Goal: Task Accomplishment & Management: Complete application form

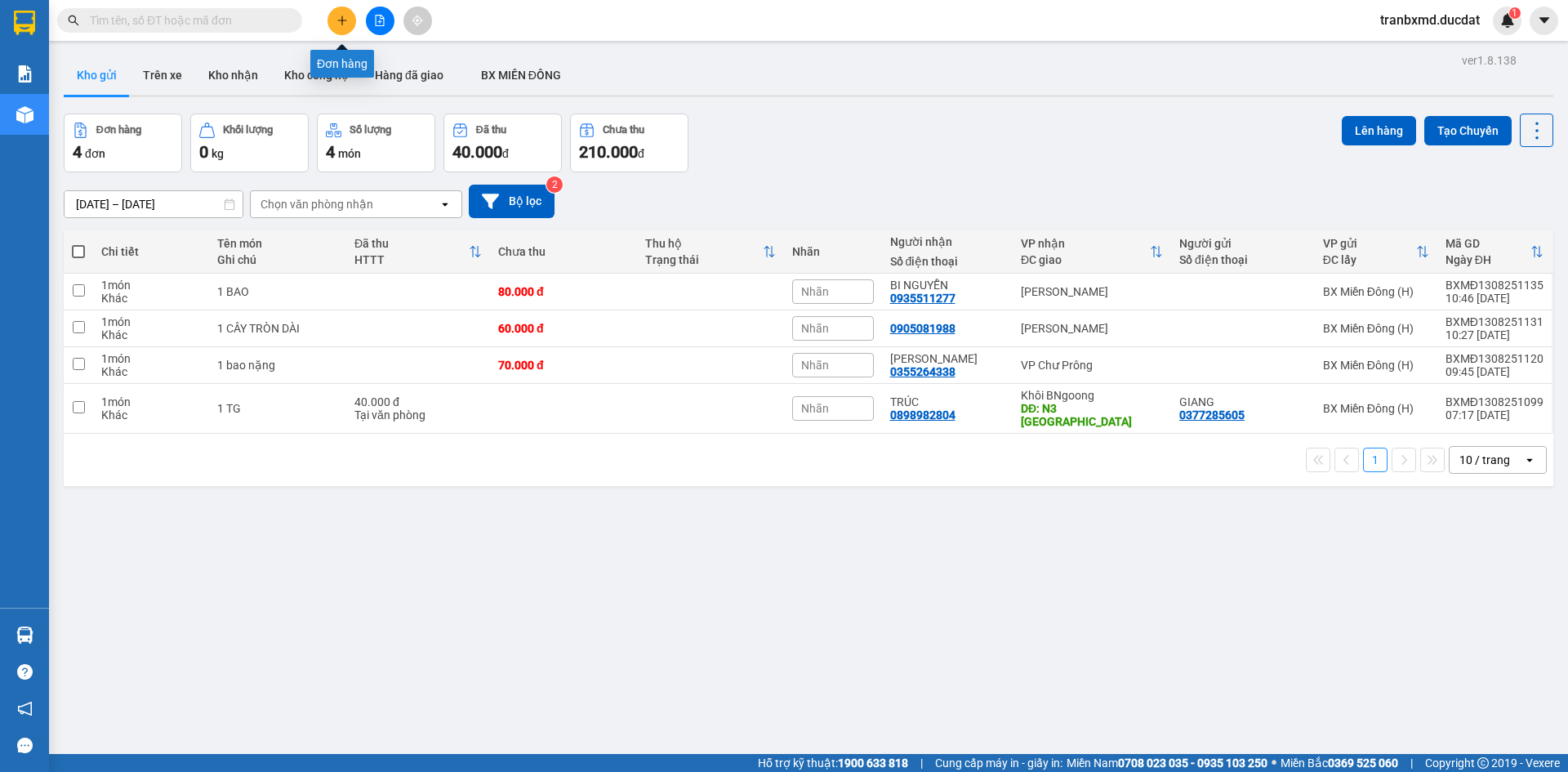
click at [344, 23] on icon "plus" at bounding box center [342, 21] width 12 height 12
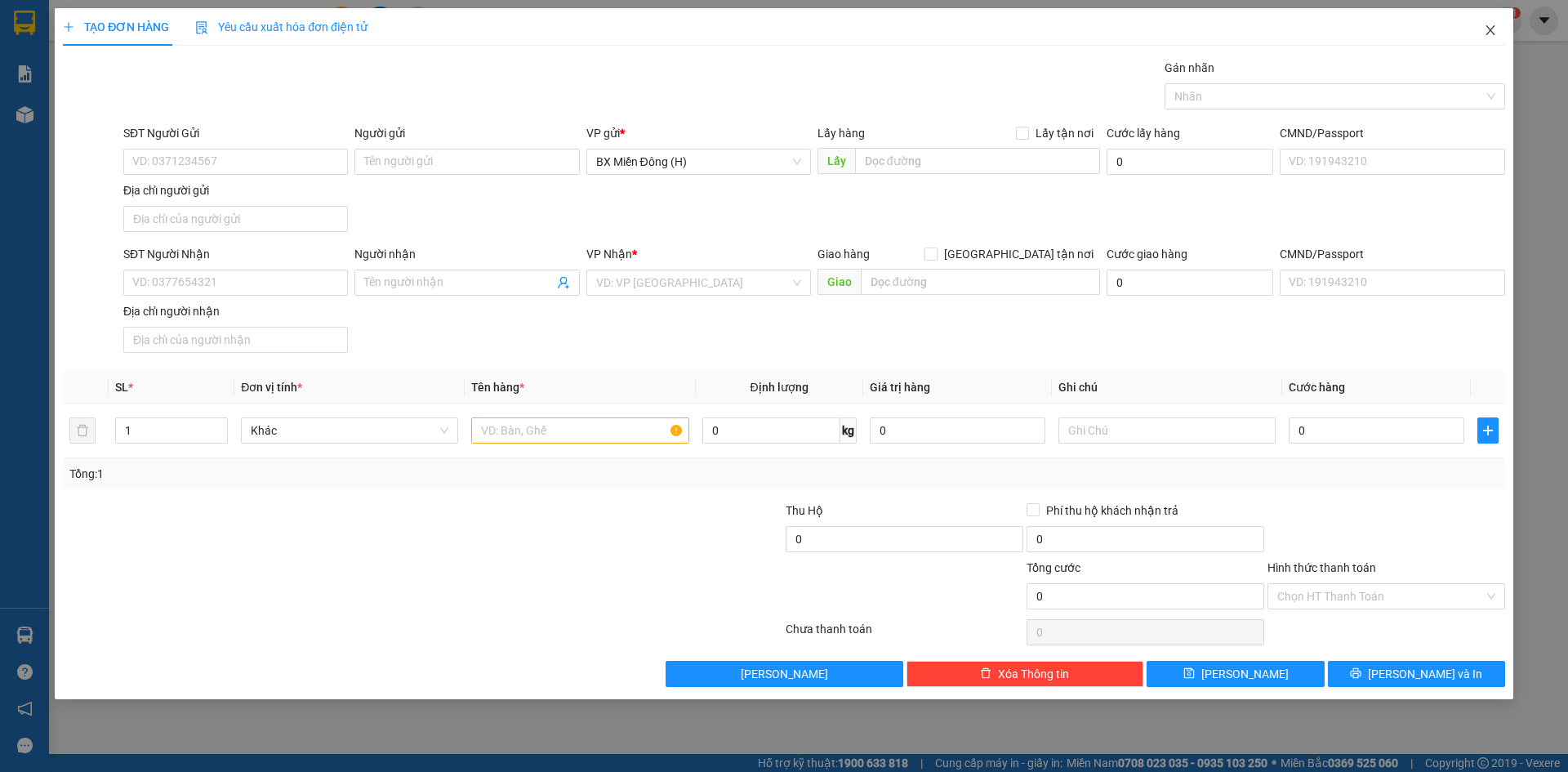
click at [1500, 41] on span "Close" at bounding box center [1490, 31] width 46 height 46
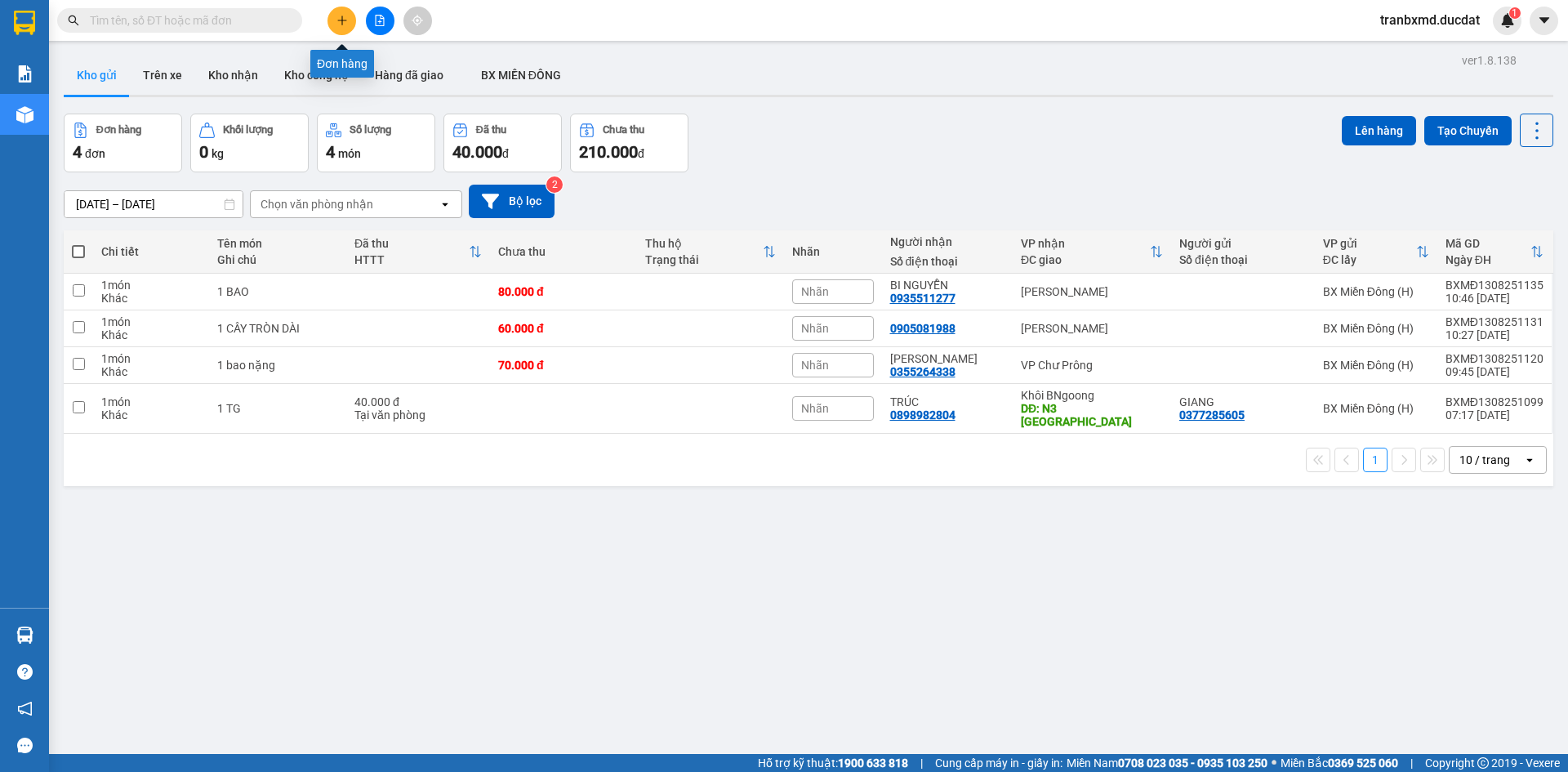
click at [340, 17] on icon "plus" at bounding box center [342, 21] width 12 height 12
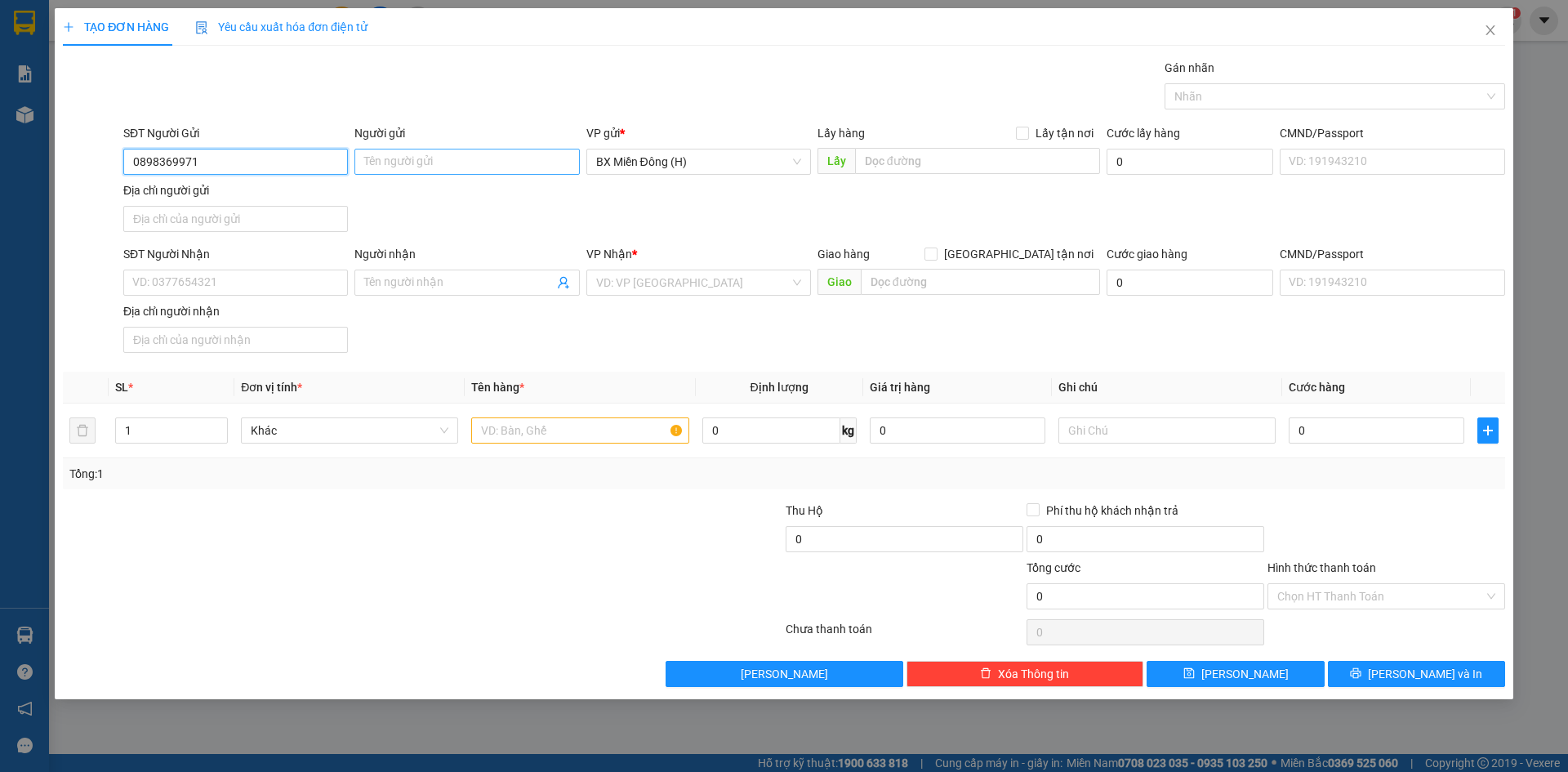
type input "0898369971"
click at [462, 168] on input "Người gửi" at bounding box center [467, 161] width 225 height 26
type input "x"
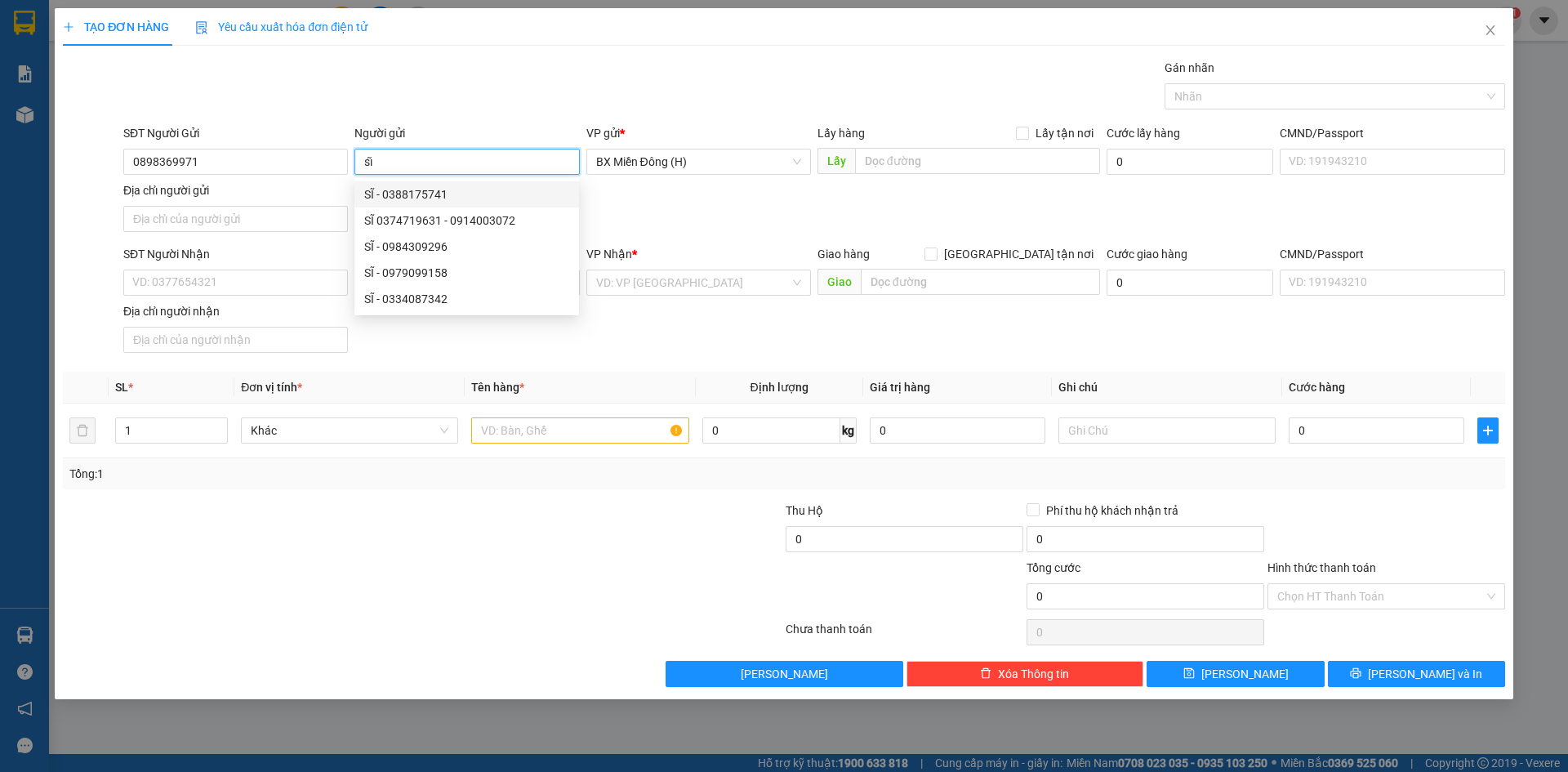
type input "s"
type input "SĨ"
click at [247, 268] on div "SĐT Người Nhận" at bounding box center [236, 257] width 225 height 24
click at [241, 287] on input "SĐT Người Nhận" at bounding box center [236, 282] width 225 height 26
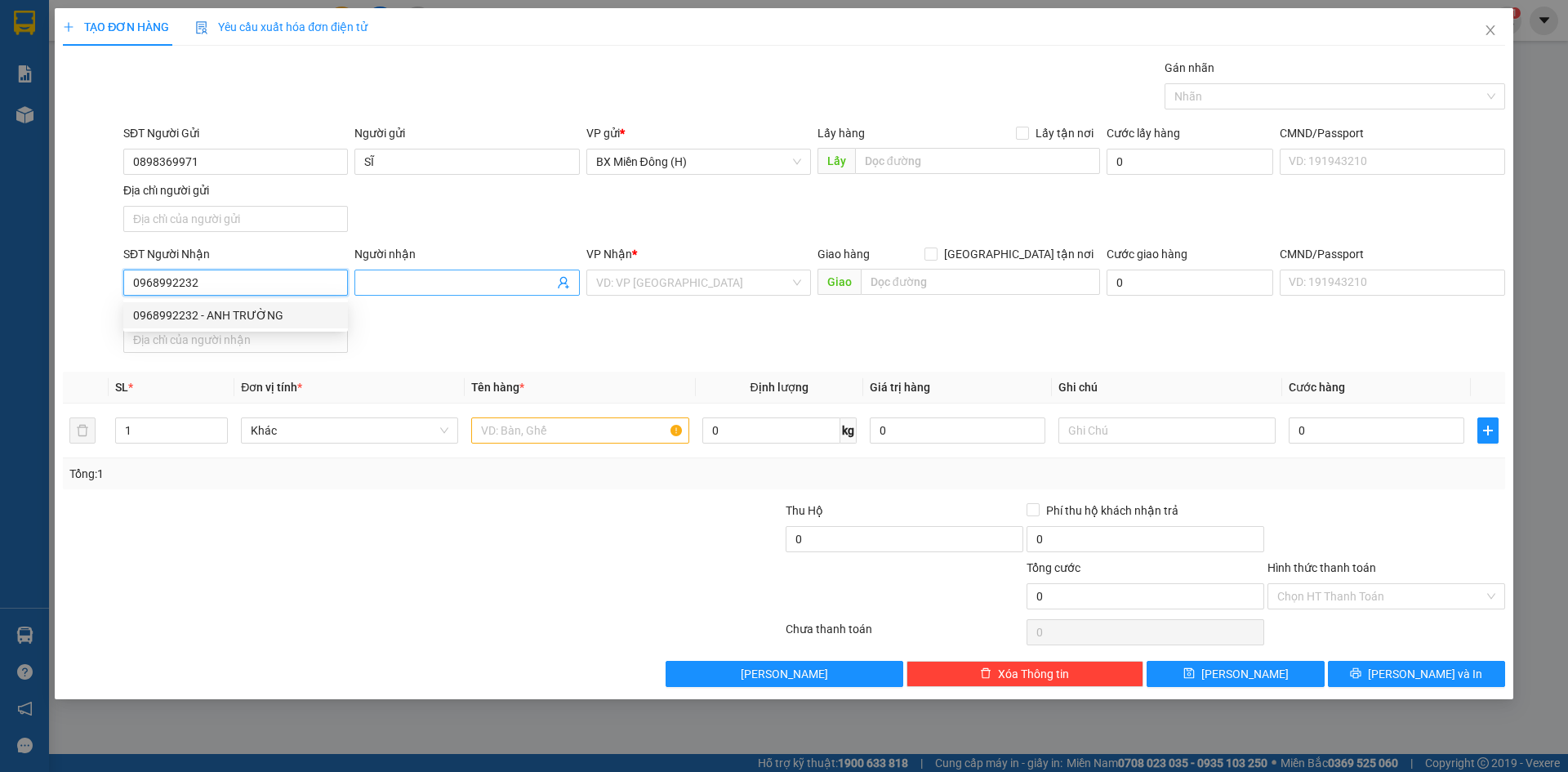
type input "0968992232"
click at [451, 286] on input "Người nhận" at bounding box center [458, 283] width 188 height 18
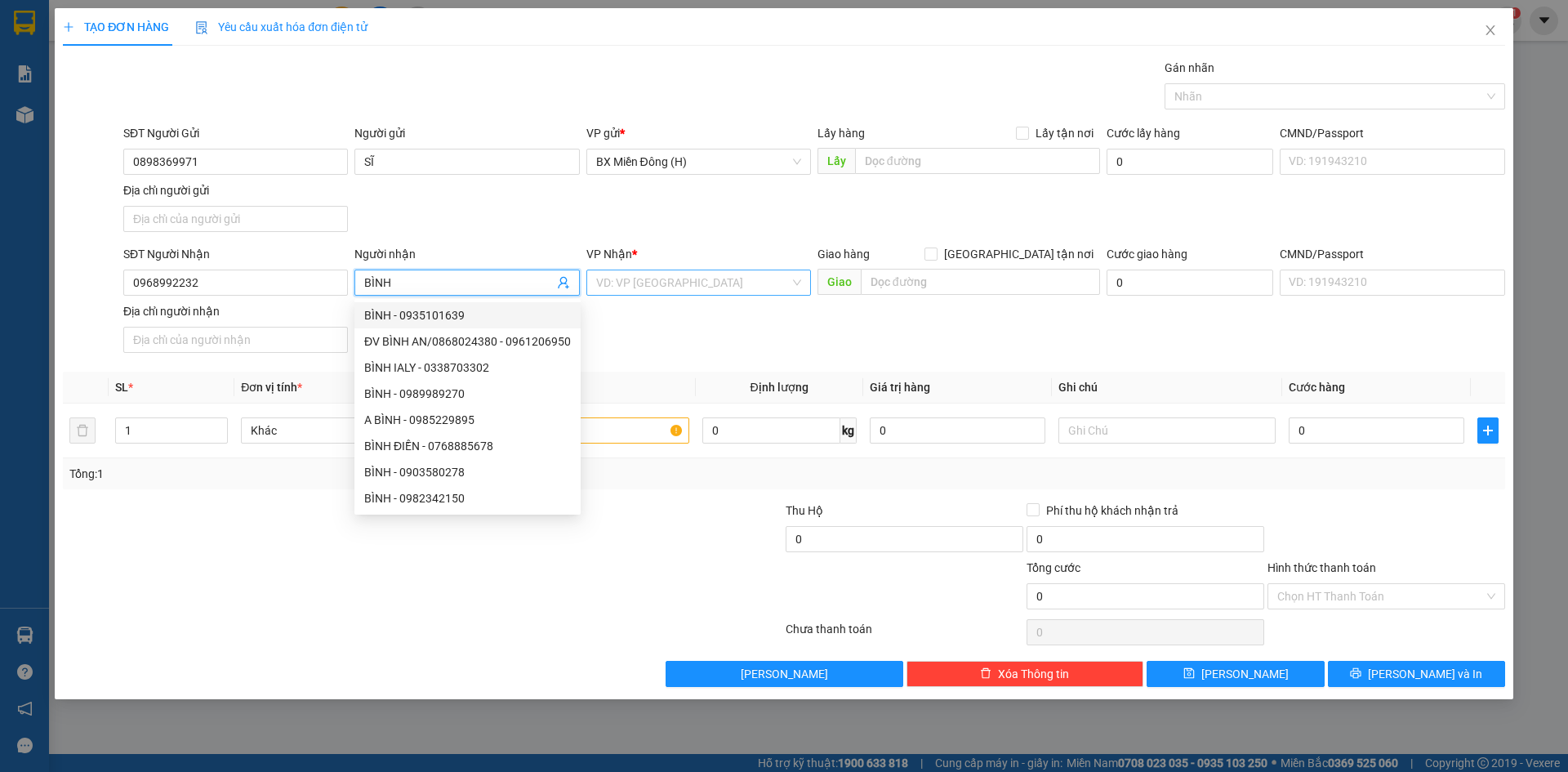
type input "BÌNH"
click at [701, 283] on input "search" at bounding box center [693, 282] width 193 height 24
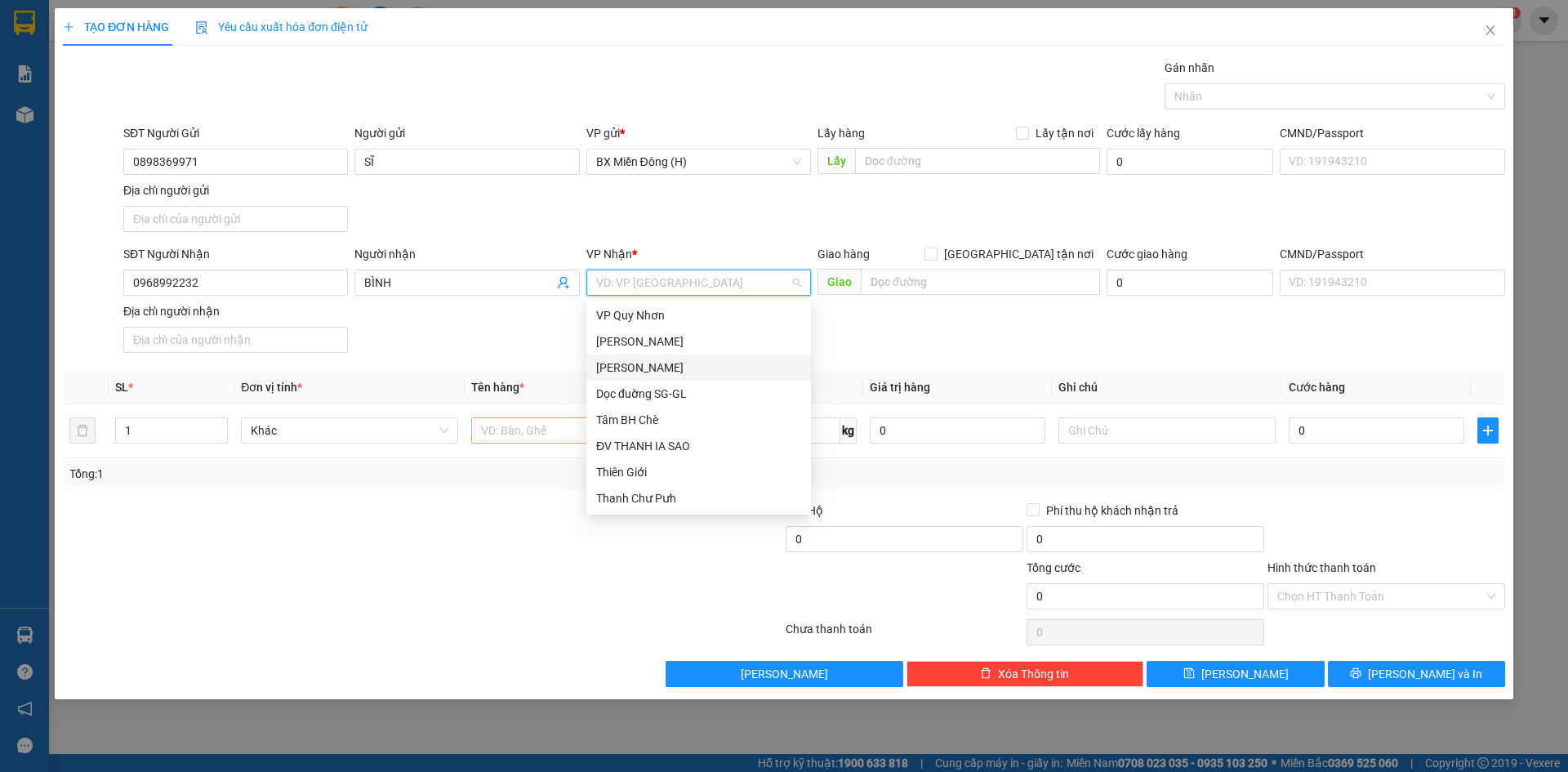
click at [701, 373] on div "[PERSON_NAME]" at bounding box center [699, 368] width 205 height 18
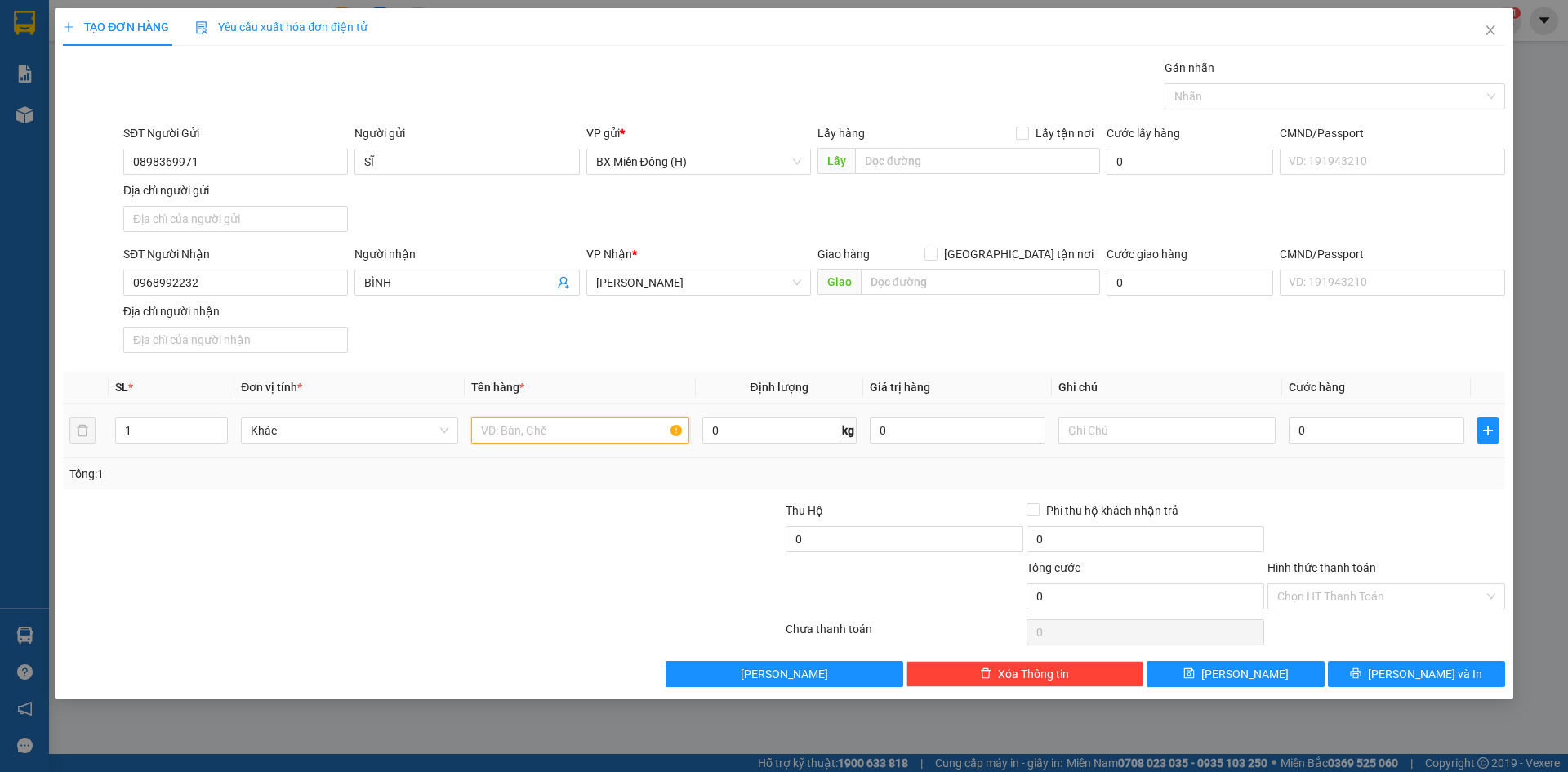
click at [611, 440] on input "text" at bounding box center [580, 430] width 217 height 26
type input "1 XỐP"
click at [1382, 666] on button "[PERSON_NAME] và In" at bounding box center [1416, 674] width 177 height 26
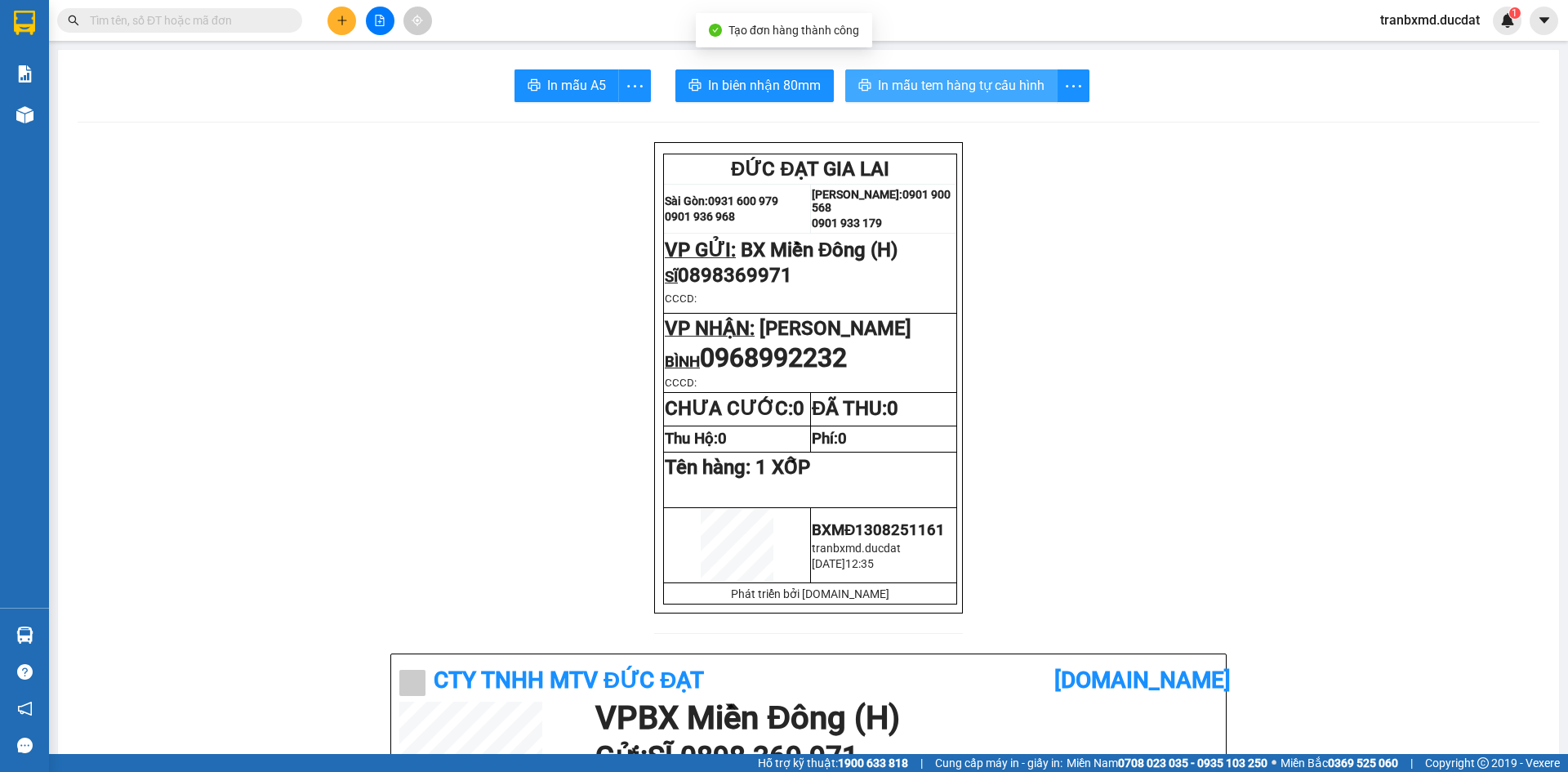
click at [878, 88] on span "In mẫu tem hàng tự cấu hình" at bounding box center [961, 85] width 167 height 21
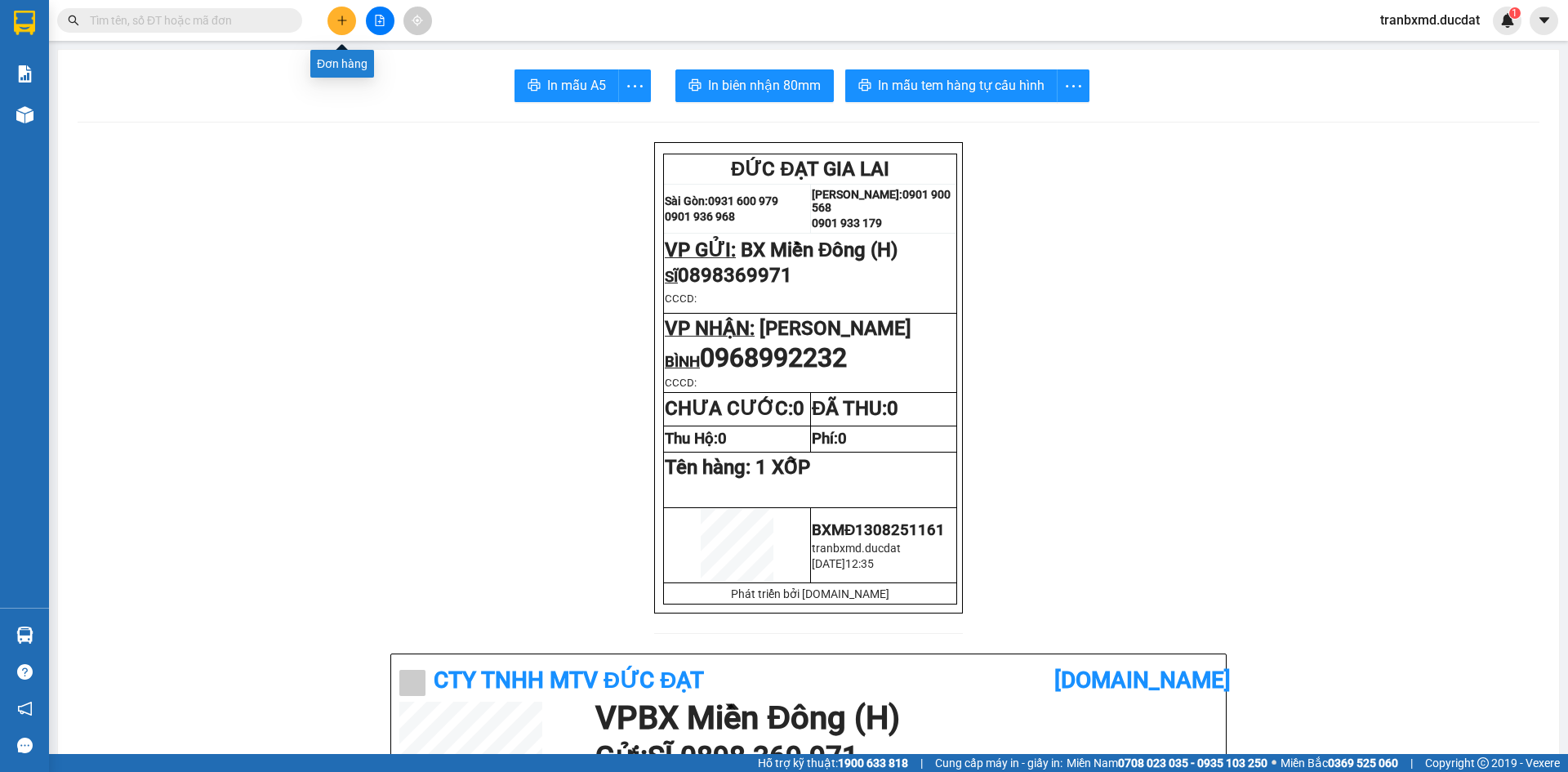
click at [338, 27] on button at bounding box center [342, 21] width 28 height 28
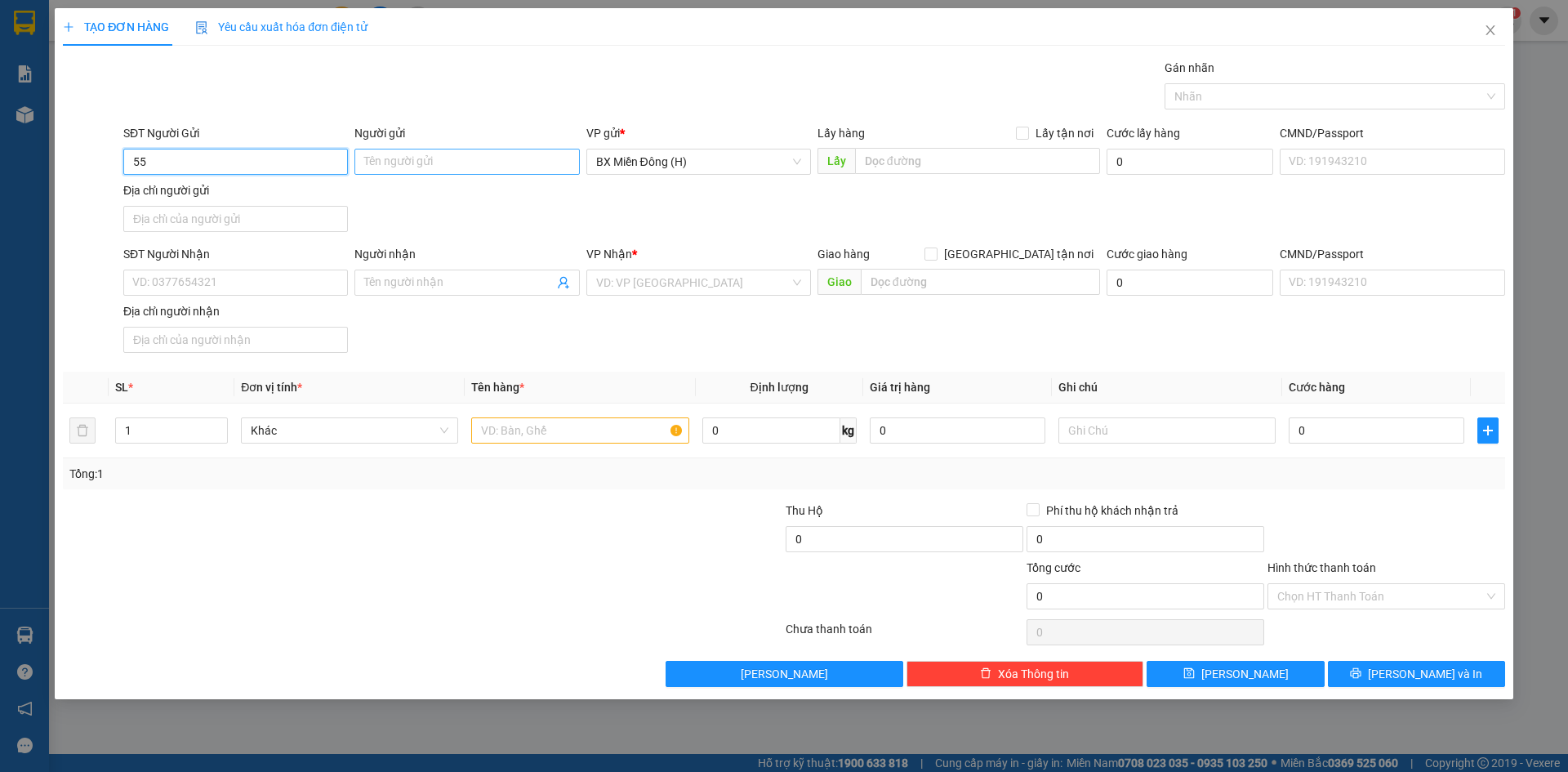
type input "5"
click at [292, 288] on input "SĐT Người Nhận" at bounding box center [236, 282] width 225 height 26
click at [219, 313] on div "0935065550 - MỸ NỮ" at bounding box center [236, 316] width 205 height 18
type input "0935065550"
type input "MỸ NỮ"
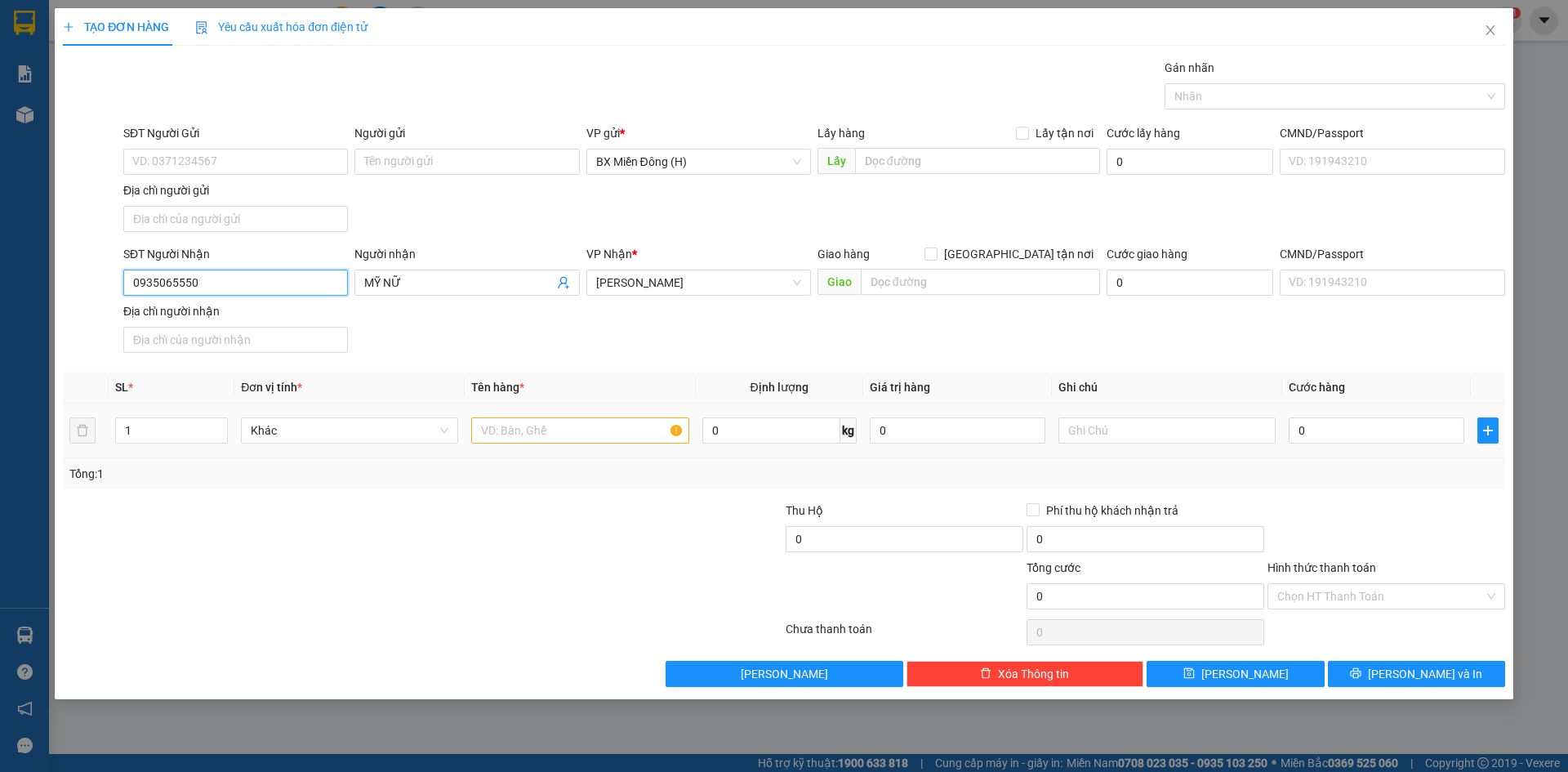
type input "0935065550"
click at [546, 424] on input "text" at bounding box center [580, 430] width 217 height 26
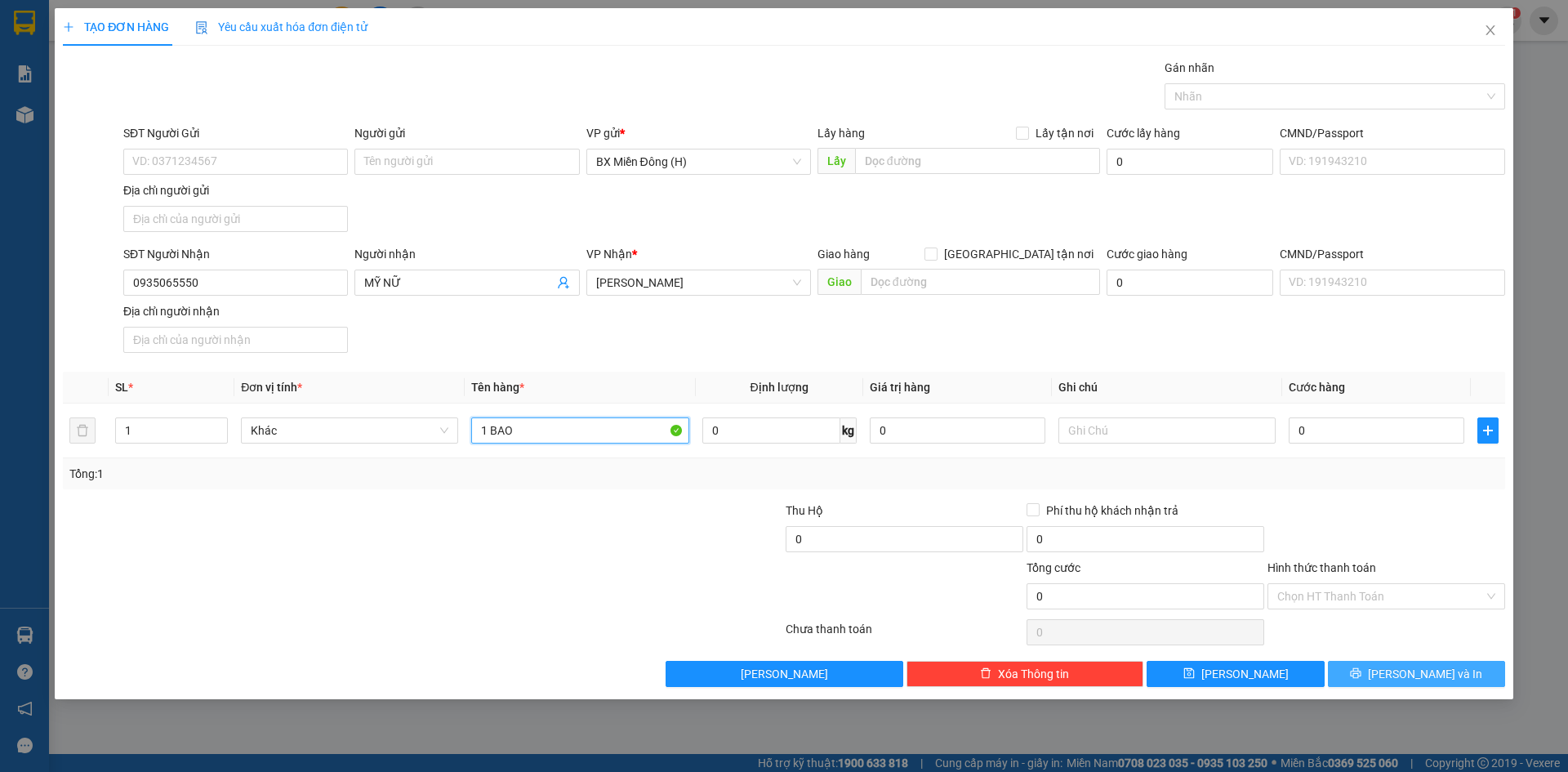
type input "1 BAO"
click at [1346, 663] on button "[PERSON_NAME] và In" at bounding box center [1416, 674] width 177 height 26
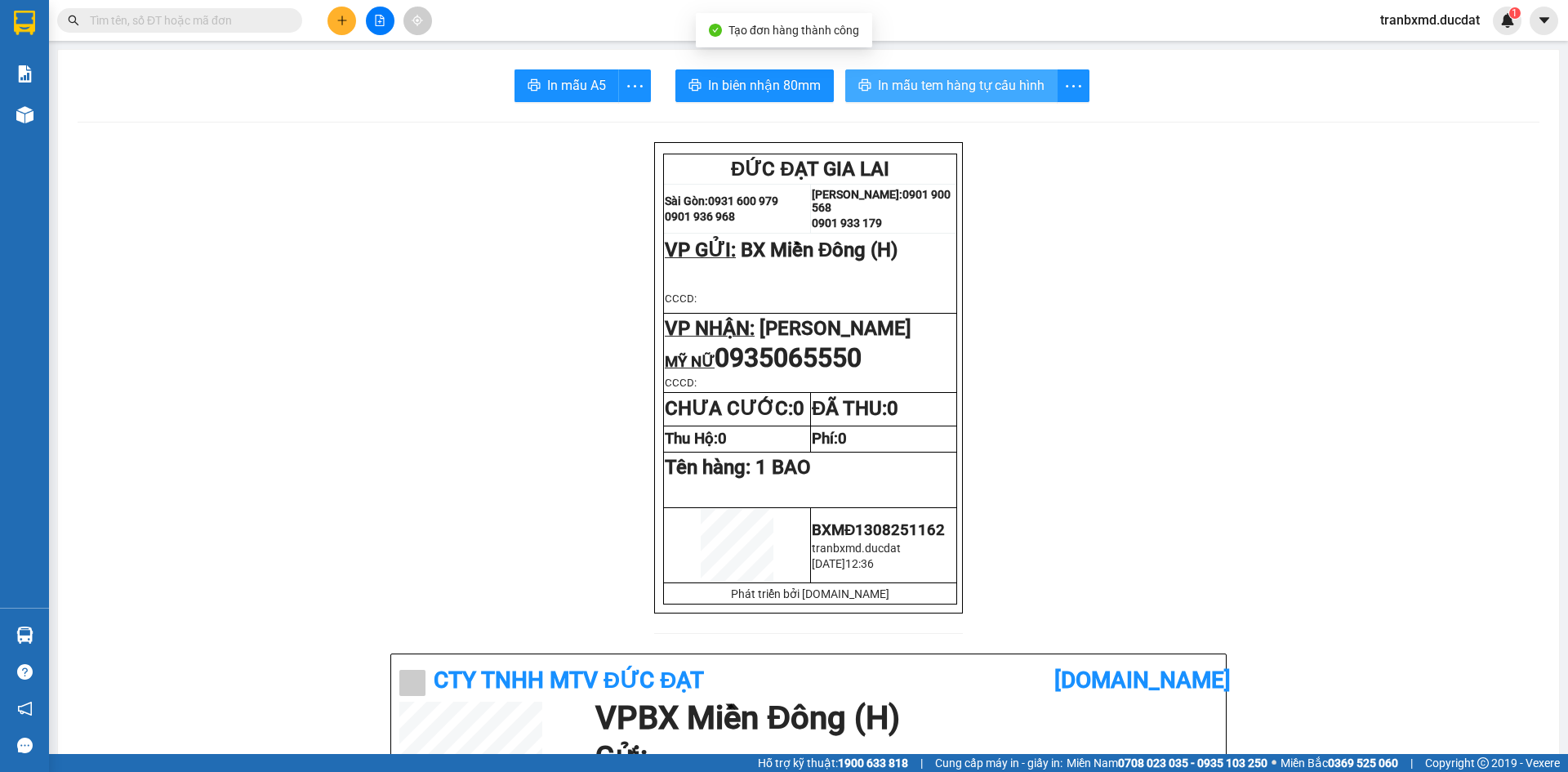
click at [878, 84] on span "In mẫu tem hàng tự cấu hình" at bounding box center [961, 85] width 167 height 21
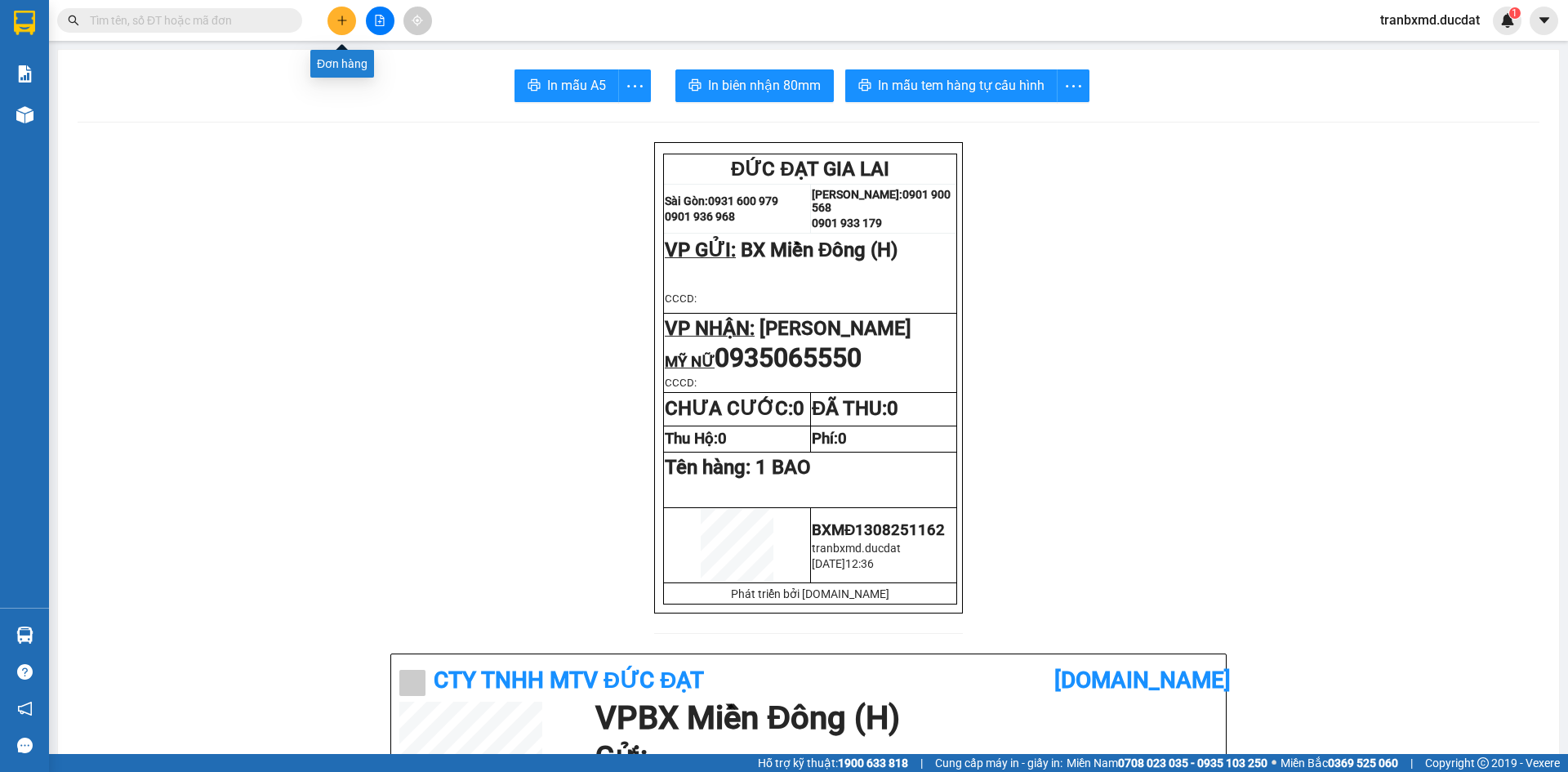
click at [331, 28] on button at bounding box center [342, 21] width 28 height 28
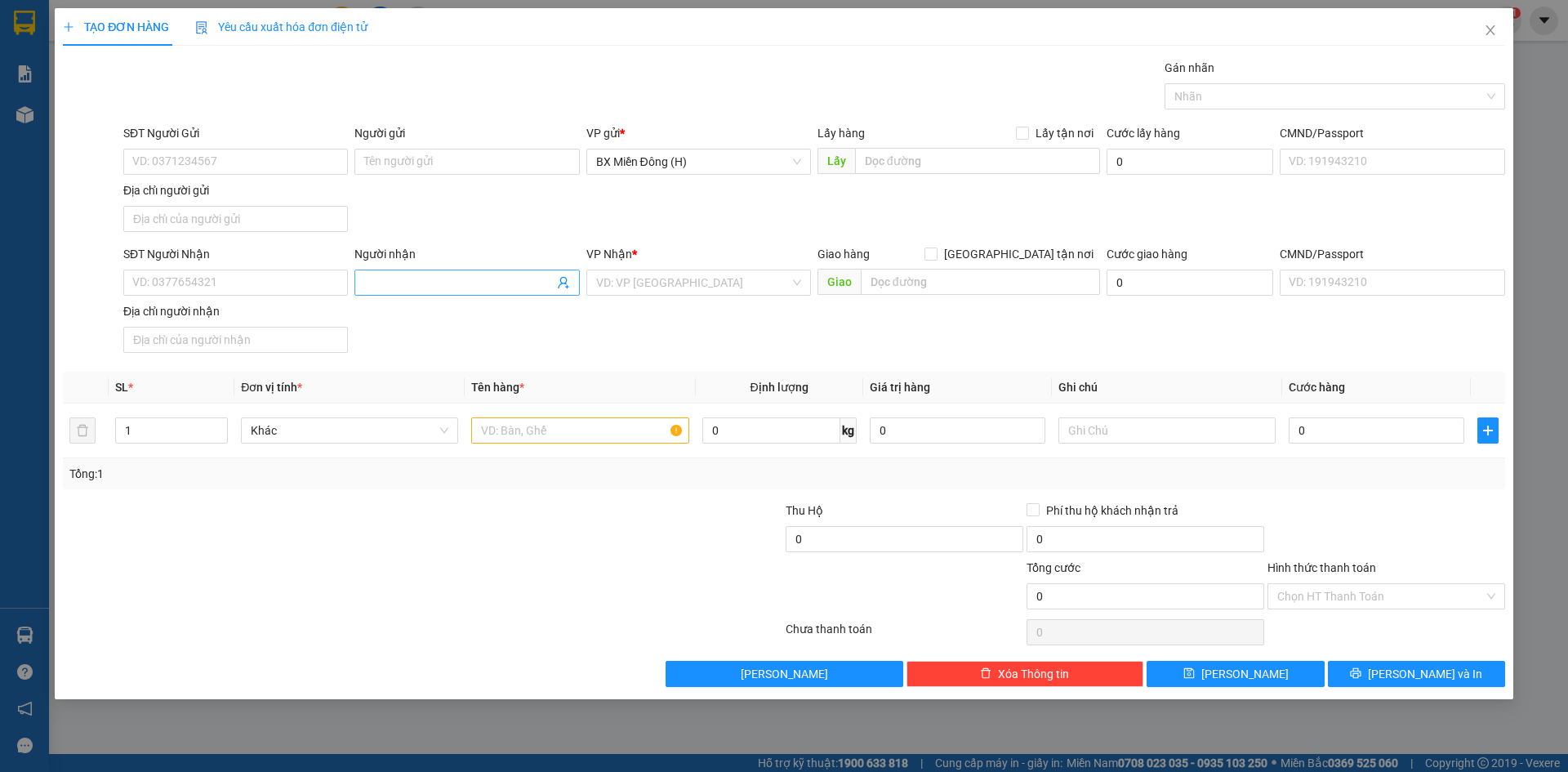
click at [445, 288] on input "Người nhận" at bounding box center [458, 283] width 188 height 18
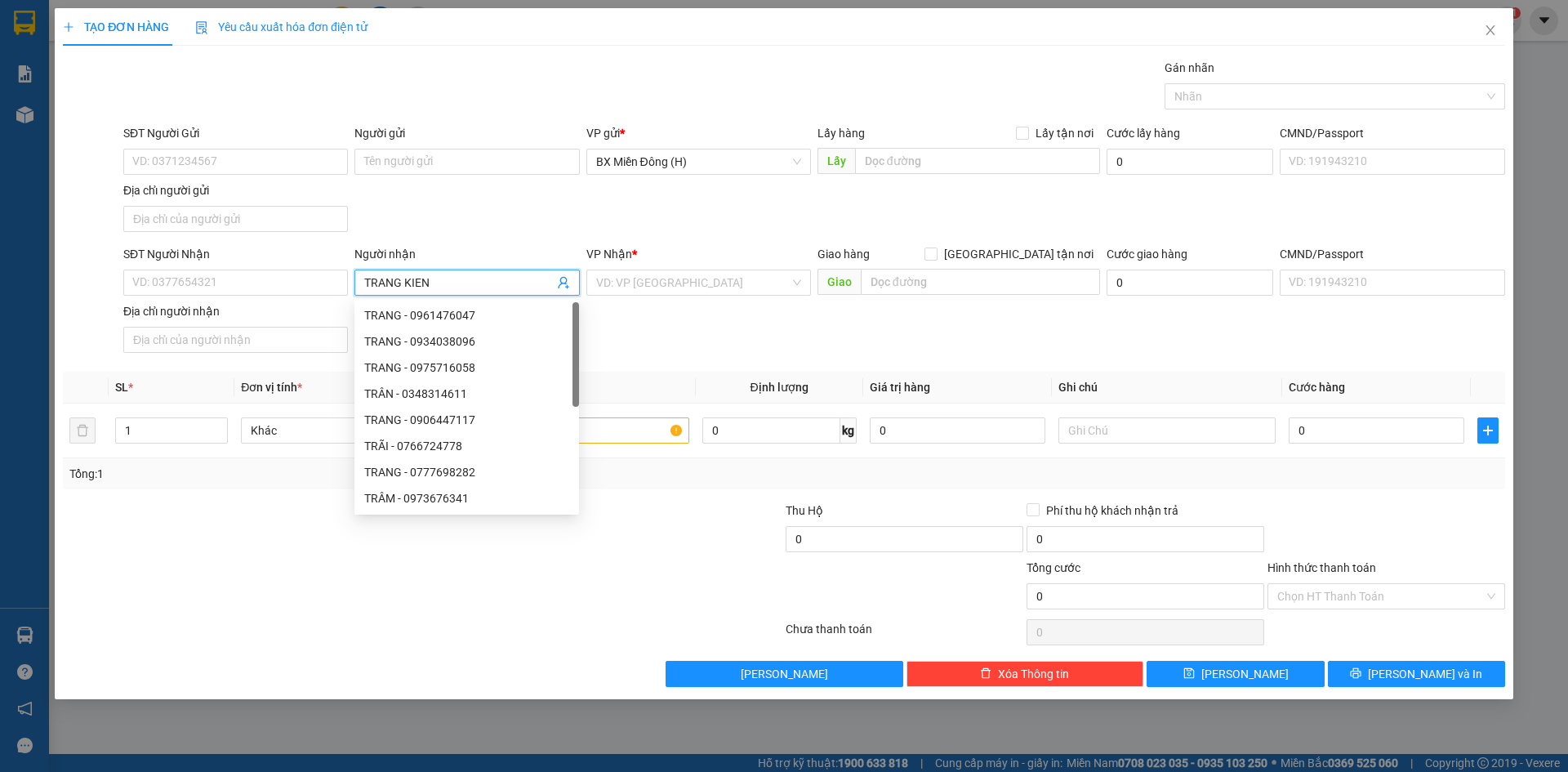
type input "TRANG KIÊN"
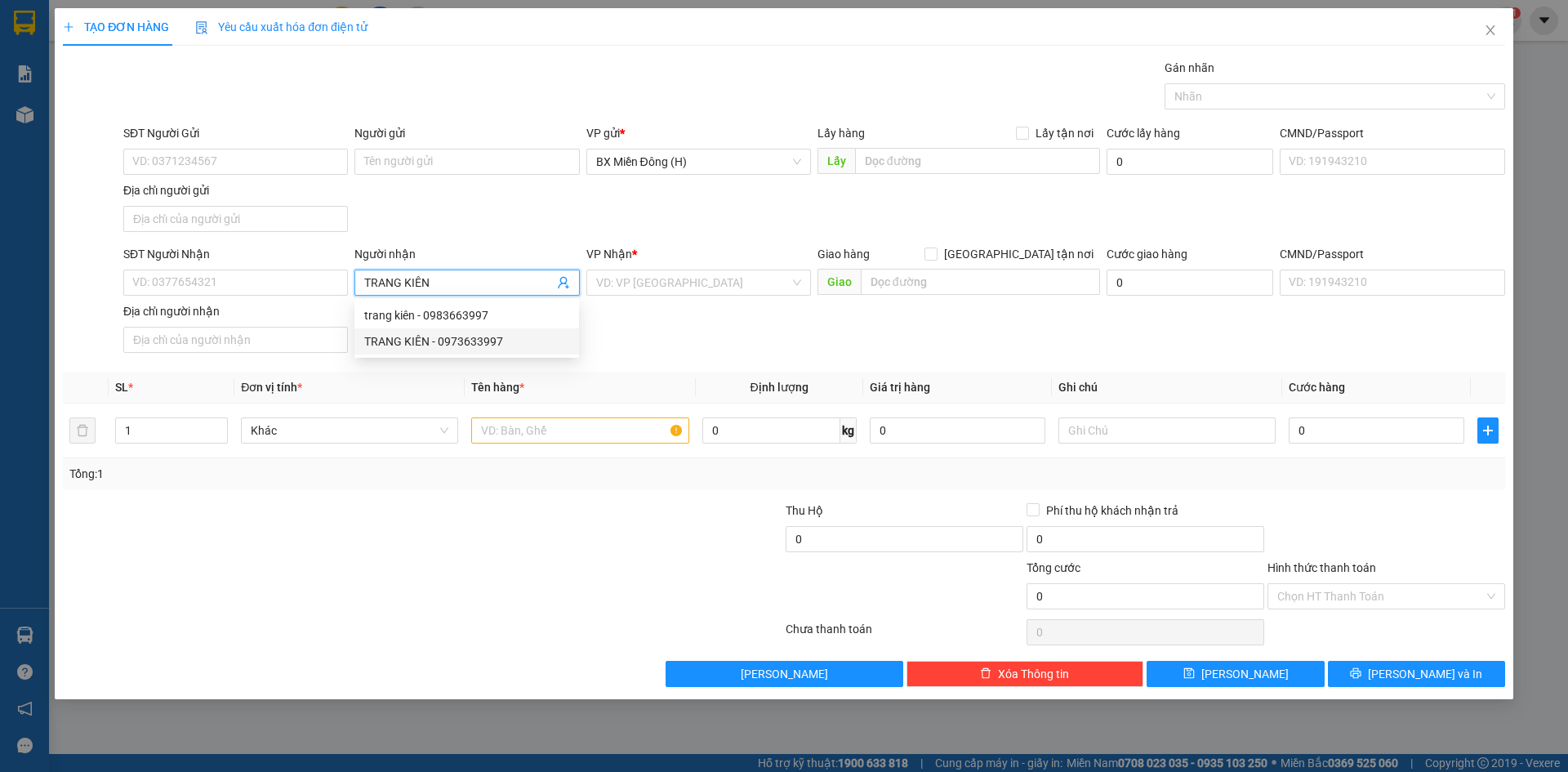
click at [489, 341] on div "TRANG KIÊN - 0973633997" at bounding box center [467, 342] width 205 height 18
type input "0973633997"
type input "TRANG KIÊN"
click at [664, 291] on input "search" at bounding box center [693, 282] width 193 height 24
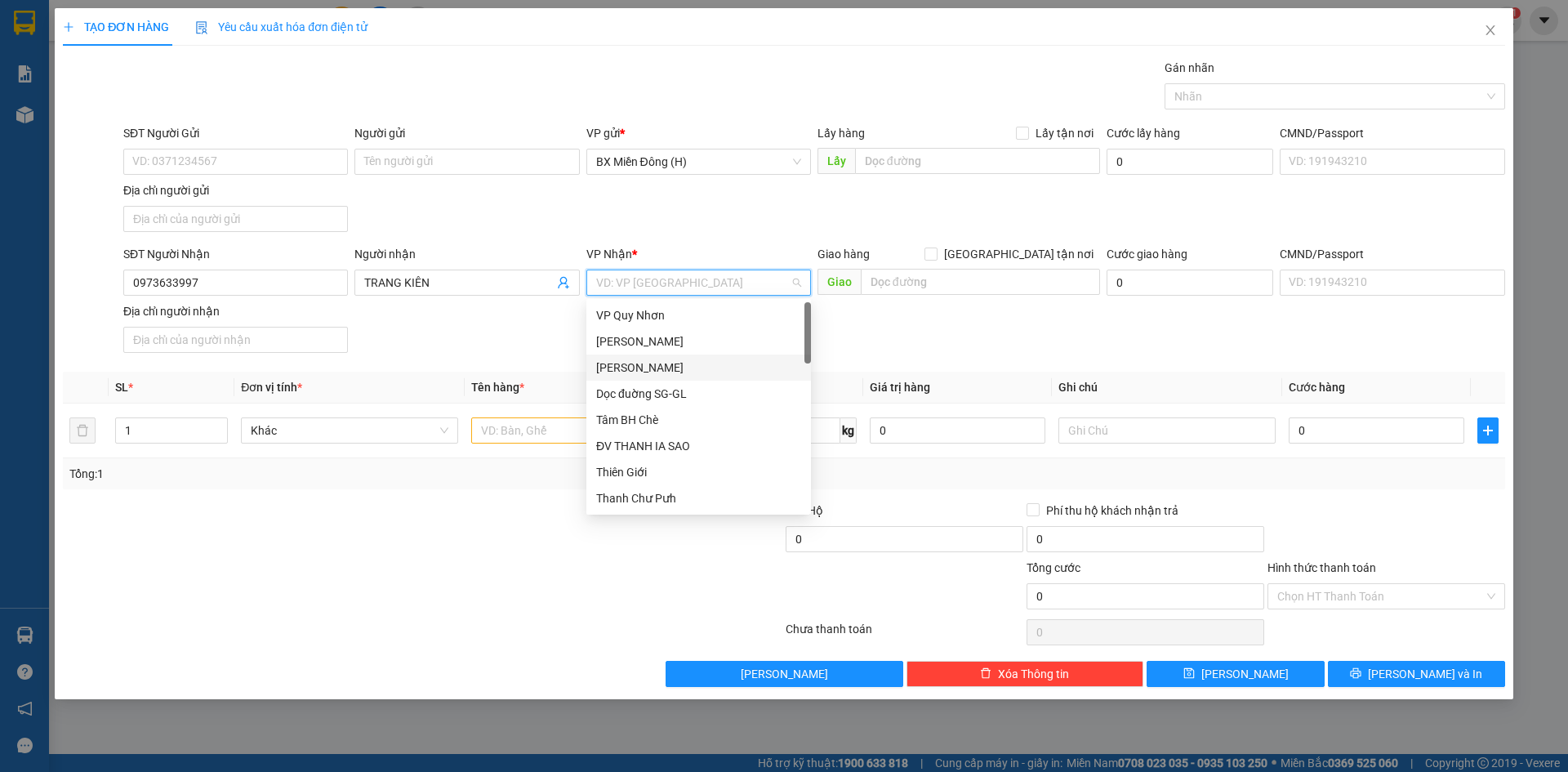
drag, startPoint x: 651, startPoint y: 372, endPoint x: 643, endPoint y: 378, distance: 10.0
click at [650, 372] on div "[PERSON_NAME]" at bounding box center [699, 368] width 205 height 18
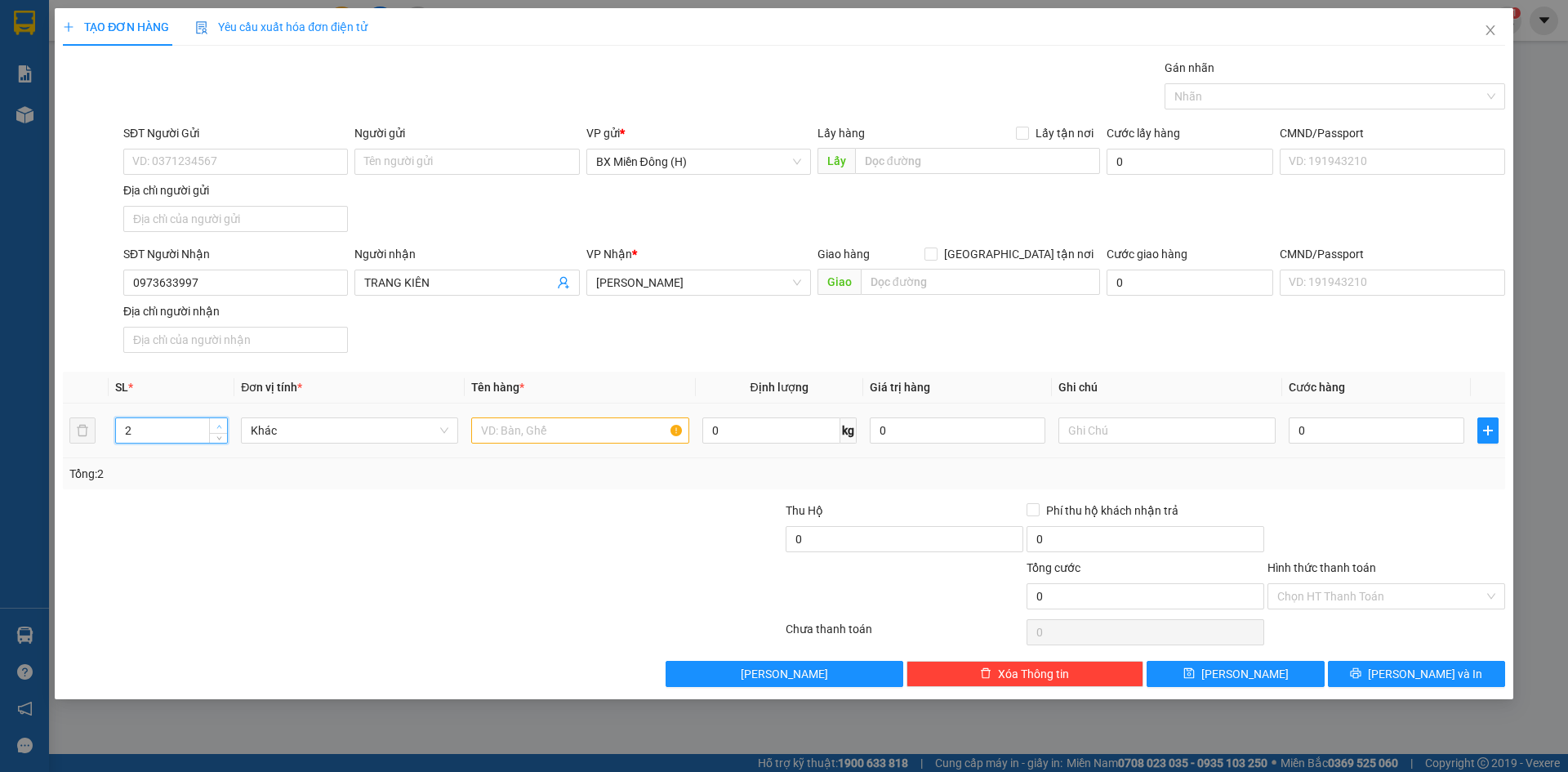
click at [221, 424] on icon "up" at bounding box center [219, 427] width 6 height 6
click at [219, 424] on icon "up" at bounding box center [219, 427] width 6 height 6
type input "5"
click at [219, 424] on icon "up" at bounding box center [219, 427] width 6 height 6
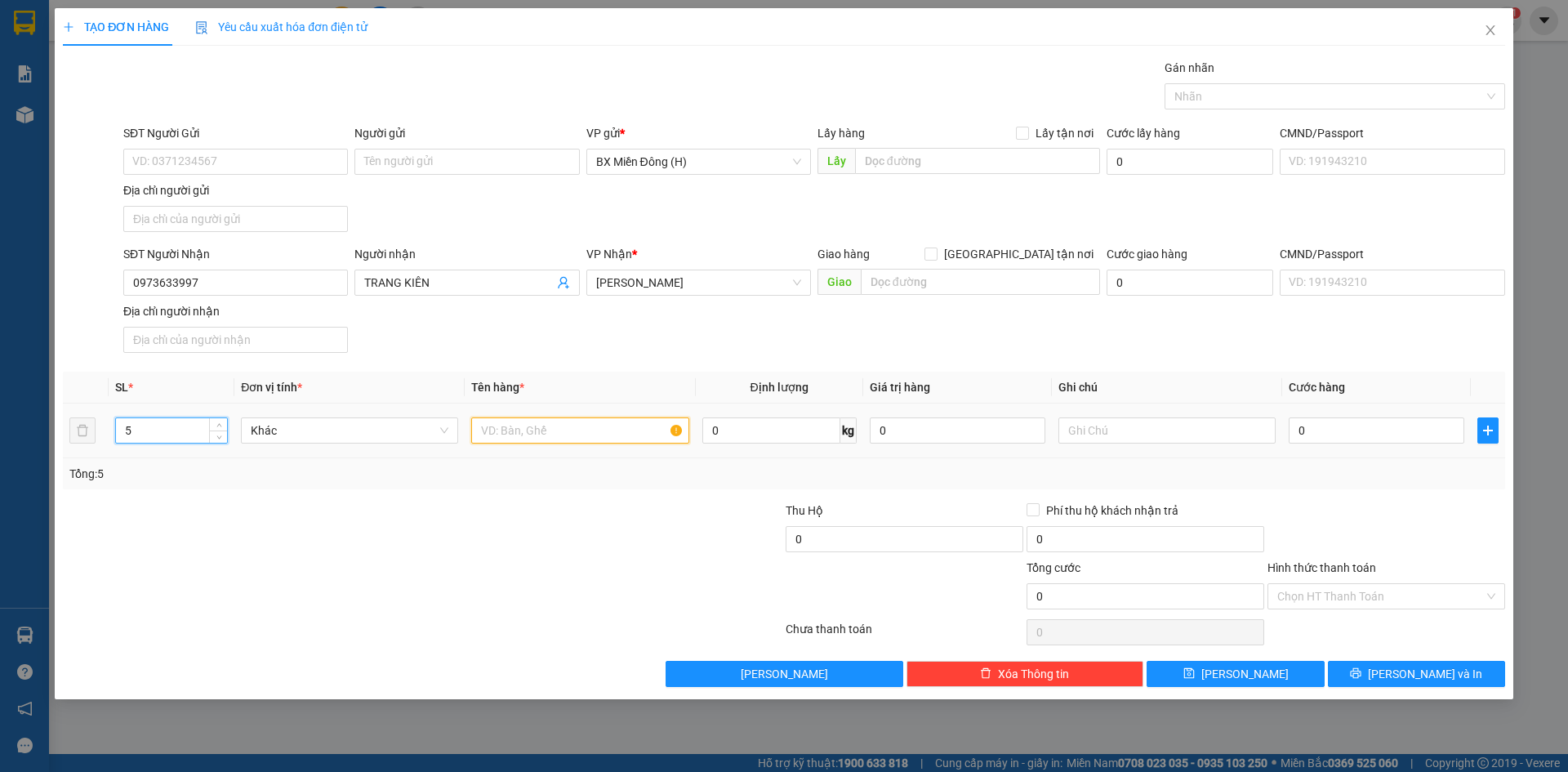
click at [502, 430] on input "text" at bounding box center [580, 430] width 217 height 26
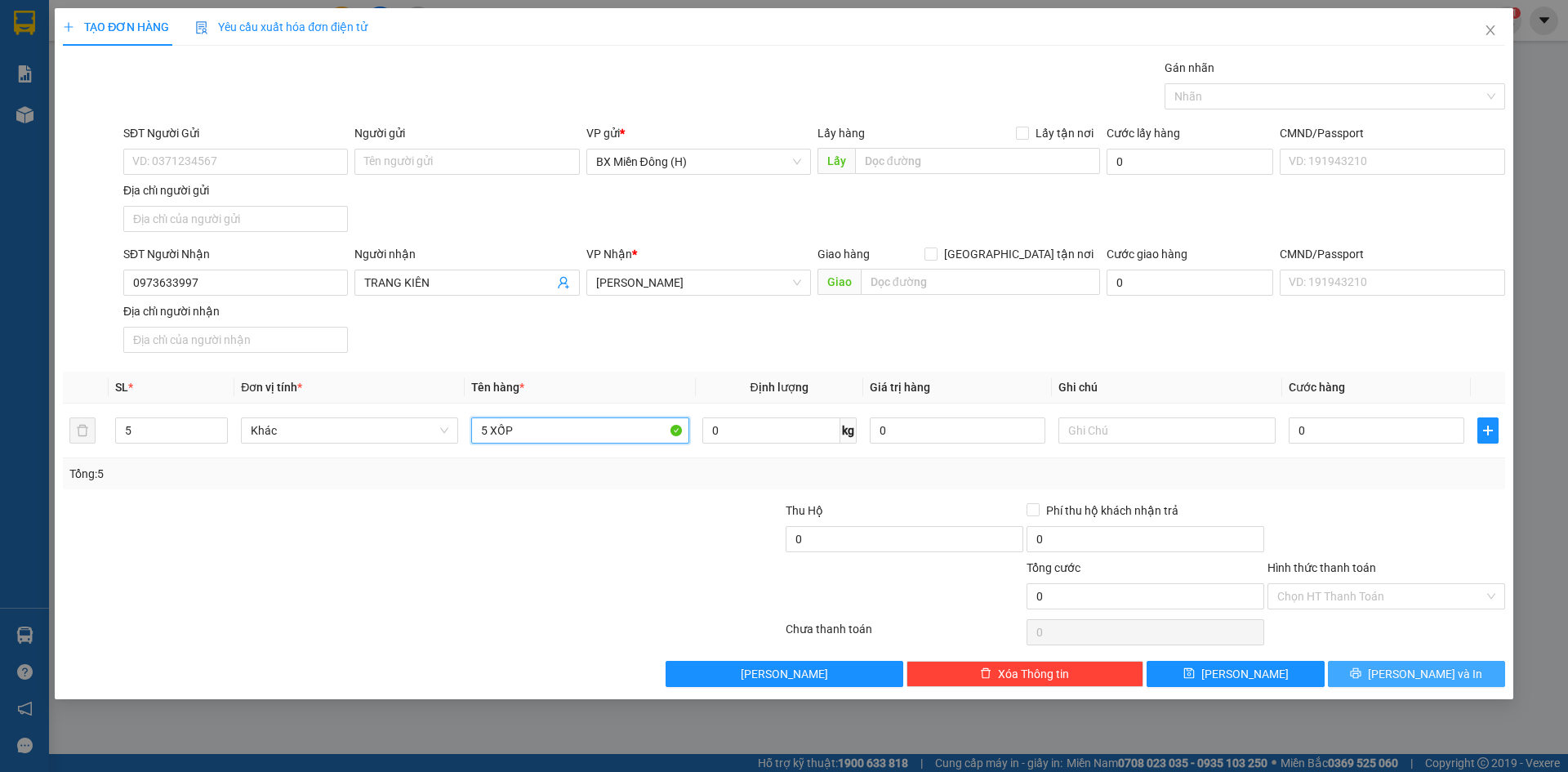
type input "5 XỐP"
click at [1442, 670] on span "[PERSON_NAME] và In" at bounding box center [1425, 674] width 114 height 18
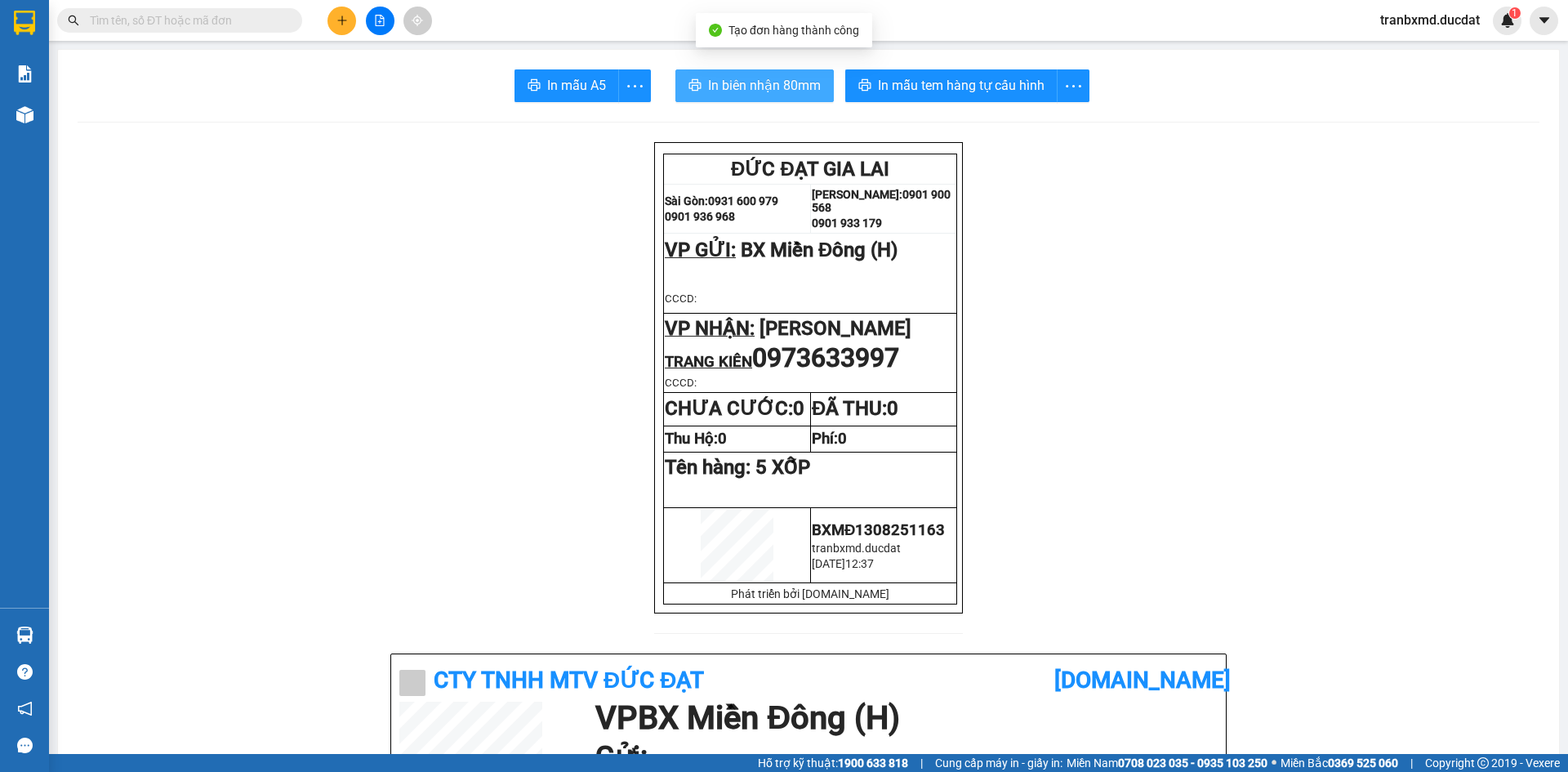
click at [805, 77] on span "In biên nhận 80mm" at bounding box center [764, 85] width 112 height 21
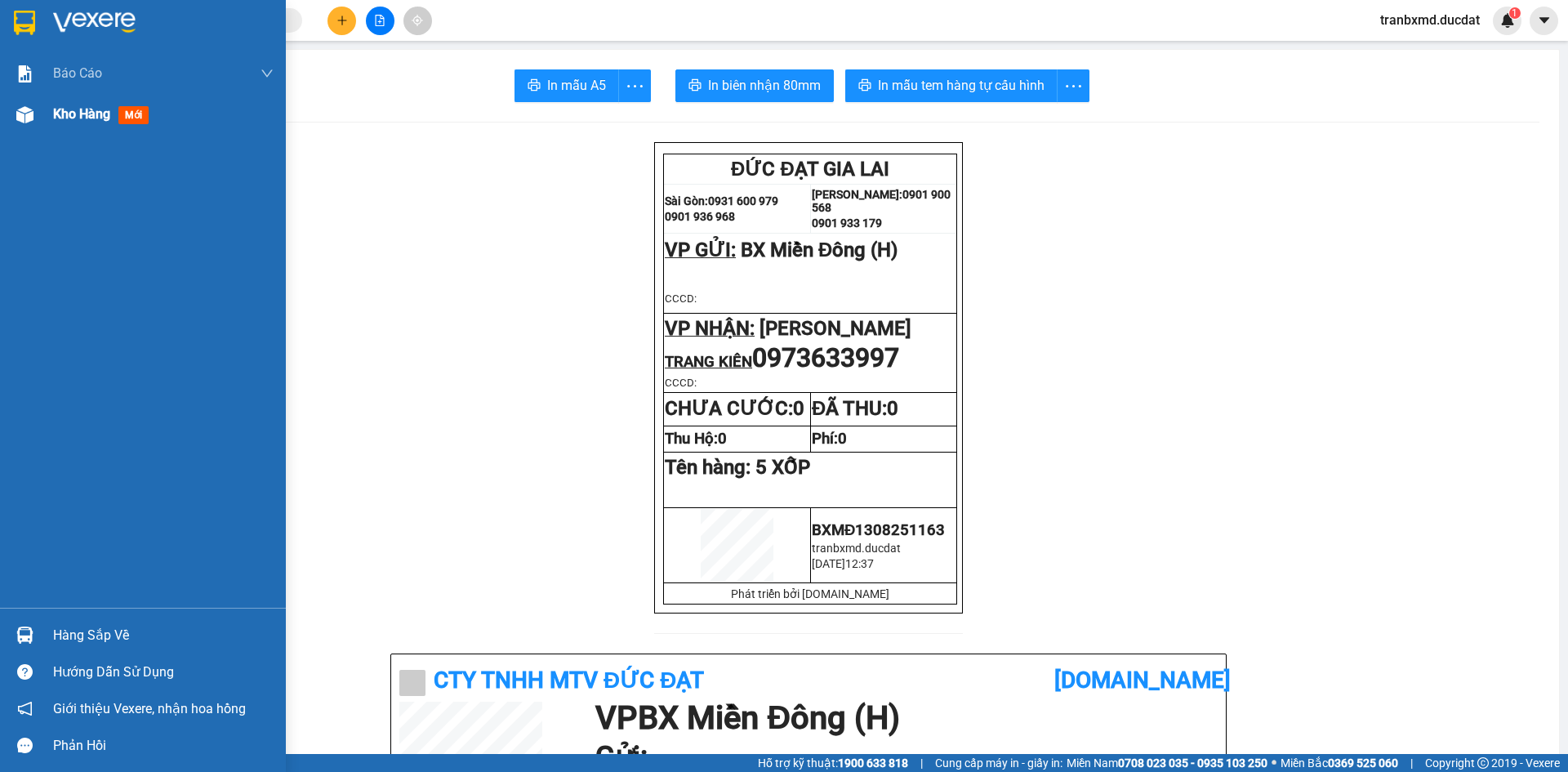
click at [57, 123] on div "Kho hàng mới" at bounding box center [104, 113] width 102 height 21
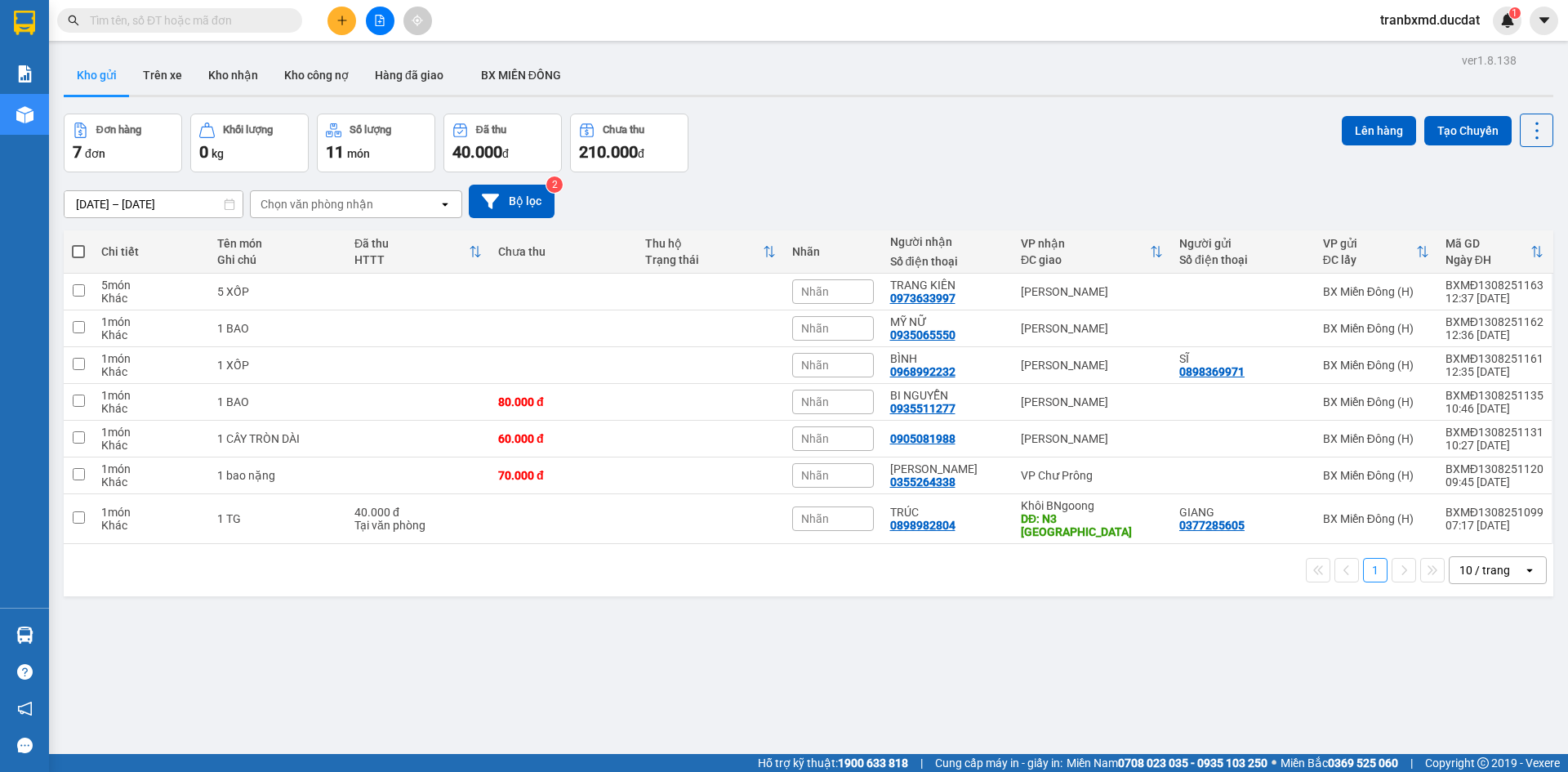
click at [511, 180] on div "[DATE] – [DATE] Press the down arrow key to interact with the calendar and sele…" at bounding box center [808, 202] width 1490 height 58
click at [333, 13] on button at bounding box center [342, 21] width 28 height 28
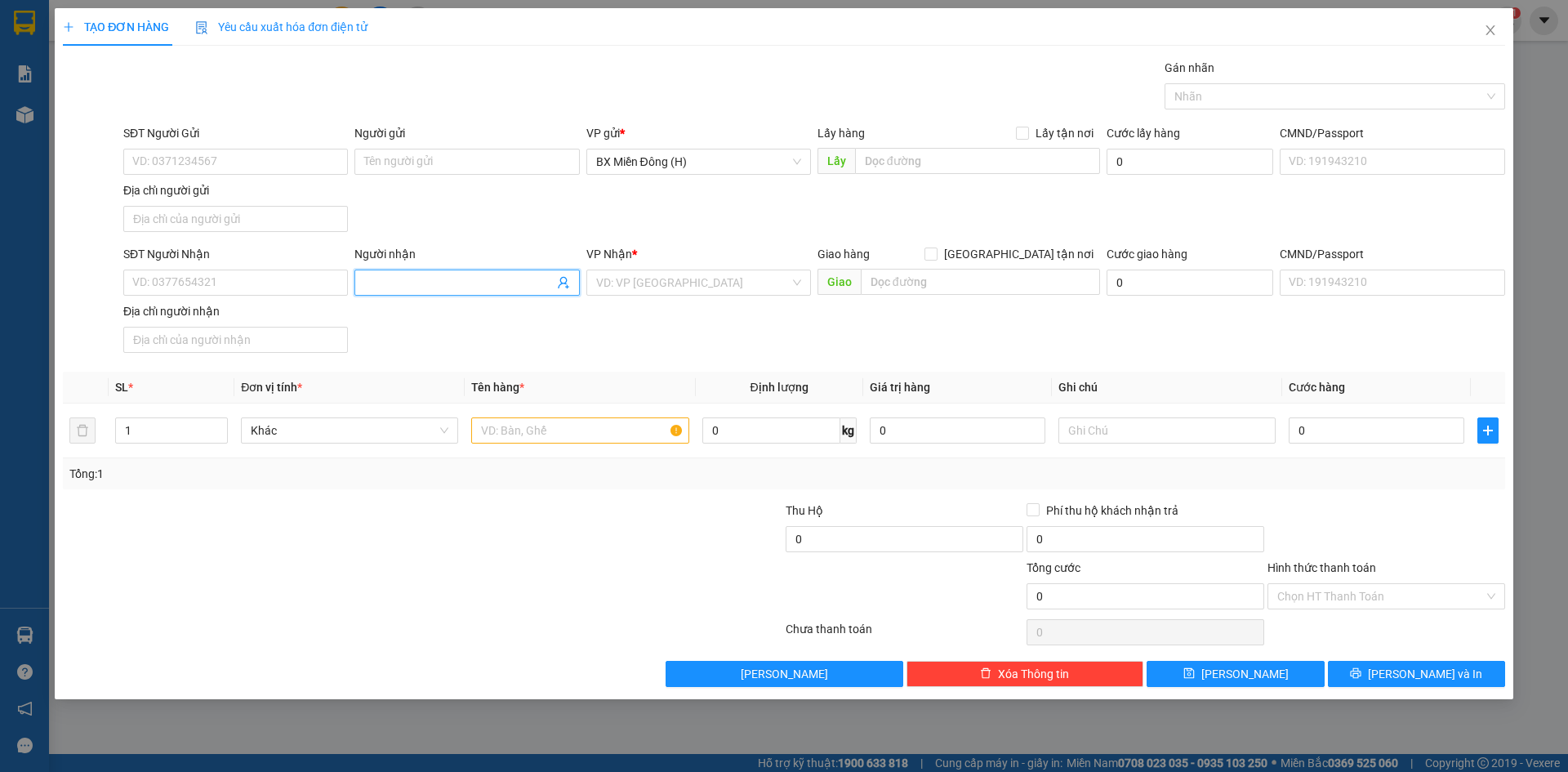
click at [444, 280] on input "Người nhận" at bounding box center [458, 283] width 188 height 18
type input "TR"
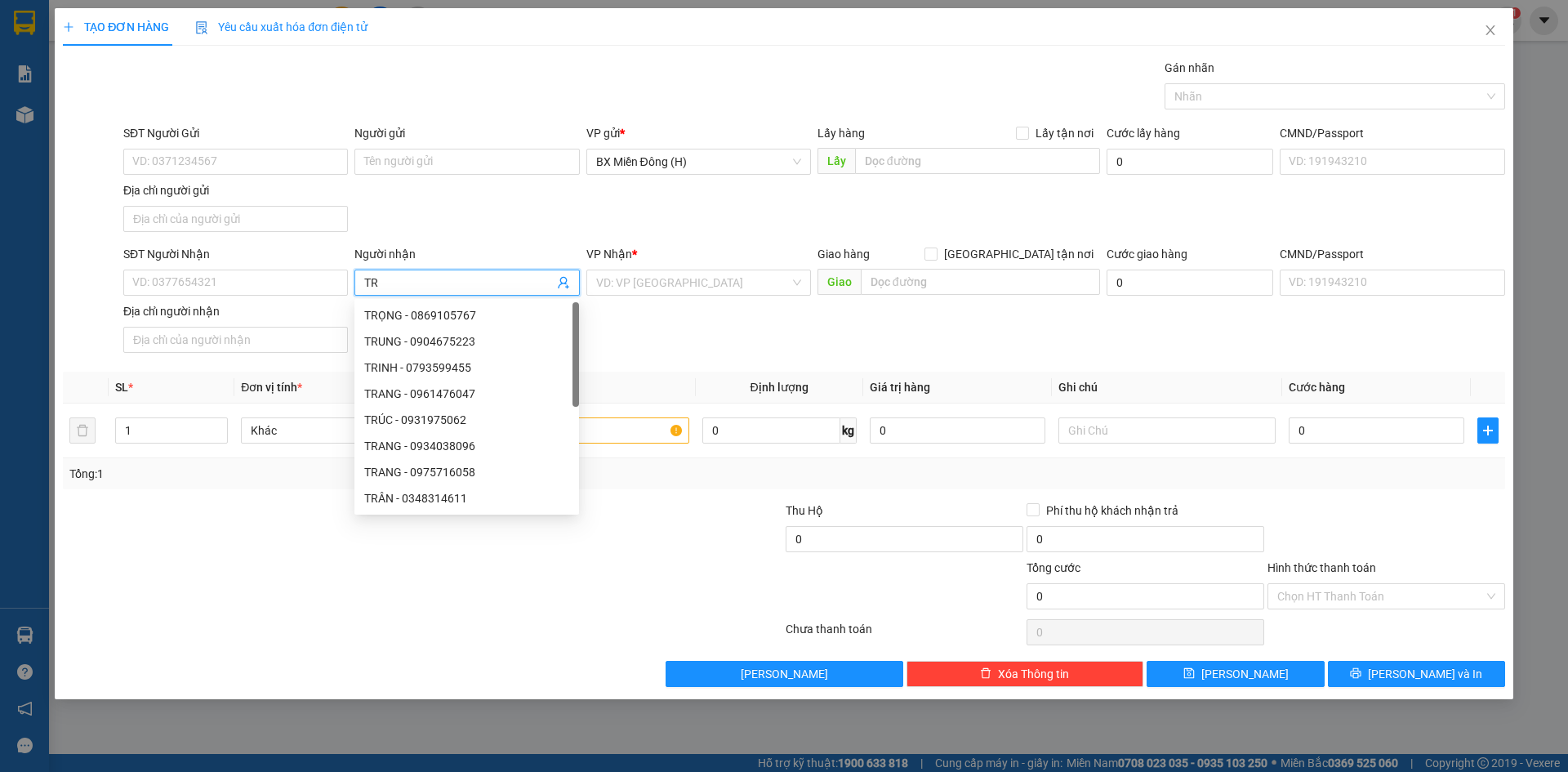
click at [428, 349] on div "TRUNG - 0904675223" at bounding box center [467, 342] width 205 height 18
type input "0904675223"
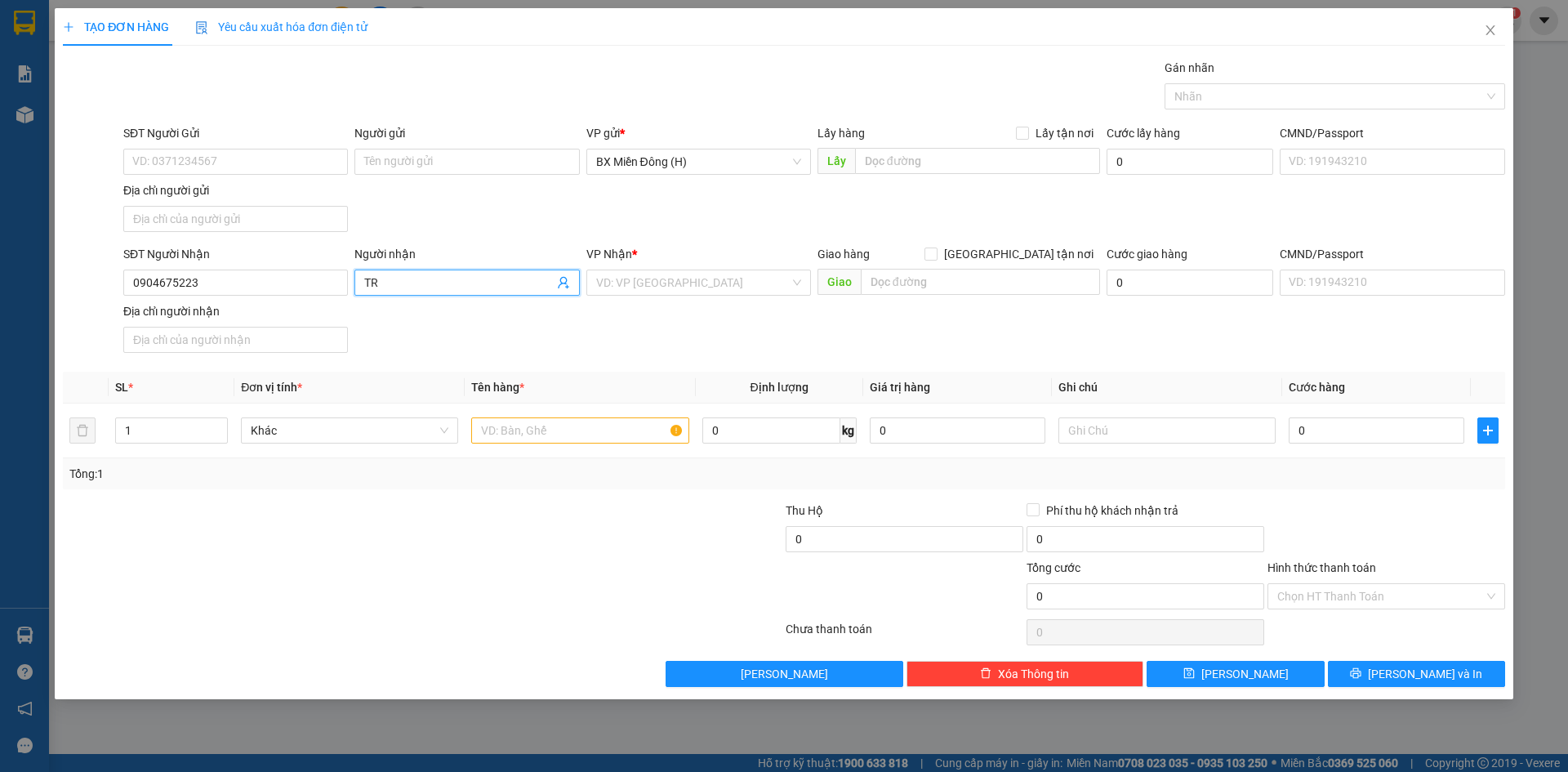
type input "T"
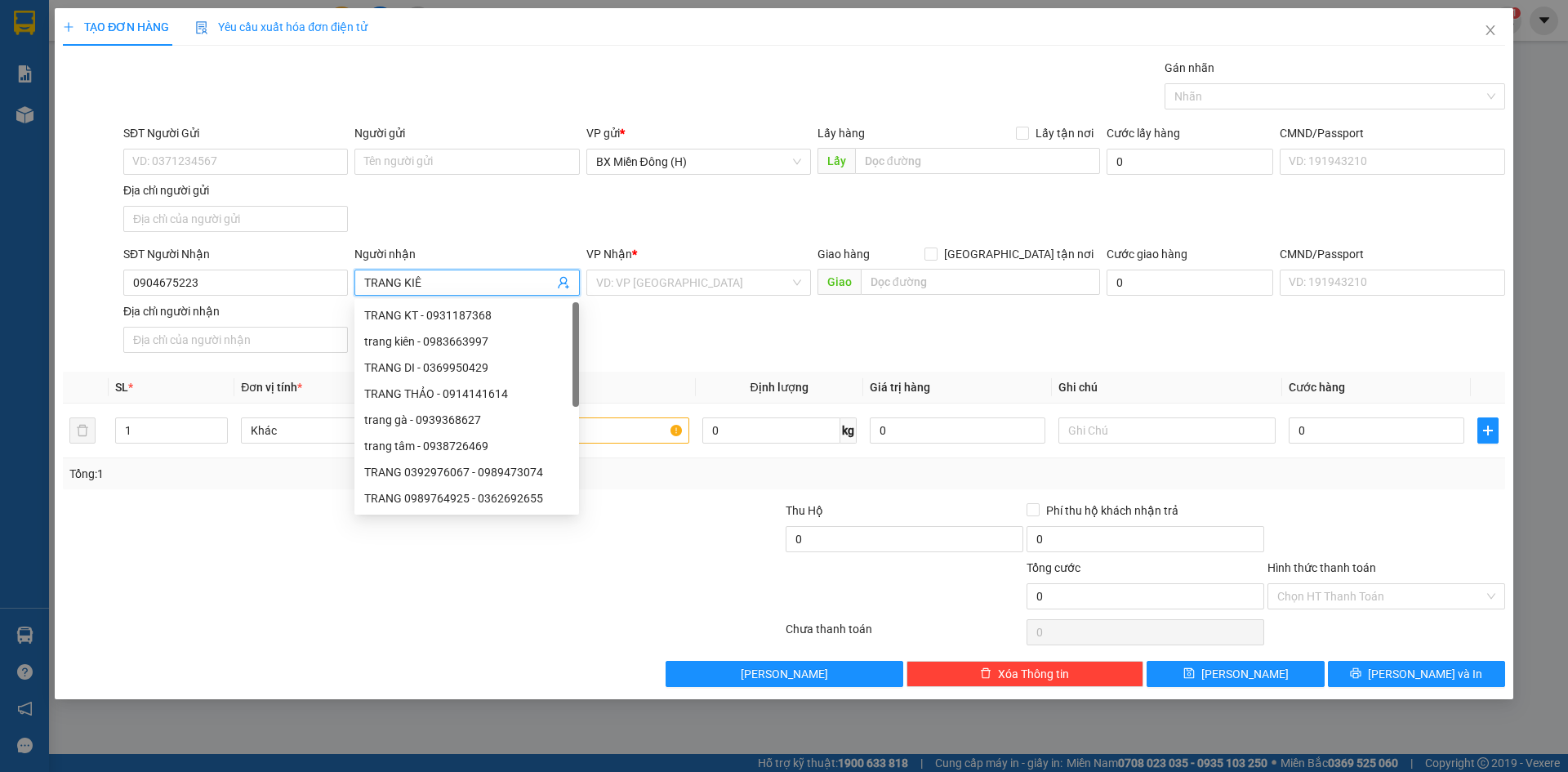
type input "TRANG KIÊN"
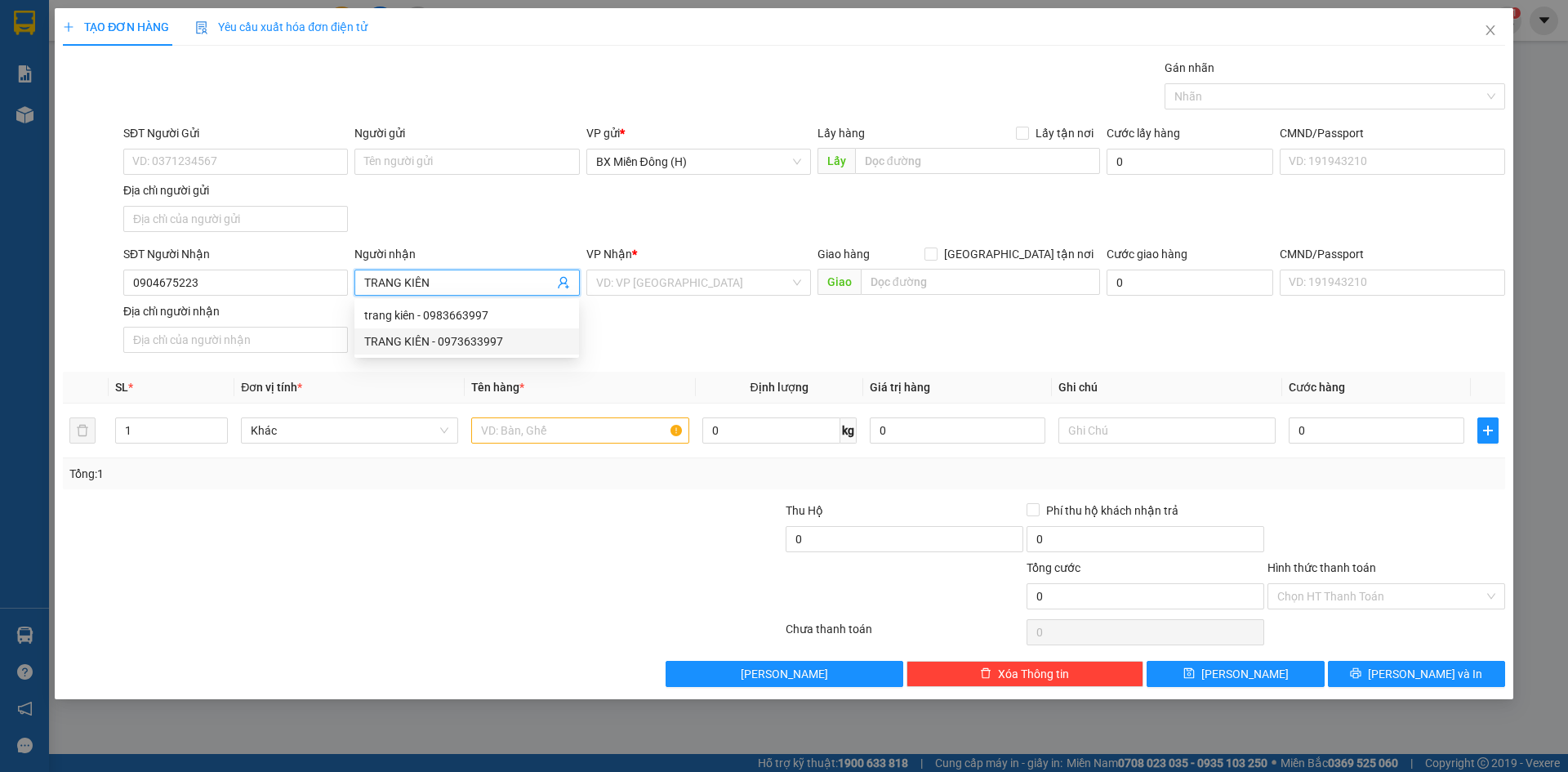
click at [476, 338] on div "TRANG KIÊN - 0973633997" at bounding box center [467, 342] width 205 height 18
type input "0973633997"
type input "TRANG KIÊN"
type input "2"
click at [213, 428] on span "Increase Value" at bounding box center [218, 426] width 18 height 15
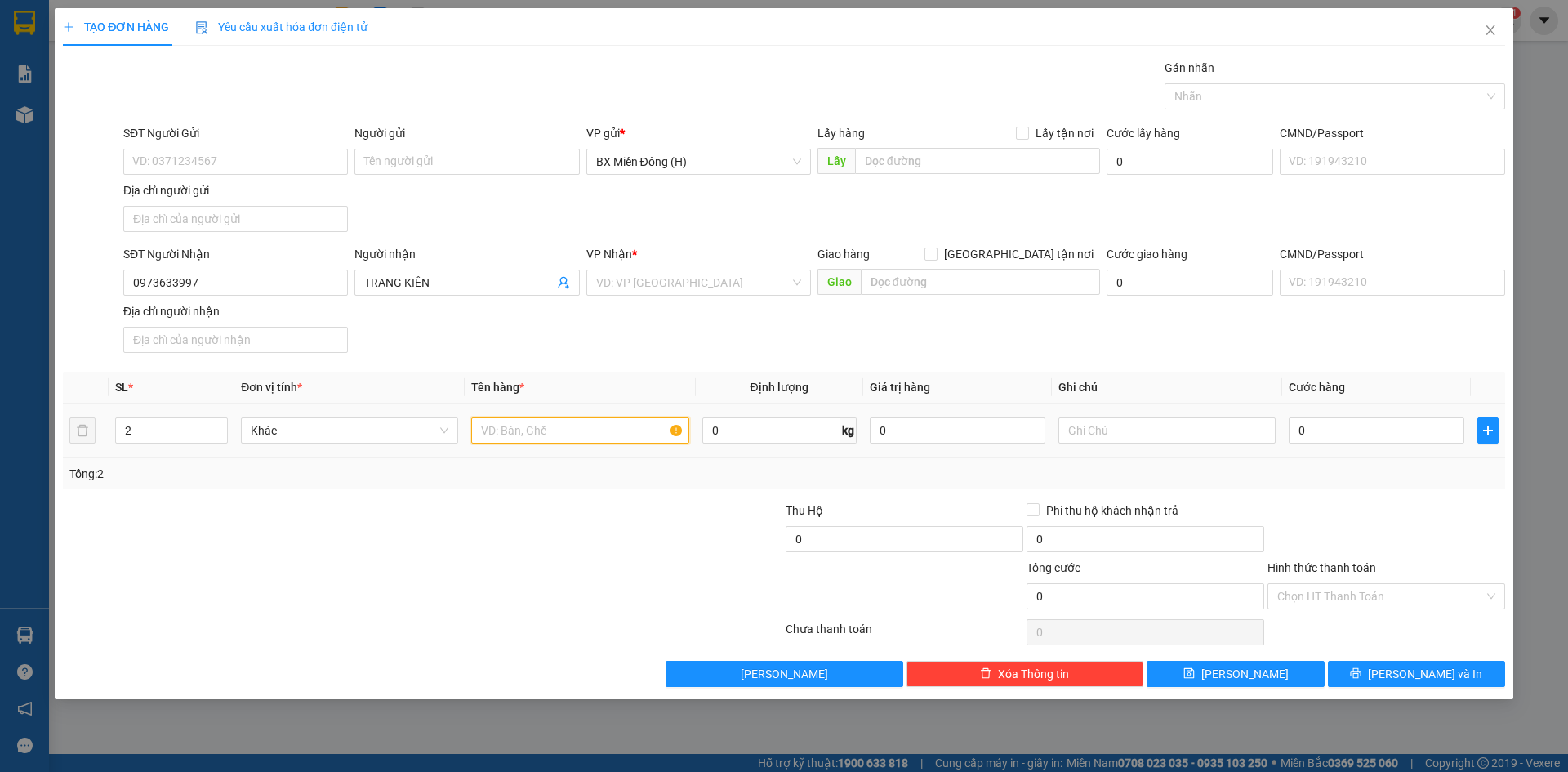
click at [612, 438] on input "text" at bounding box center [580, 430] width 217 height 26
click at [696, 295] on div "VD: VP [GEOGRAPHIC_DATA]" at bounding box center [699, 282] width 225 height 26
type input "2 XỐP"
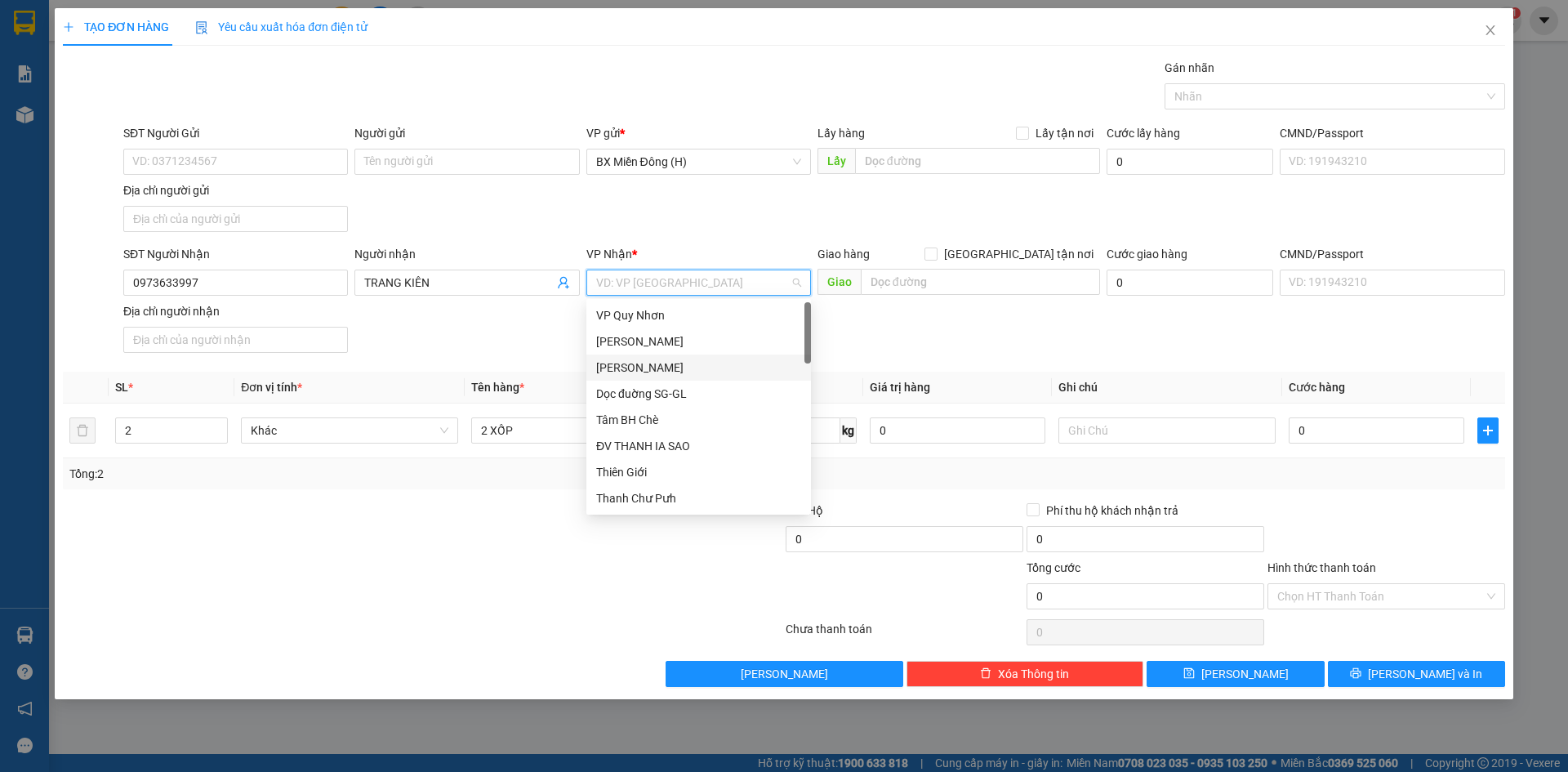
click at [680, 361] on div "[PERSON_NAME]" at bounding box center [699, 368] width 205 height 18
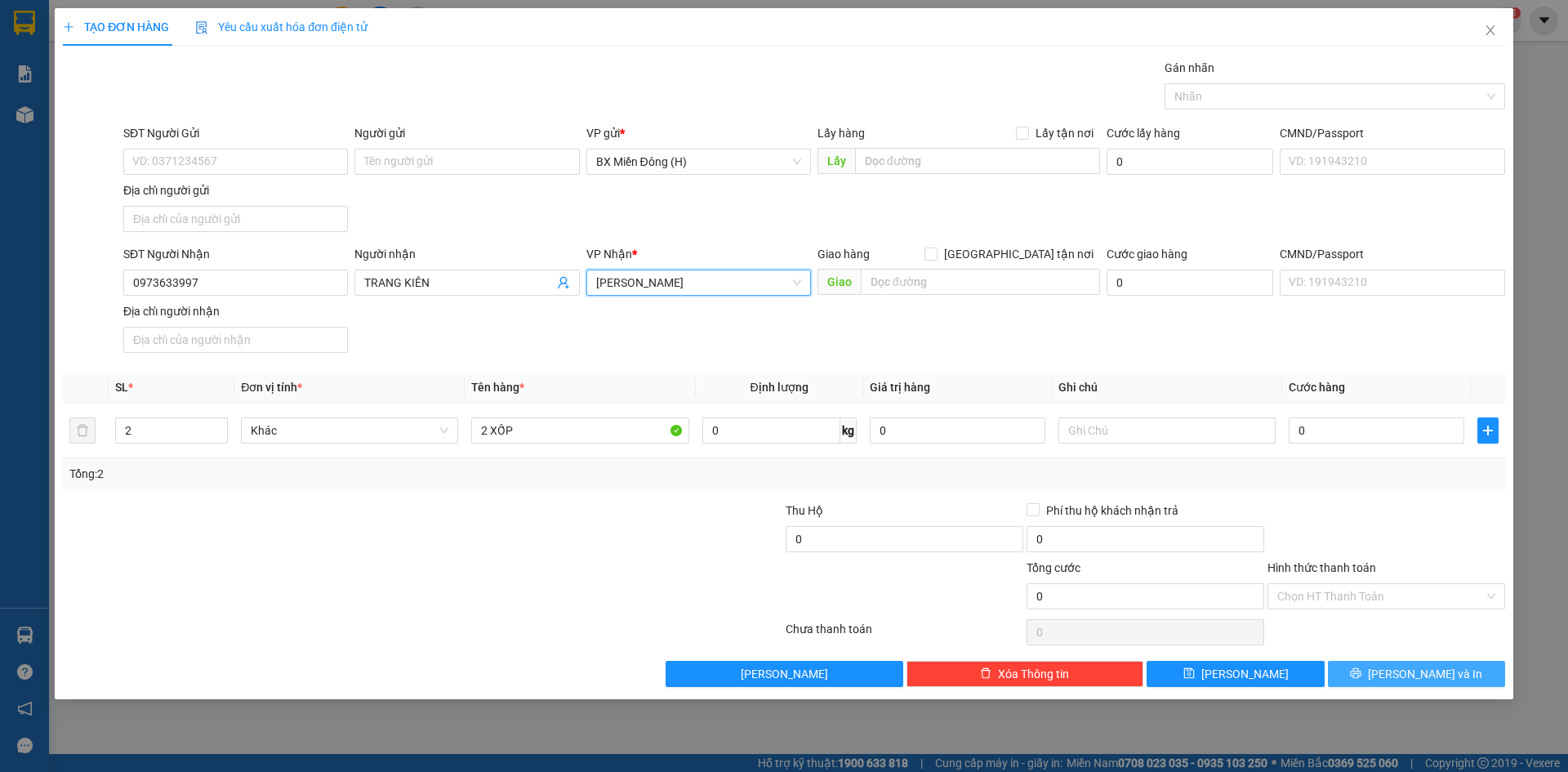
click at [1360, 669] on button "[PERSON_NAME] và In" at bounding box center [1416, 674] width 177 height 26
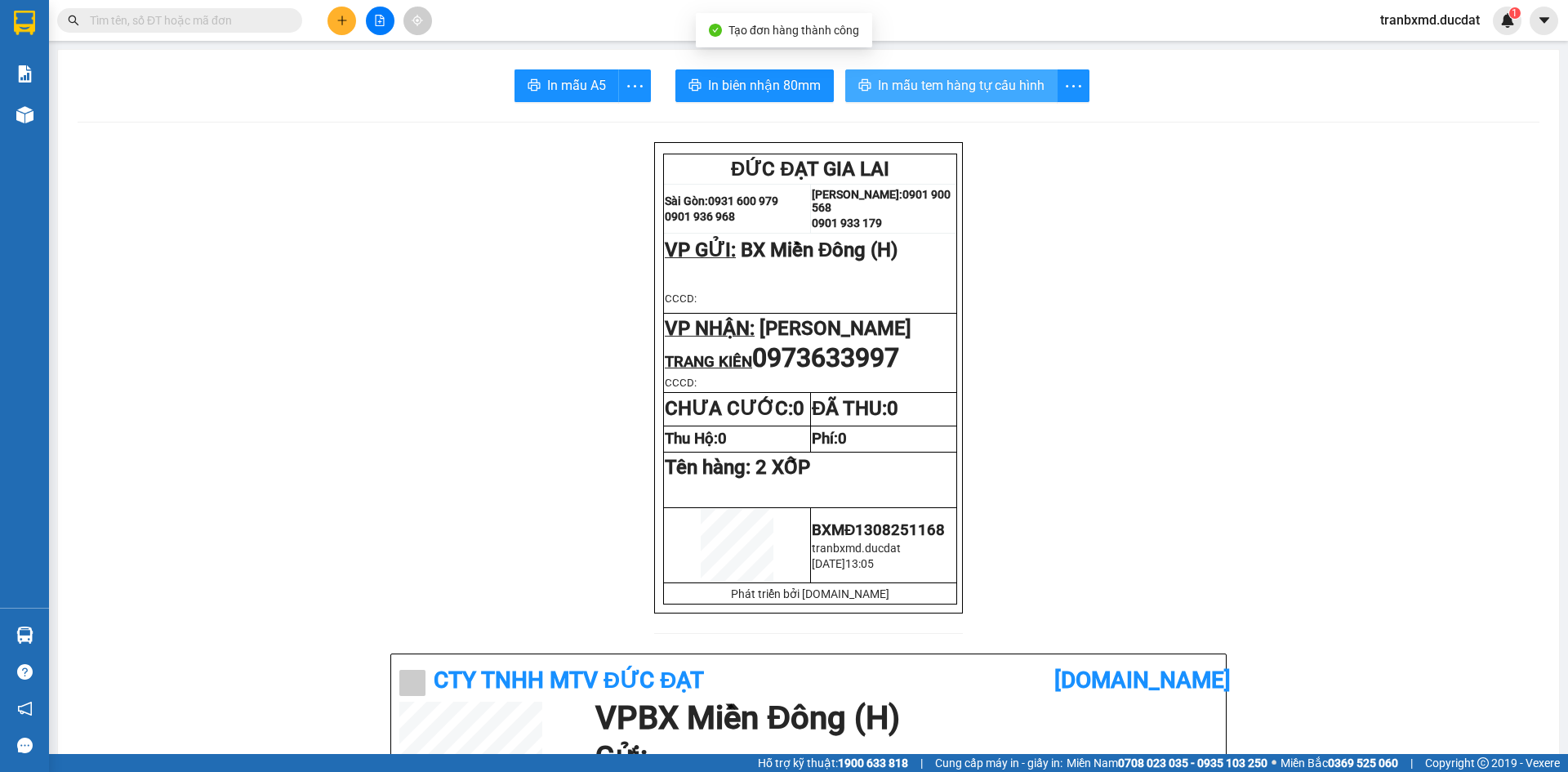
click at [892, 90] on span "In mẫu tem hàng tự cấu hình" at bounding box center [961, 85] width 167 height 21
click at [978, 101] on button "In mẫu tem hàng tự cấu hình" at bounding box center [951, 85] width 212 height 33
click at [942, 90] on span "In mẫu tem hàng tự cấu hình" at bounding box center [961, 85] width 167 height 21
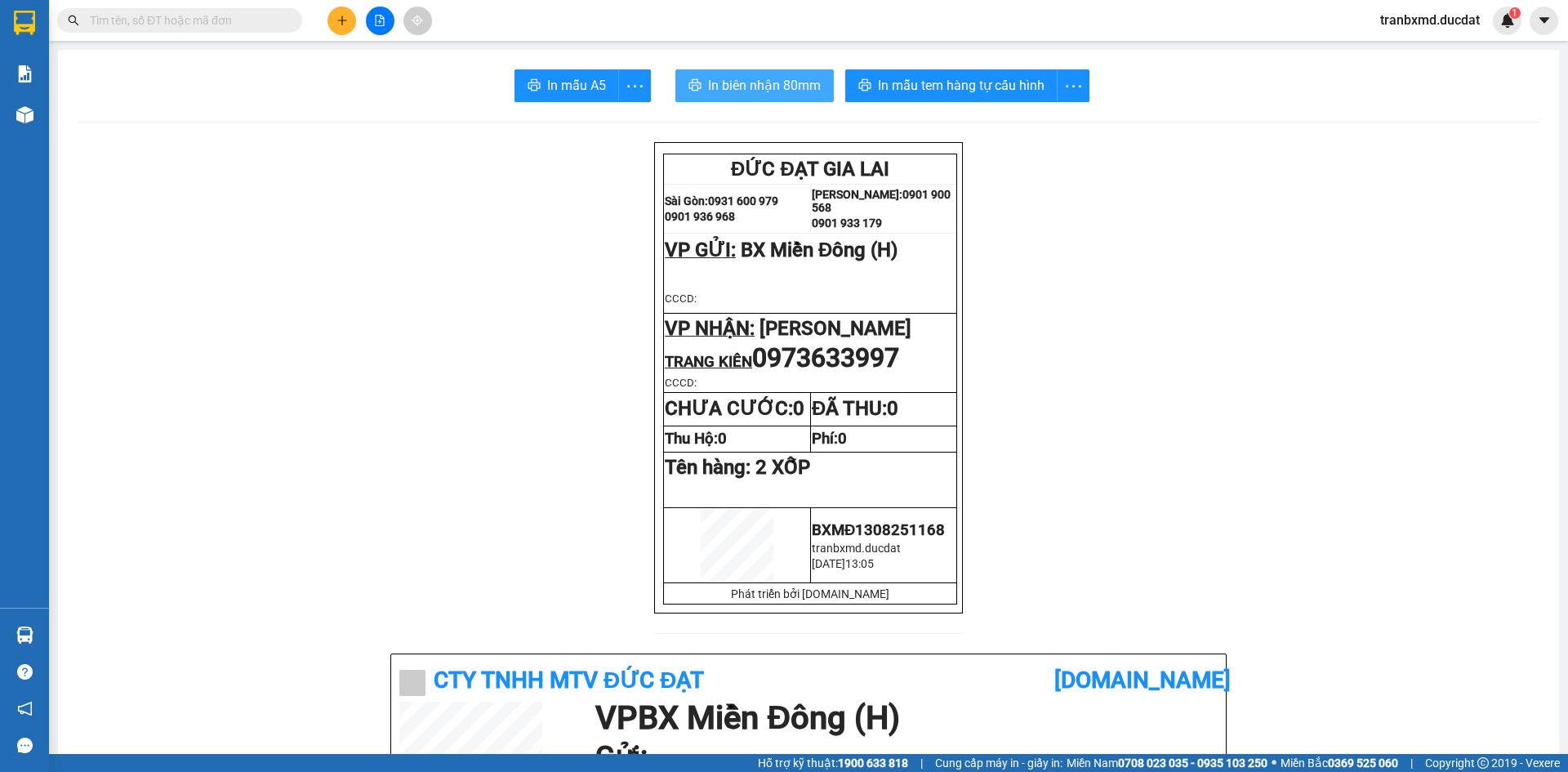
click at [745, 97] on button "In biên nhận 80mm" at bounding box center [755, 85] width 158 height 33
click at [342, 27] on button at bounding box center [342, 21] width 28 height 28
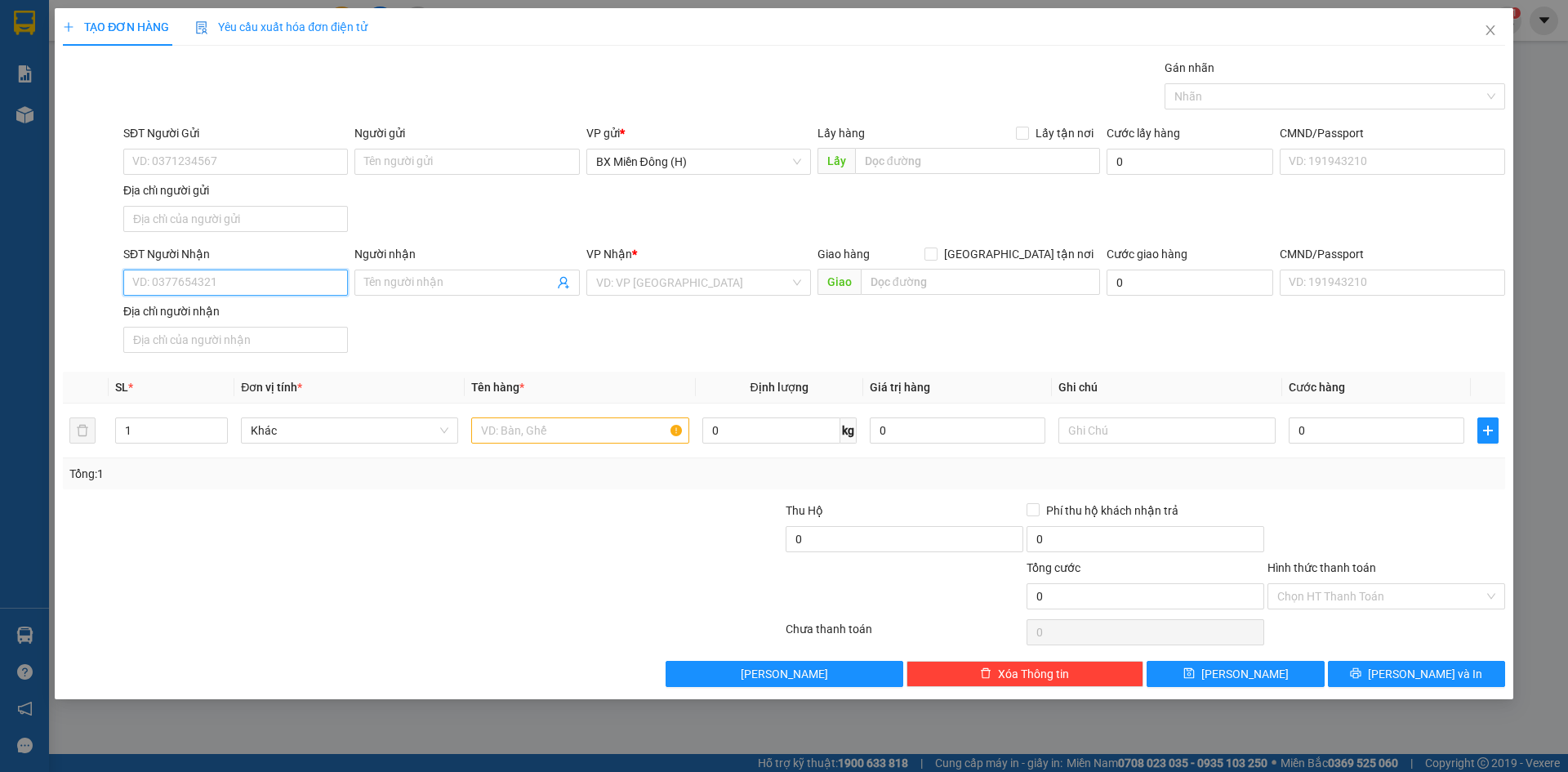
click at [318, 285] on input "SĐT Người Nhận" at bounding box center [236, 282] width 225 height 26
click at [447, 272] on span at bounding box center [467, 282] width 225 height 26
type input "N"
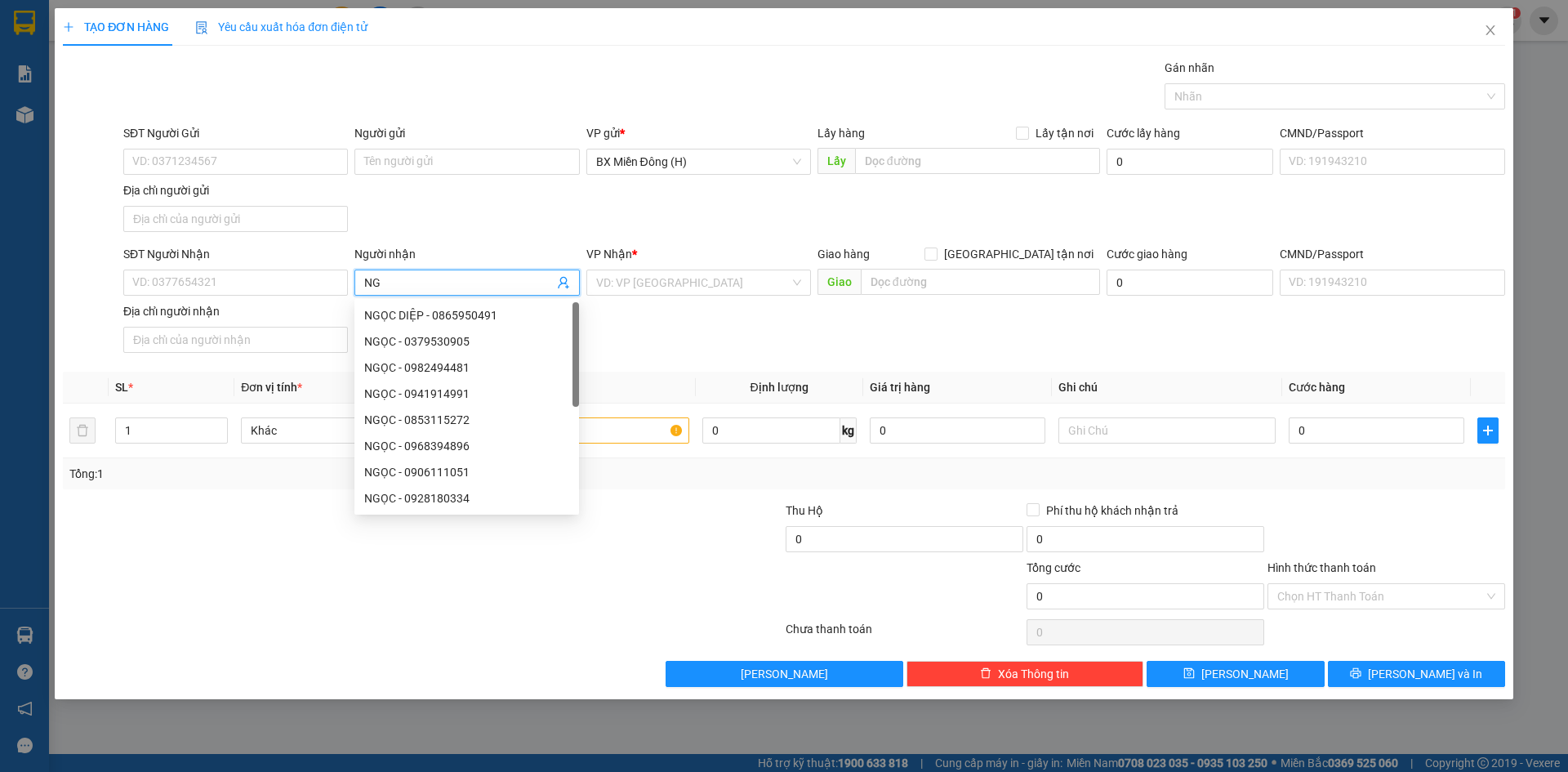
type input "N"
type input "H"
click at [289, 279] on input "SĐT Người Nhận" at bounding box center [236, 282] width 225 height 26
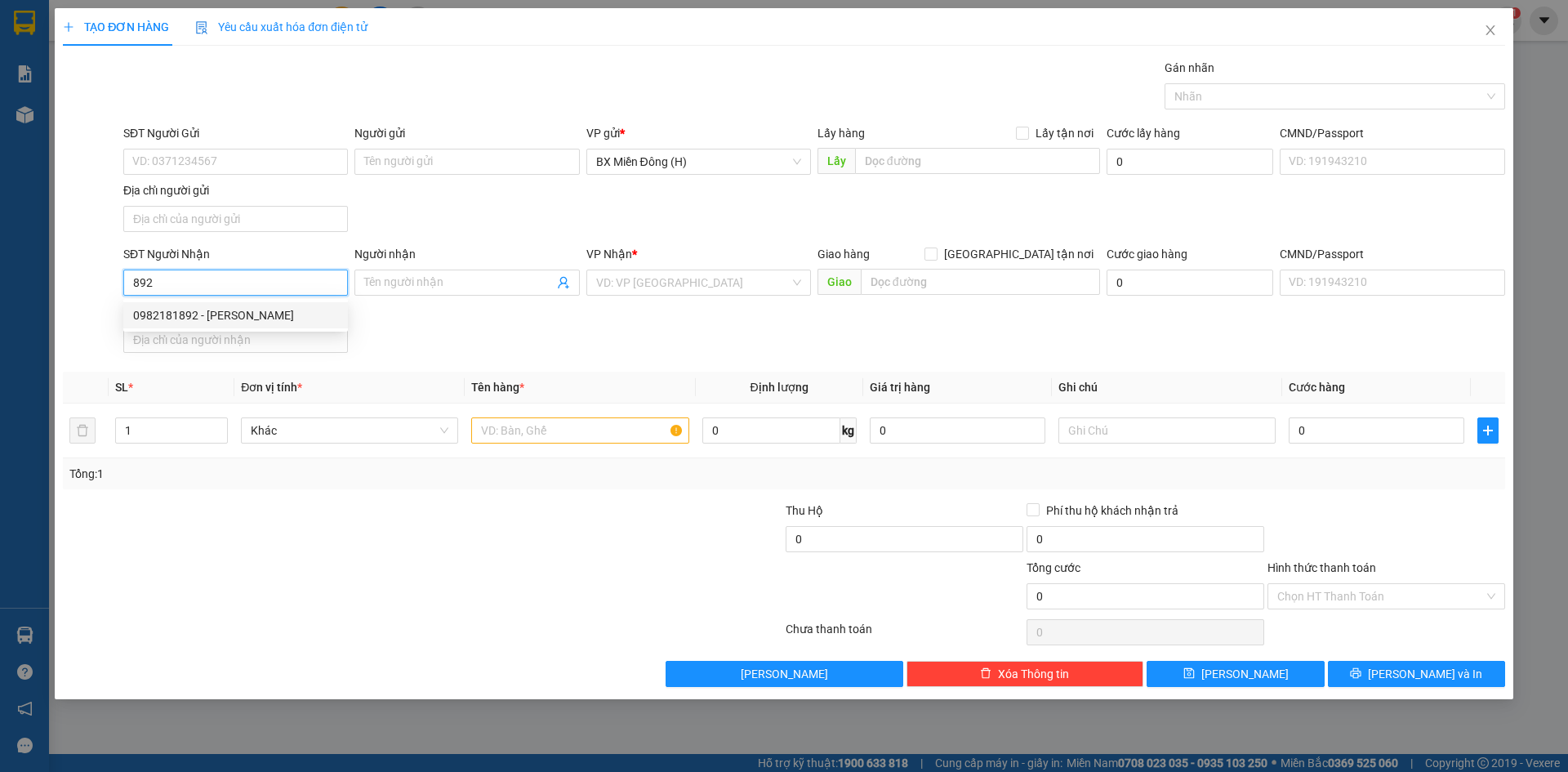
click at [292, 323] on div "0982181892 - [PERSON_NAME]" at bounding box center [236, 316] width 205 height 18
type input "0982181892"
type input "[PERSON_NAME]"
type input "0982181892"
click at [568, 418] on input "text" at bounding box center [580, 430] width 217 height 26
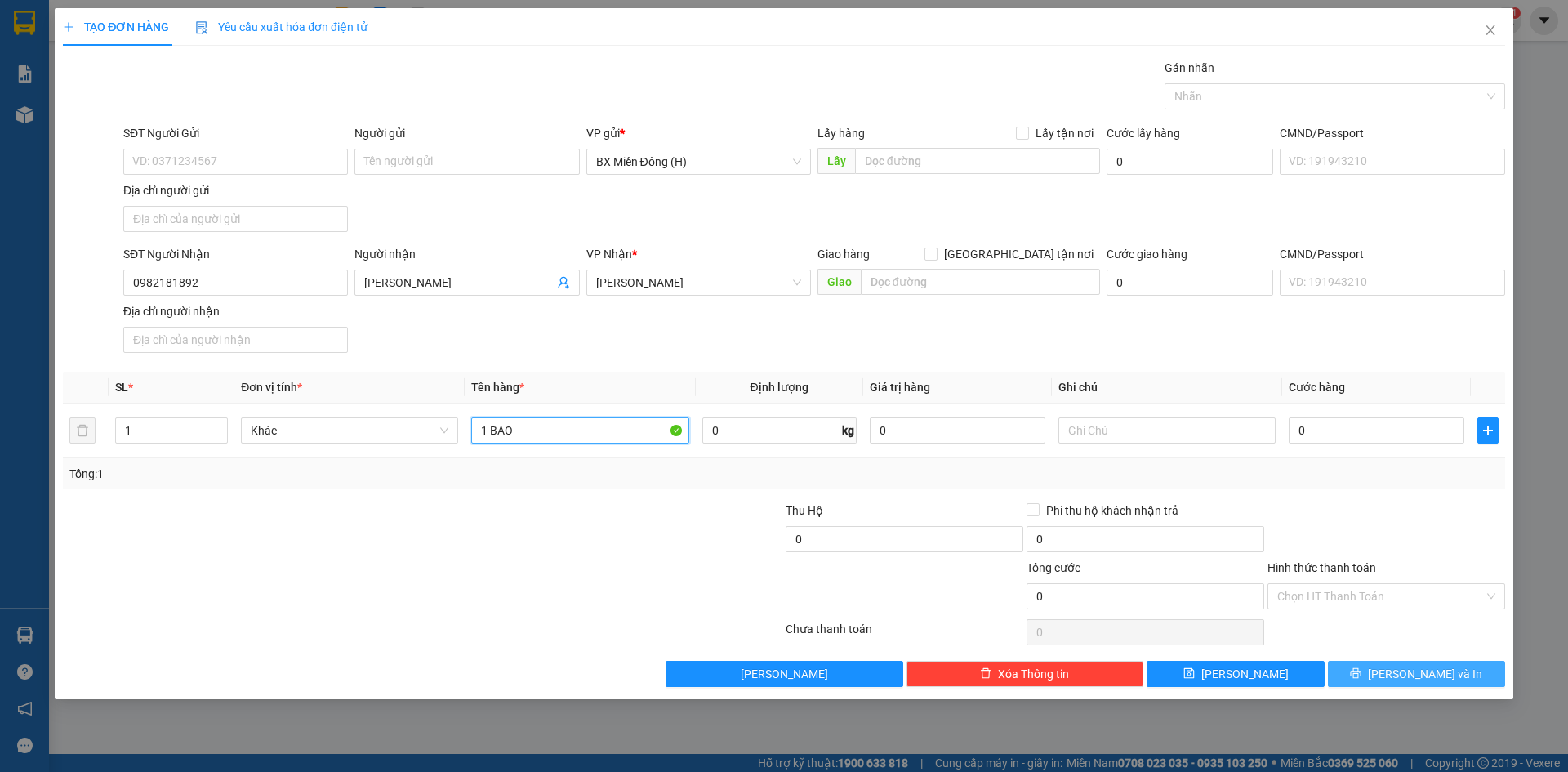
type input "1 BAO"
click at [1405, 665] on span "[PERSON_NAME] và In" at bounding box center [1425, 674] width 114 height 18
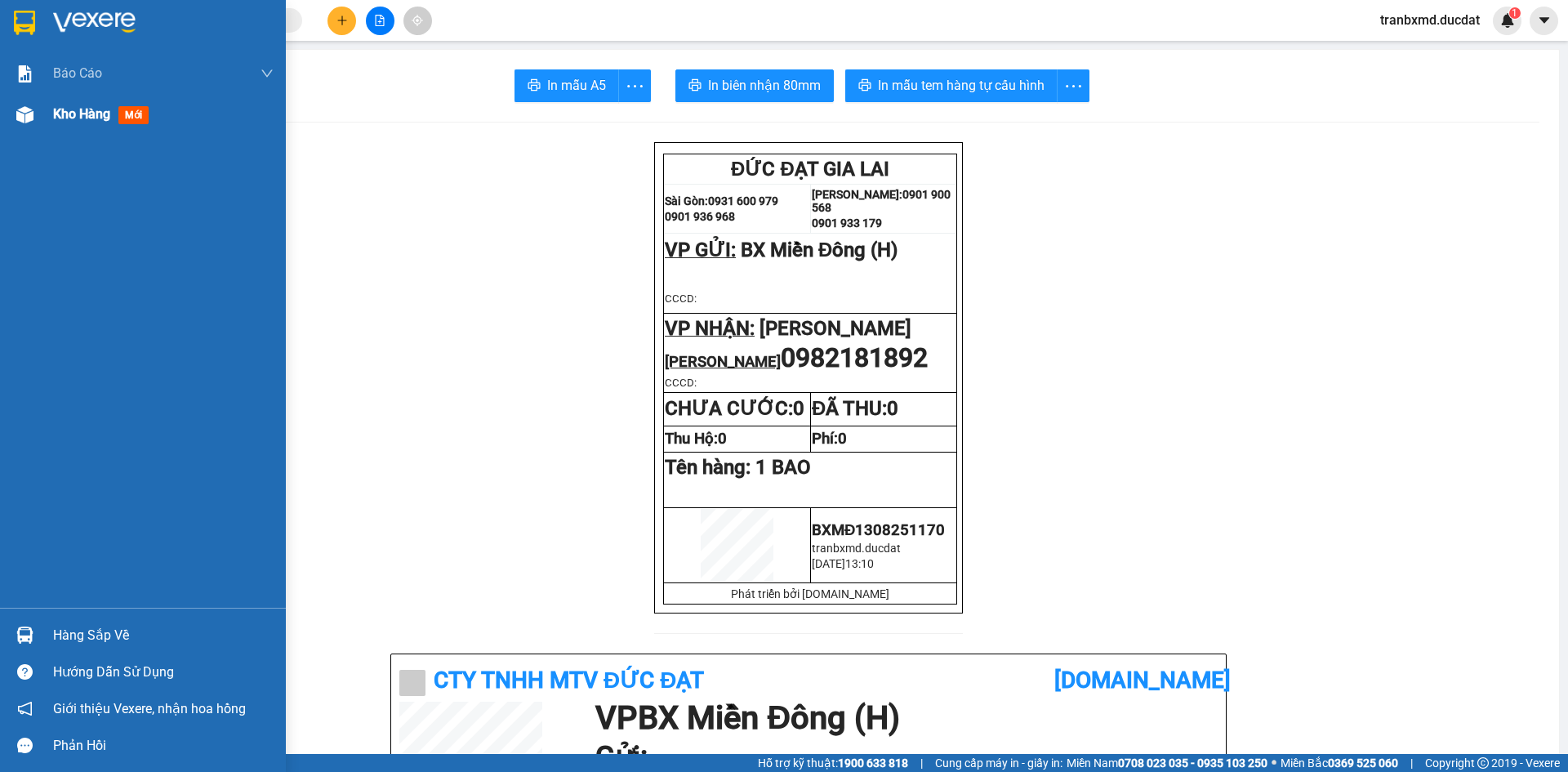
click at [97, 130] on div "Kho hàng mới" at bounding box center [163, 114] width 221 height 41
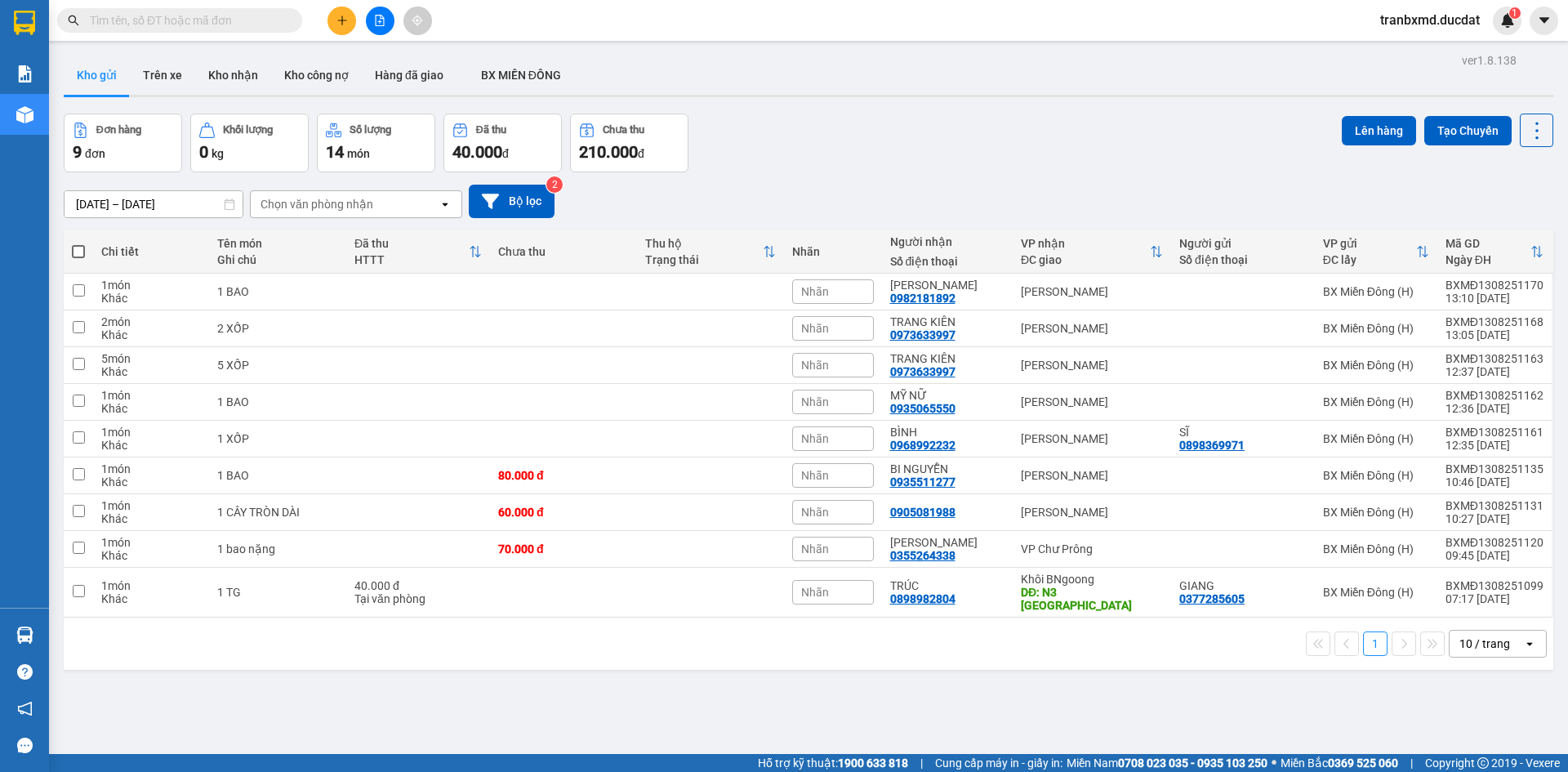
click at [370, 50] on div "ver 1.8.138 Kho gửi Trên xe Kho nhận Kho công nợ Hàng đã giao BX MIỀN ĐÔNG Đơn …" at bounding box center [809, 435] width 1503 height 772
click at [347, 21] on button at bounding box center [342, 21] width 28 height 28
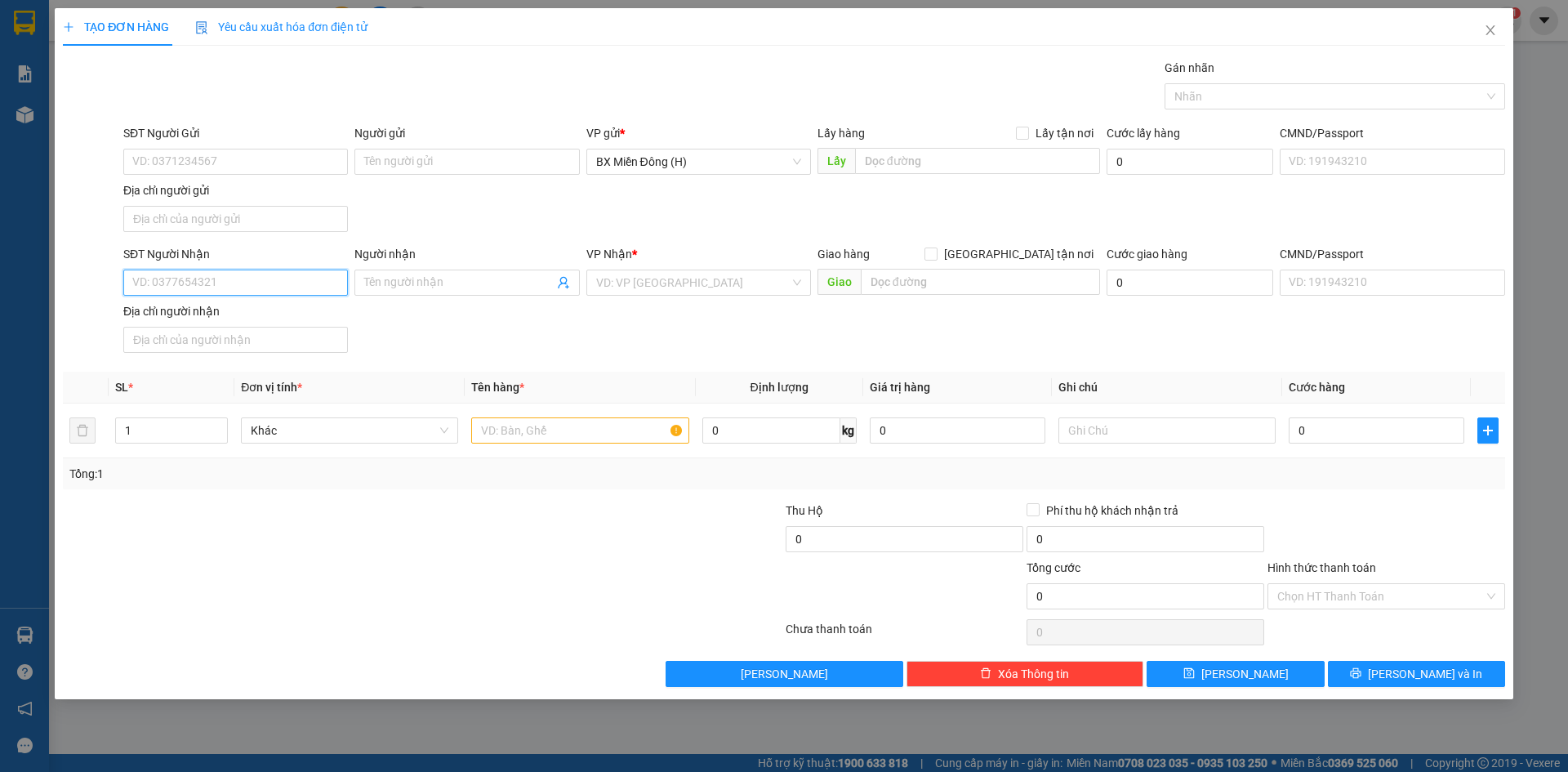
click at [237, 284] on input "SĐT Người Nhận" at bounding box center [236, 282] width 225 height 26
click at [217, 273] on input "SĐT Người Nhận" at bounding box center [236, 282] width 225 height 26
click at [232, 283] on input "509" at bounding box center [236, 282] width 225 height 26
type input "5"
click at [207, 322] on div "0971330509" at bounding box center [236, 316] width 205 height 18
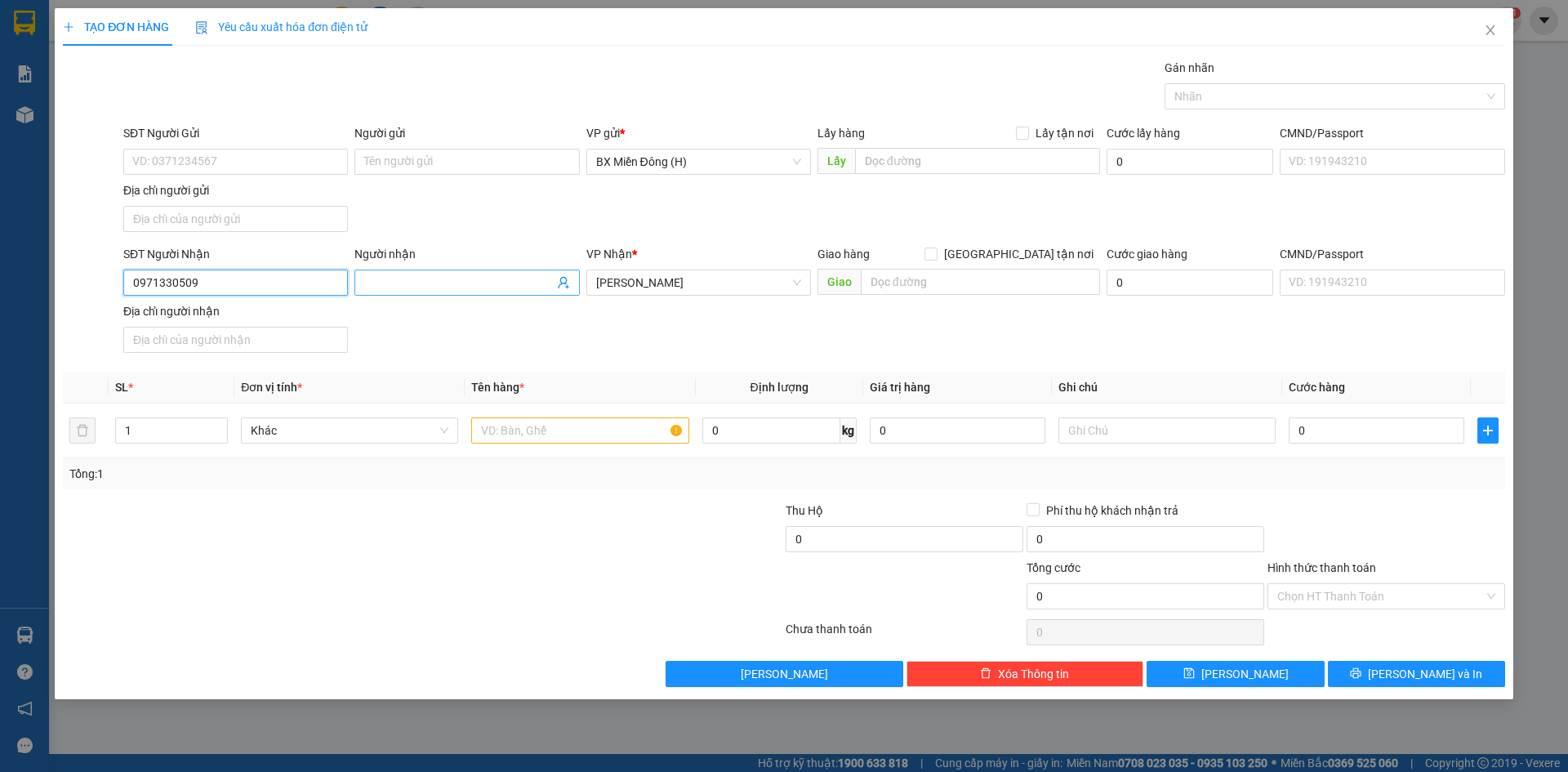
type input "0971330509"
click at [432, 285] on input "Người nhận" at bounding box center [458, 283] width 188 height 18
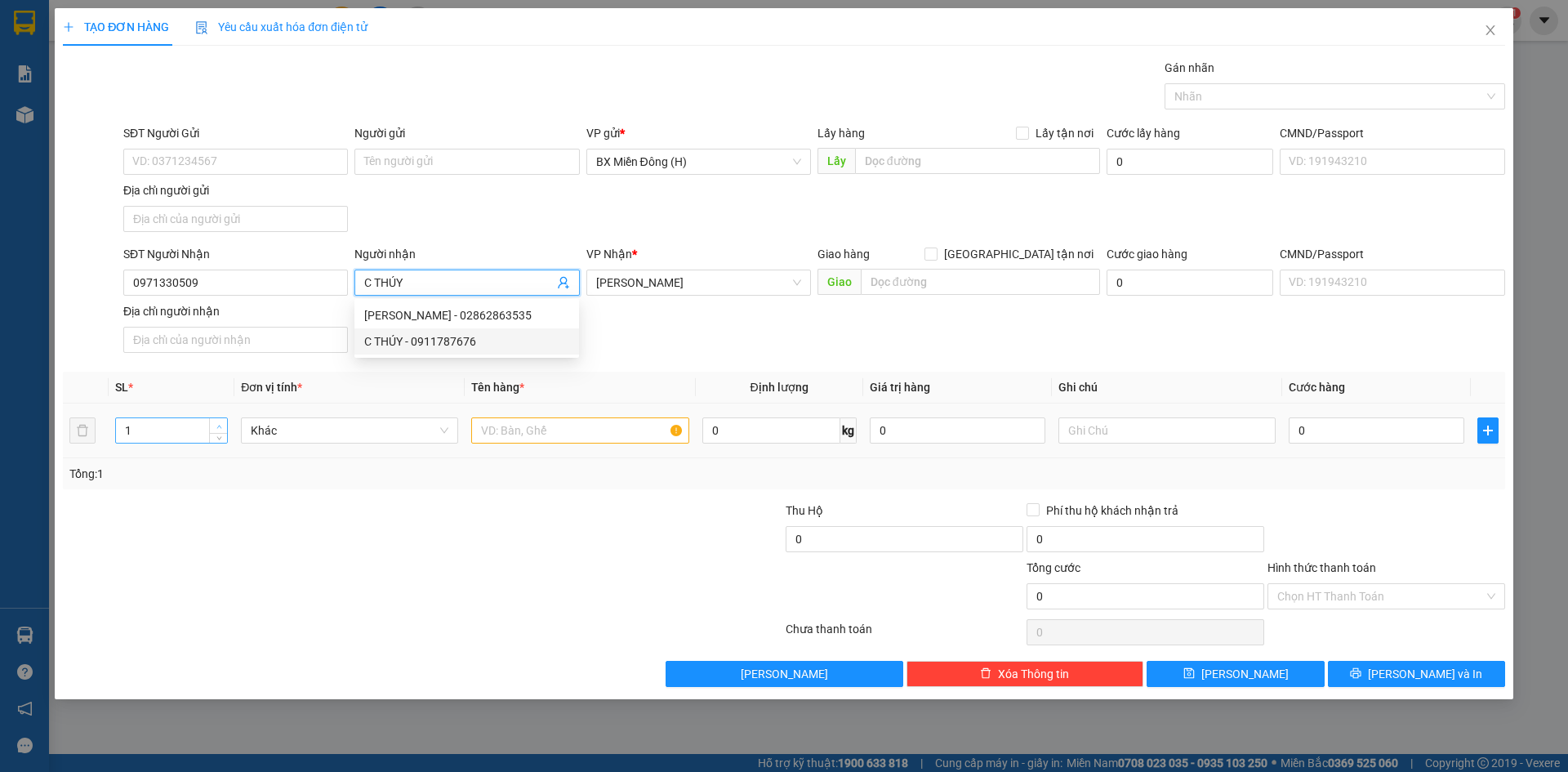
type input "C THÚY"
type input "2"
click at [223, 426] on span "up" at bounding box center [219, 427] width 10 height 10
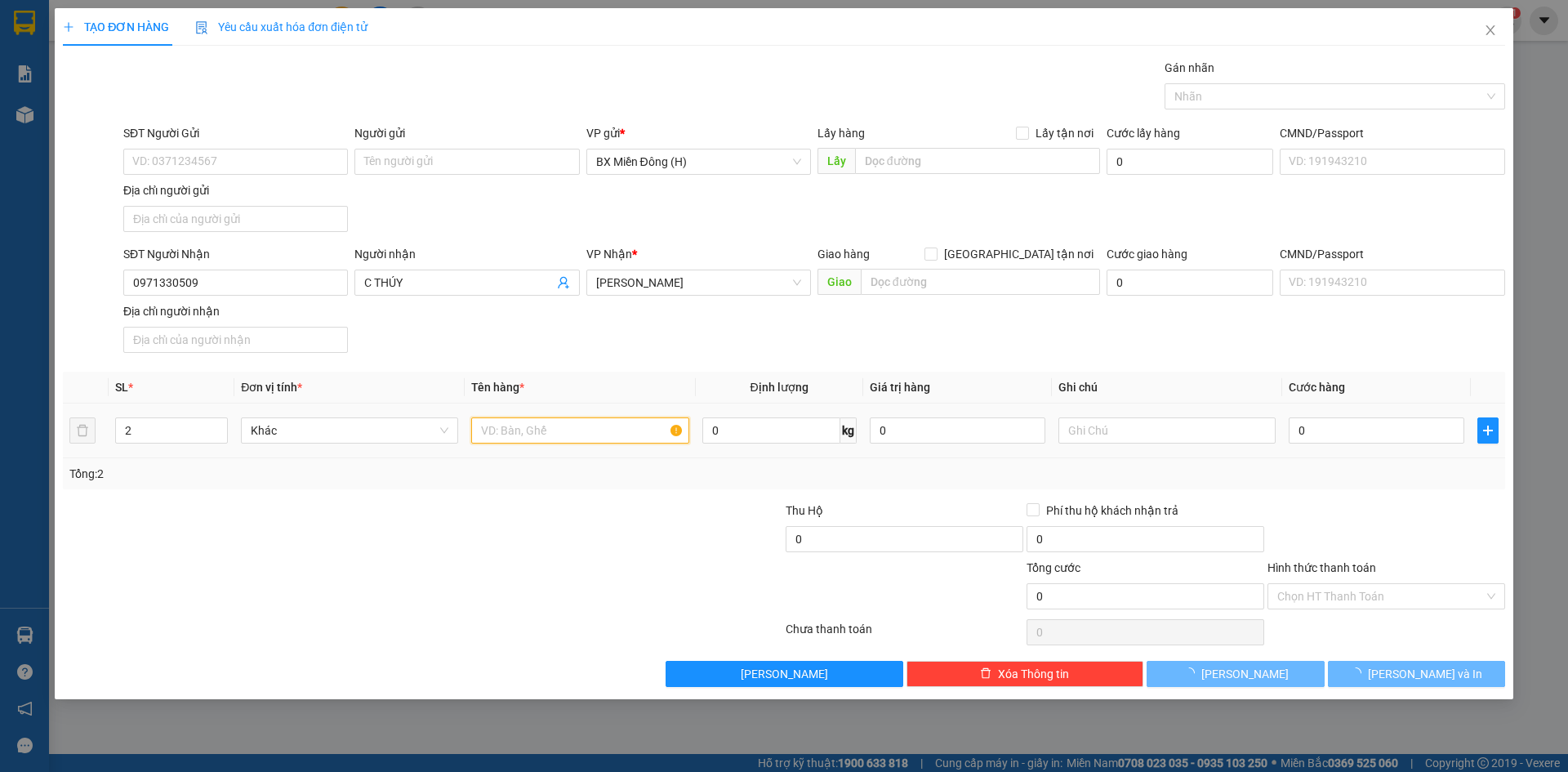
click at [549, 431] on input "text" at bounding box center [580, 430] width 217 height 26
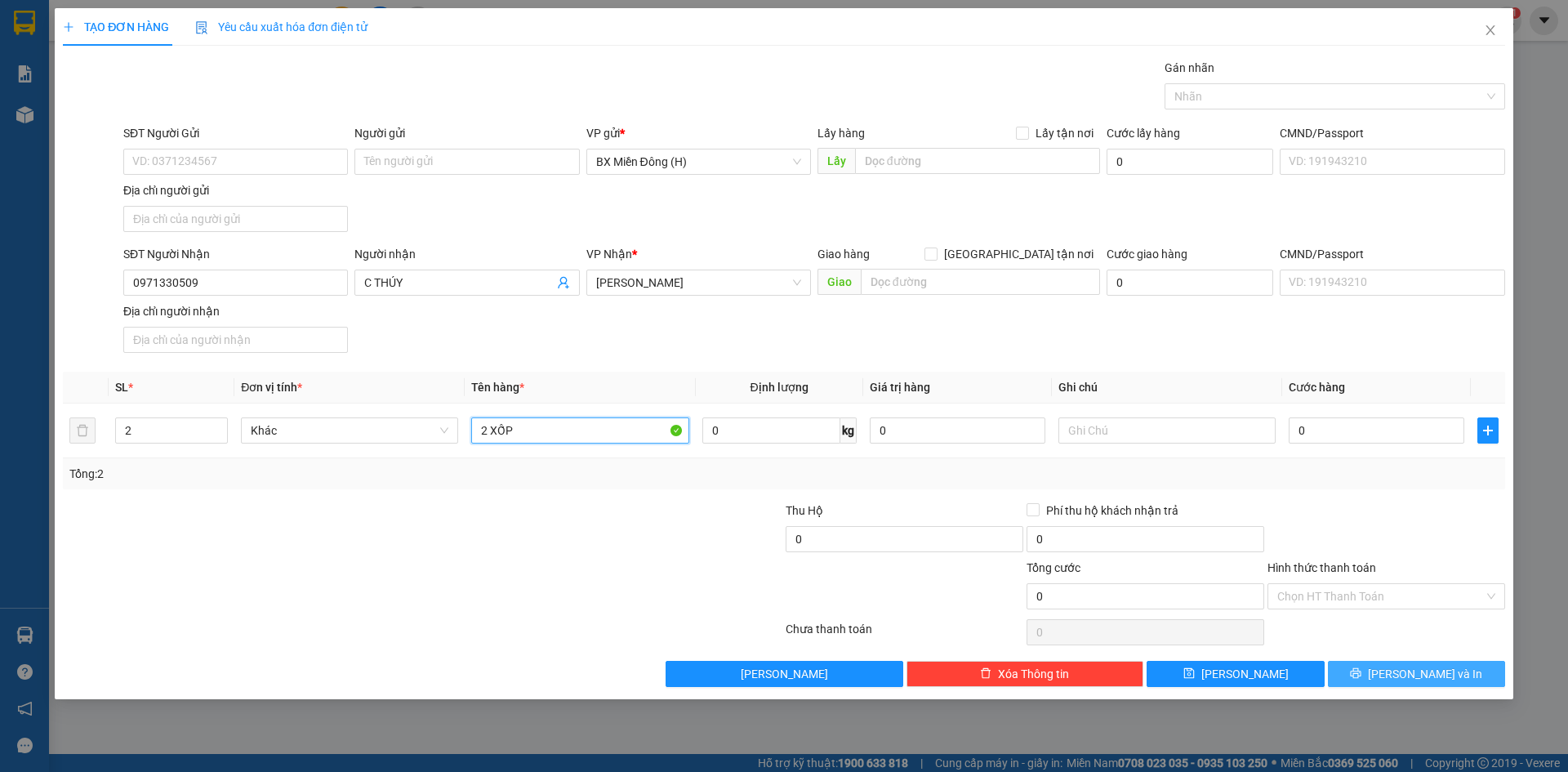
type input "2 XỐP"
click at [1373, 681] on button "[PERSON_NAME] và In" at bounding box center [1416, 674] width 177 height 26
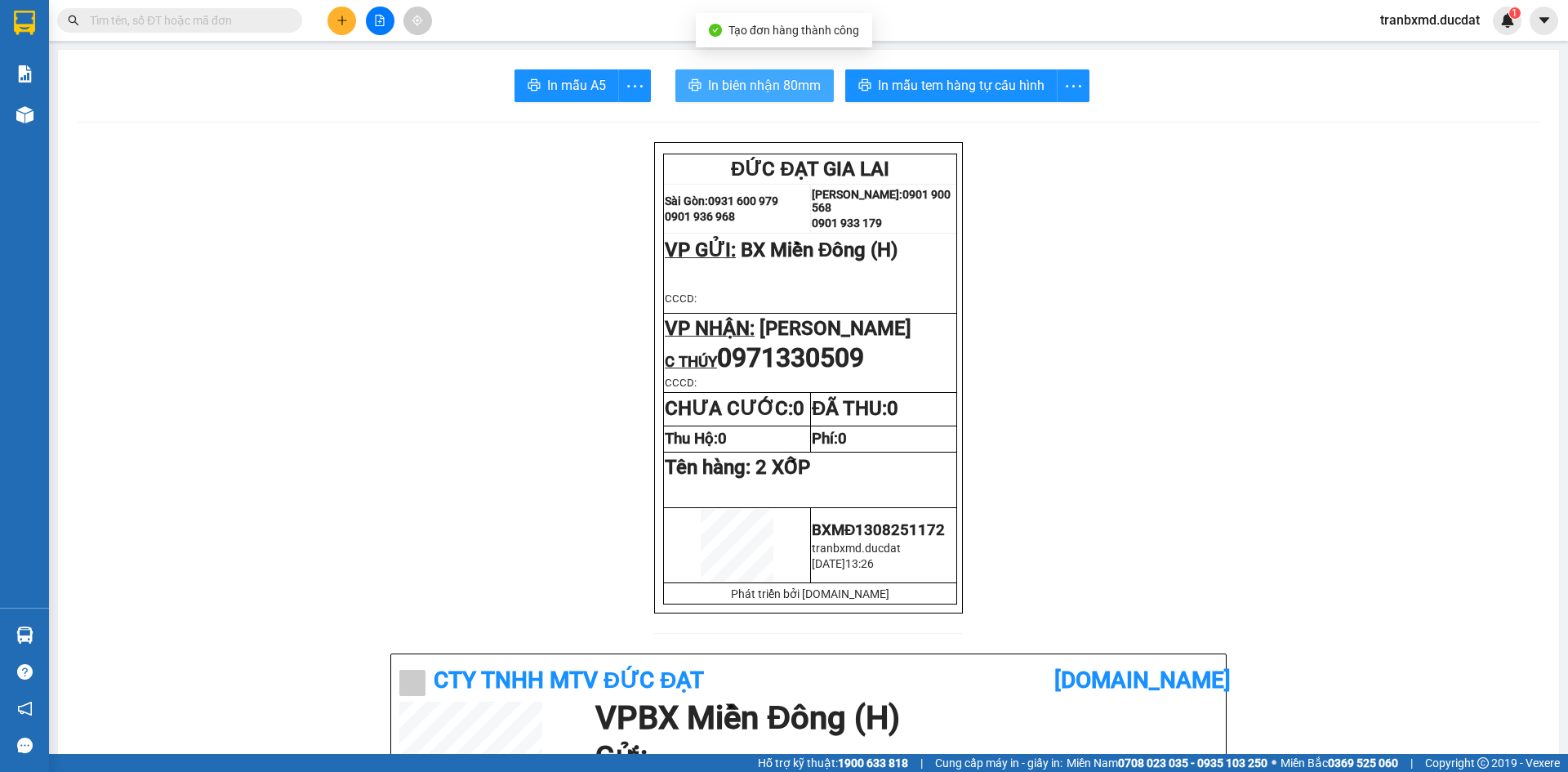
click at [751, 88] on span "In biên nhận 80mm" at bounding box center [764, 85] width 112 height 21
click at [674, 400] on td "CHƯA CƯỚC: 0" at bounding box center [737, 409] width 147 height 33
click at [345, 19] on icon "plus" at bounding box center [342, 21] width 12 height 12
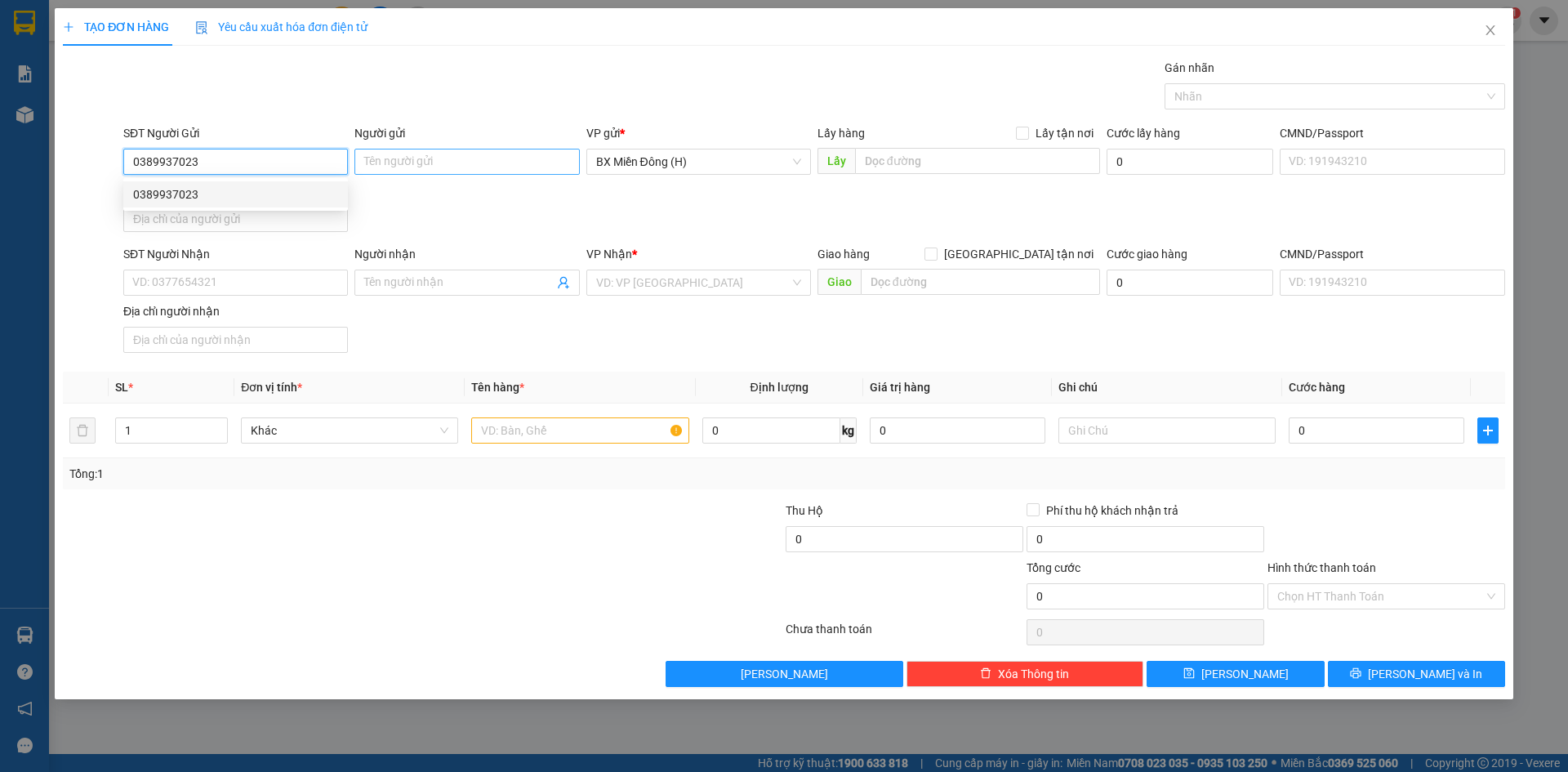
type input "0389937023"
click at [422, 163] on input "Người gửi" at bounding box center [467, 161] width 225 height 26
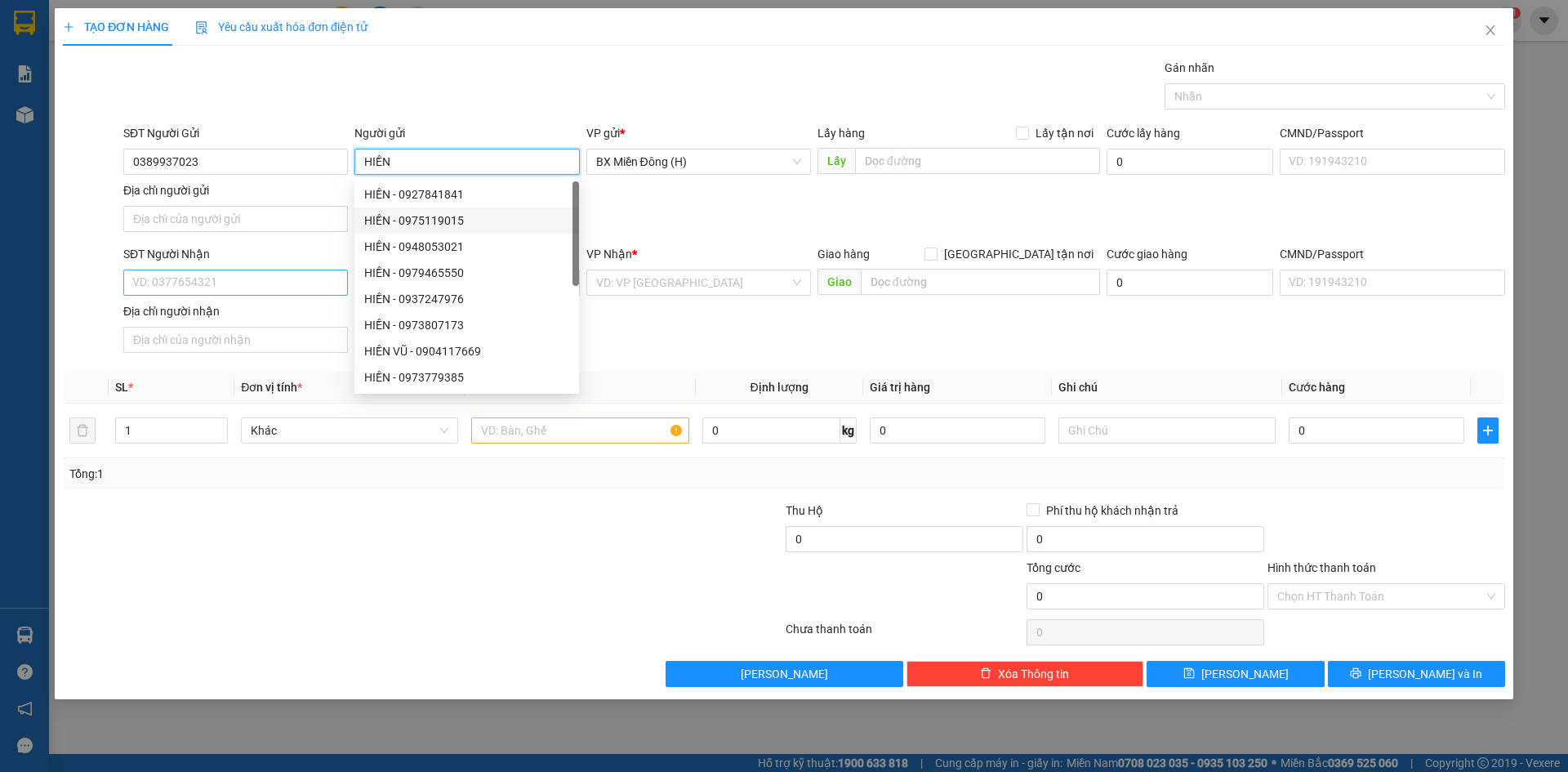
type input "HIỀN"
click at [193, 293] on input "SĐT Người Nhận" at bounding box center [236, 282] width 225 height 26
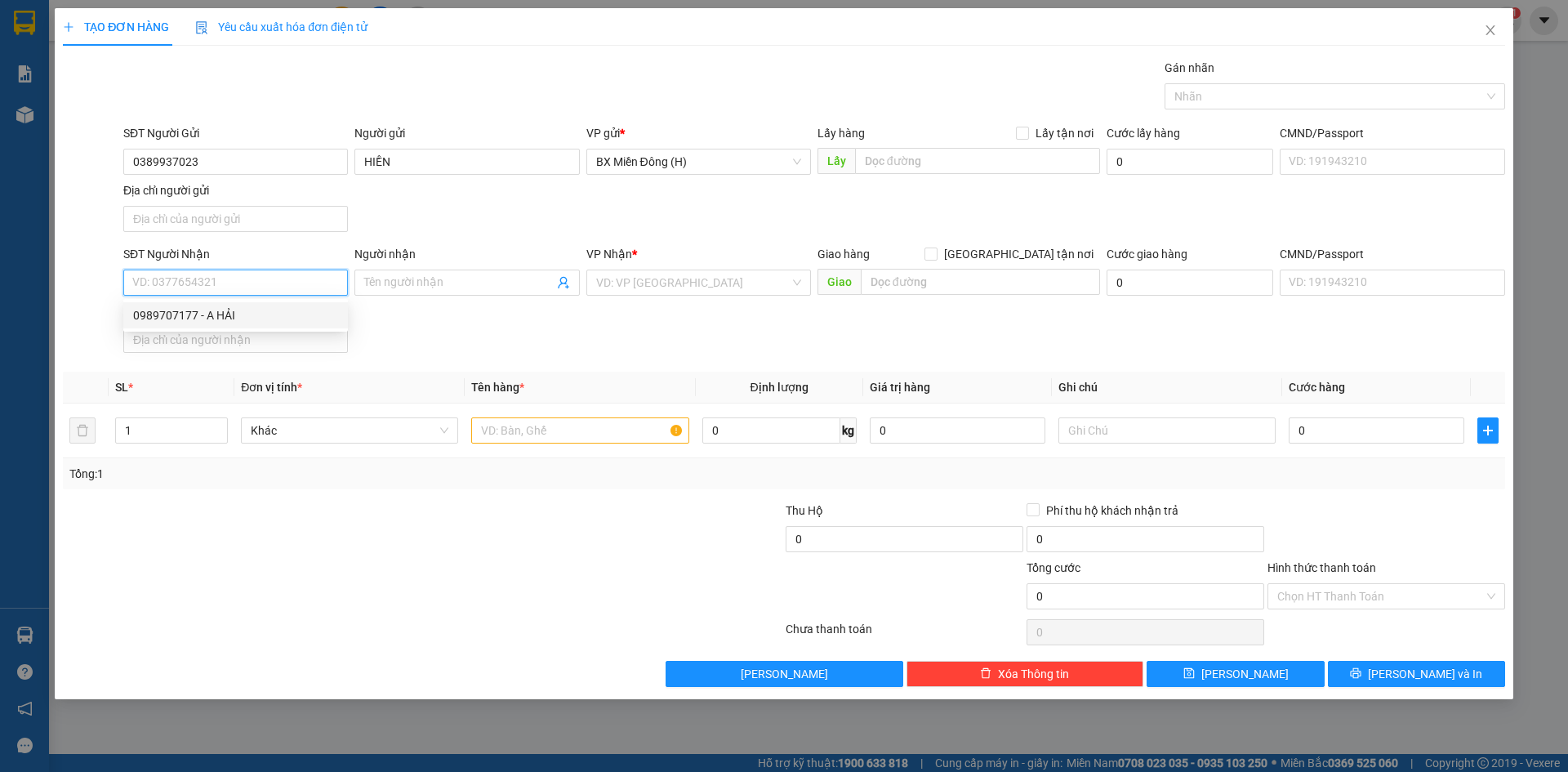
click at [266, 320] on div "0989707177 - A HẢI" at bounding box center [236, 316] width 205 height 18
type input "0989707177"
type input "A HẢI"
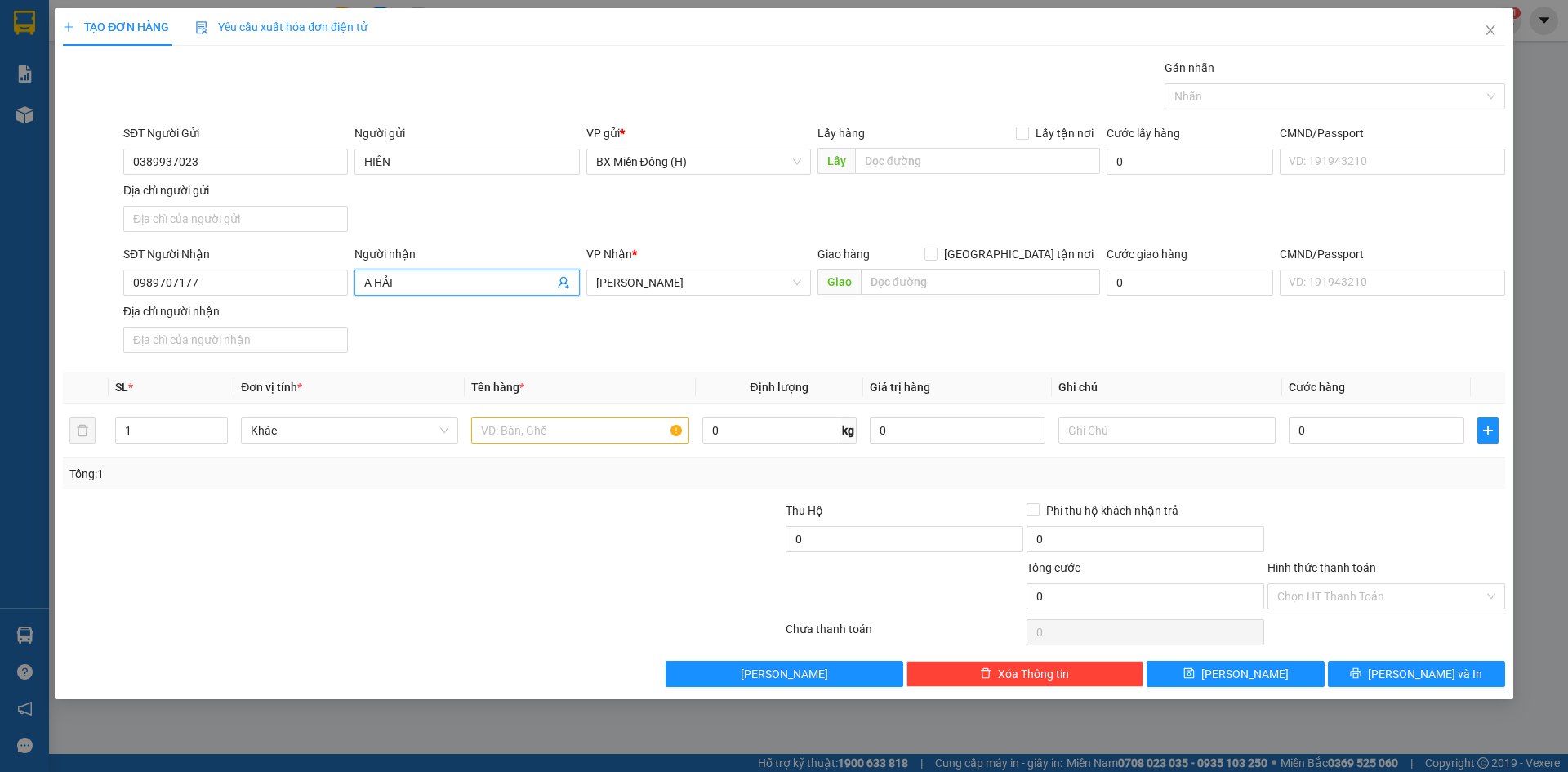
click at [425, 276] on input "A HẢI" at bounding box center [458, 283] width 188 height 18
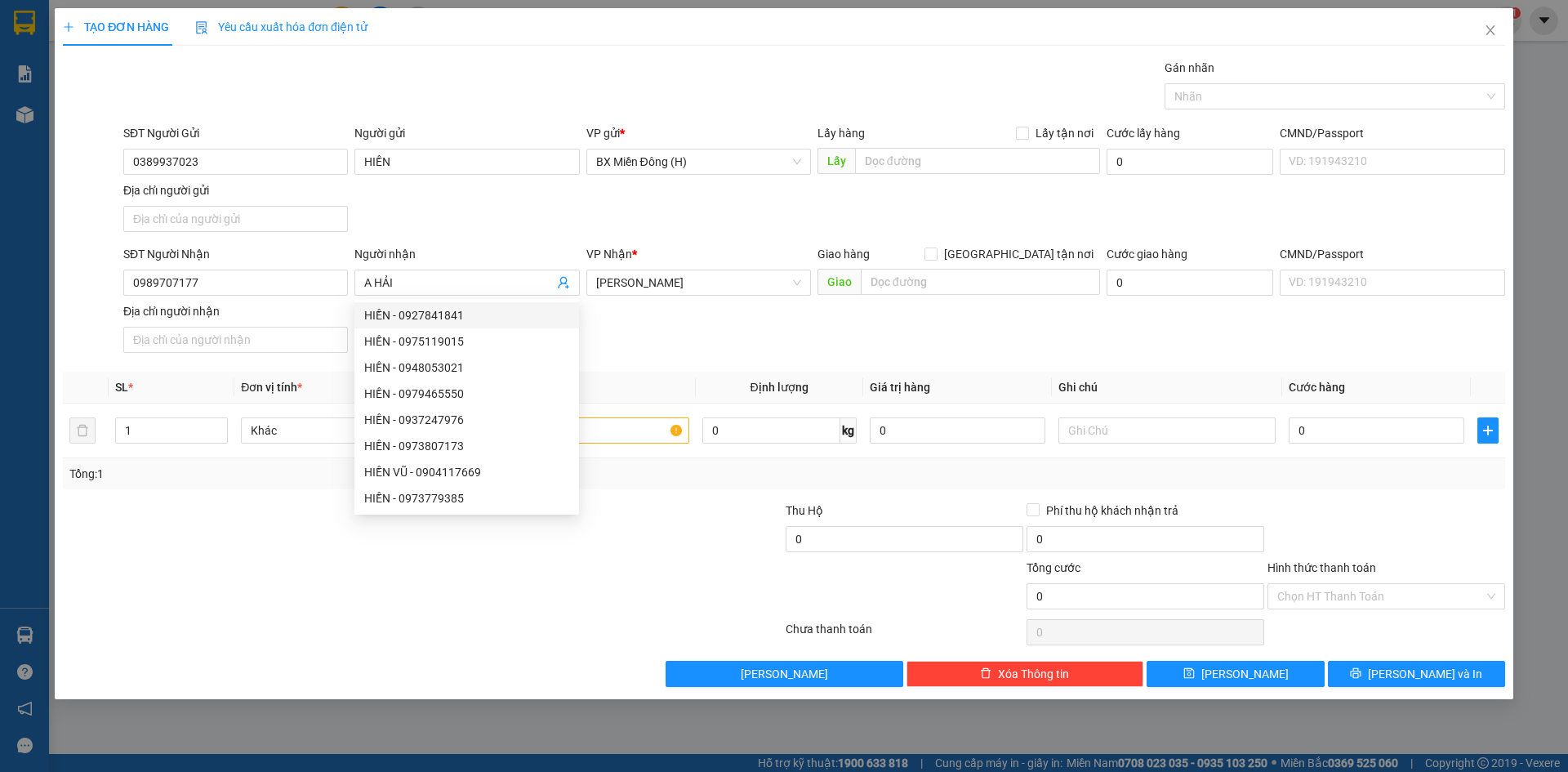
click at [208, 387] on div "SL *" at bounding box center [171, 388] width 112 height 18
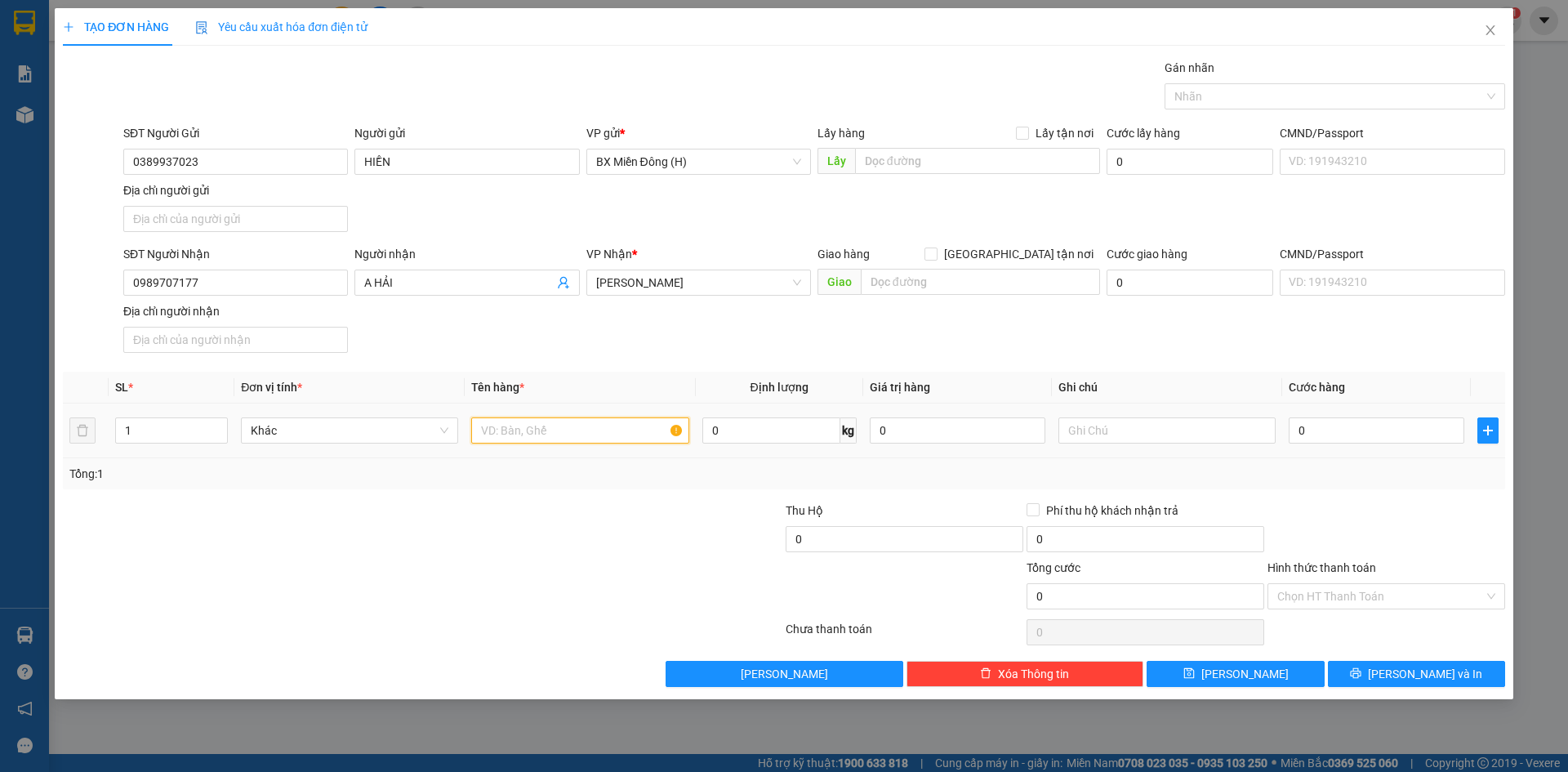
click at [529, 429] on input "text" at bounding box center [580, 430] width 217 height 26
type input "1 XỐP"
click at [1386, 681] on button "[PERSON_NAME] và In" at bounding box center [1416, 674] width 177 height 26
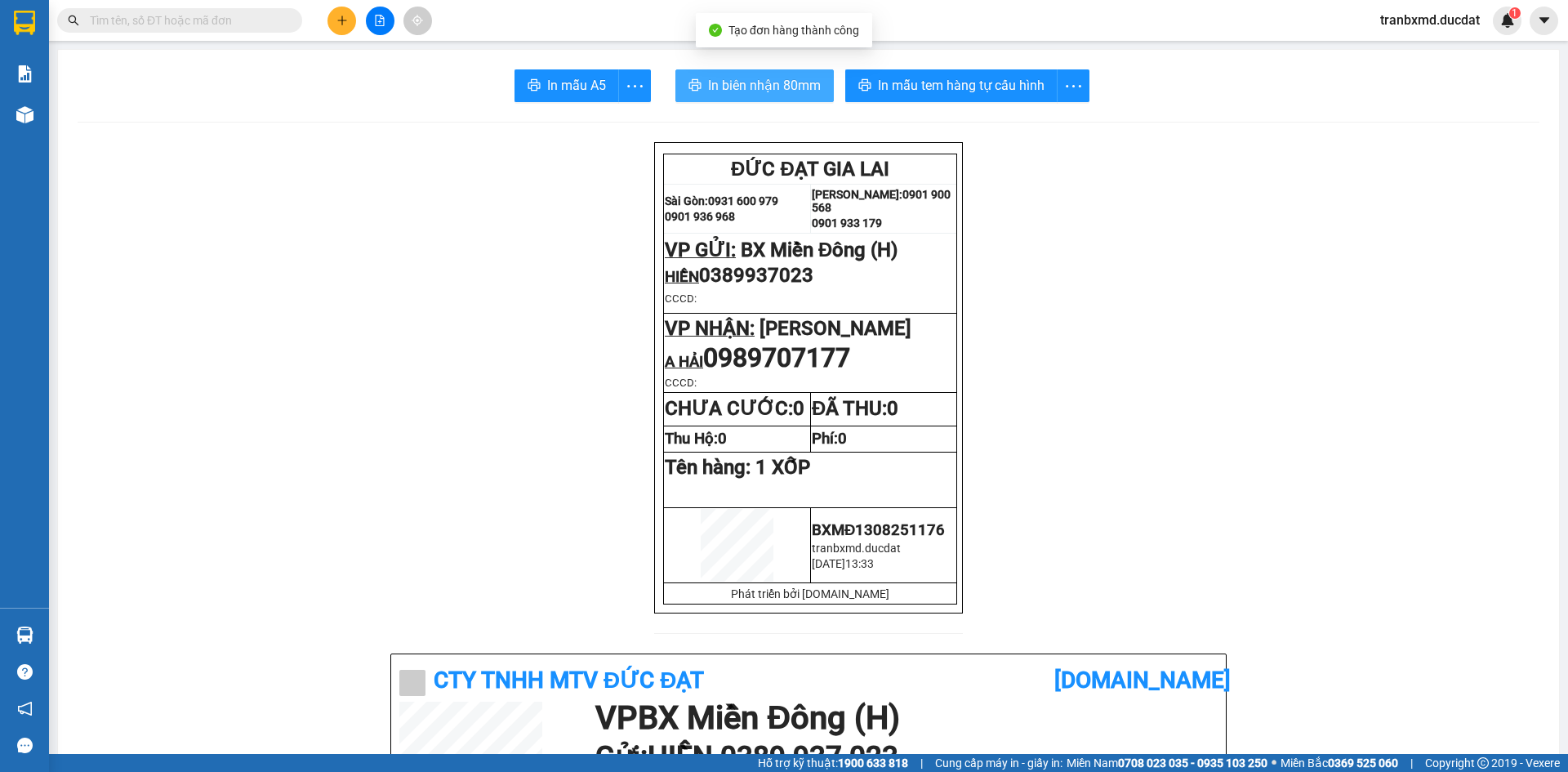
click at [725, 82] on span "In biên nhận 80mm" at bounding box center [764, 85] width 112 height 21
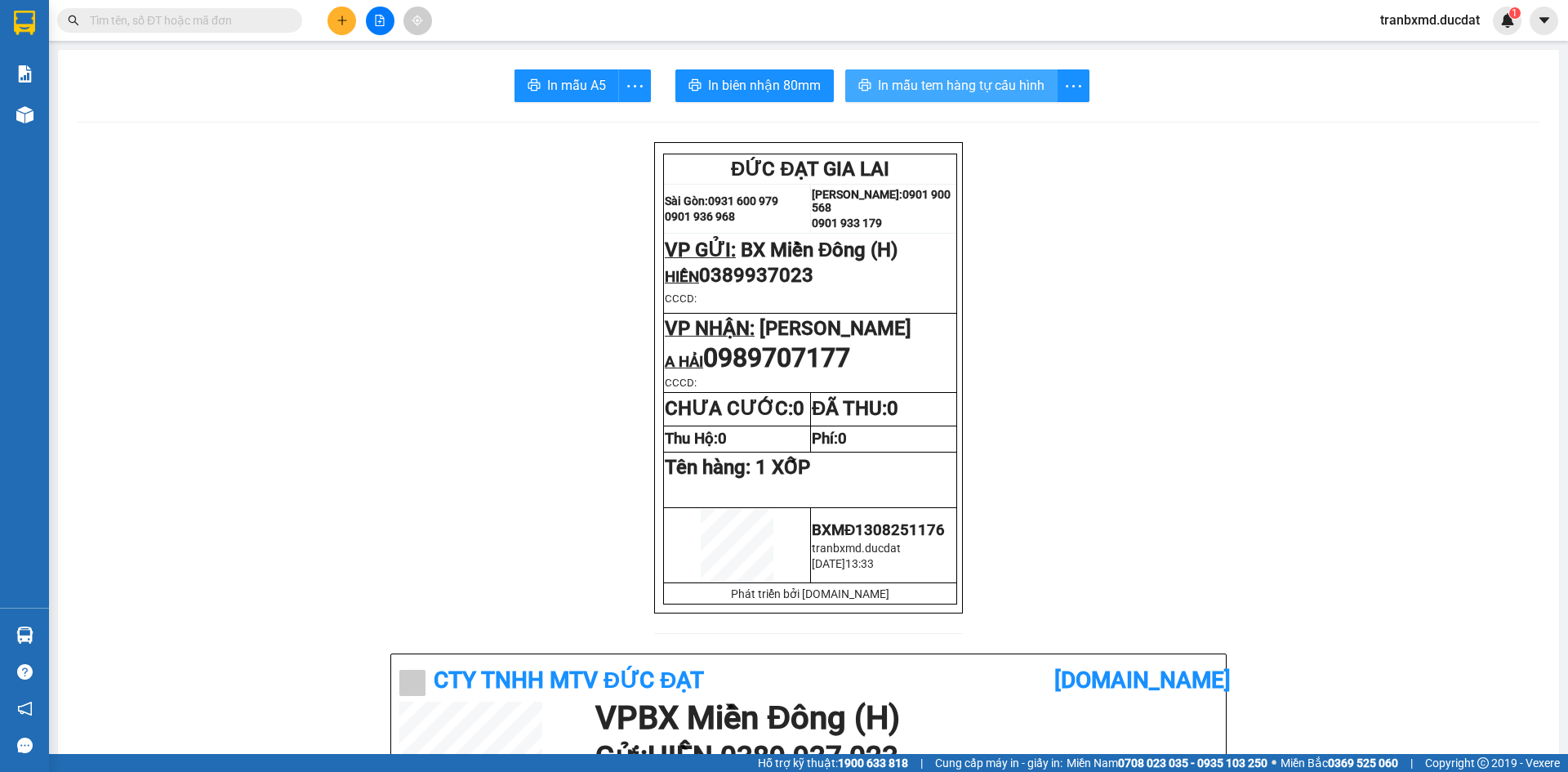
click at [971, 84] on span "In mẫu tem hàng tự cấu hình" at bounding box center [961, 85] width 167 height 21
click at [335, 23] on button at bounding box center [342, 21] width 28 height 28
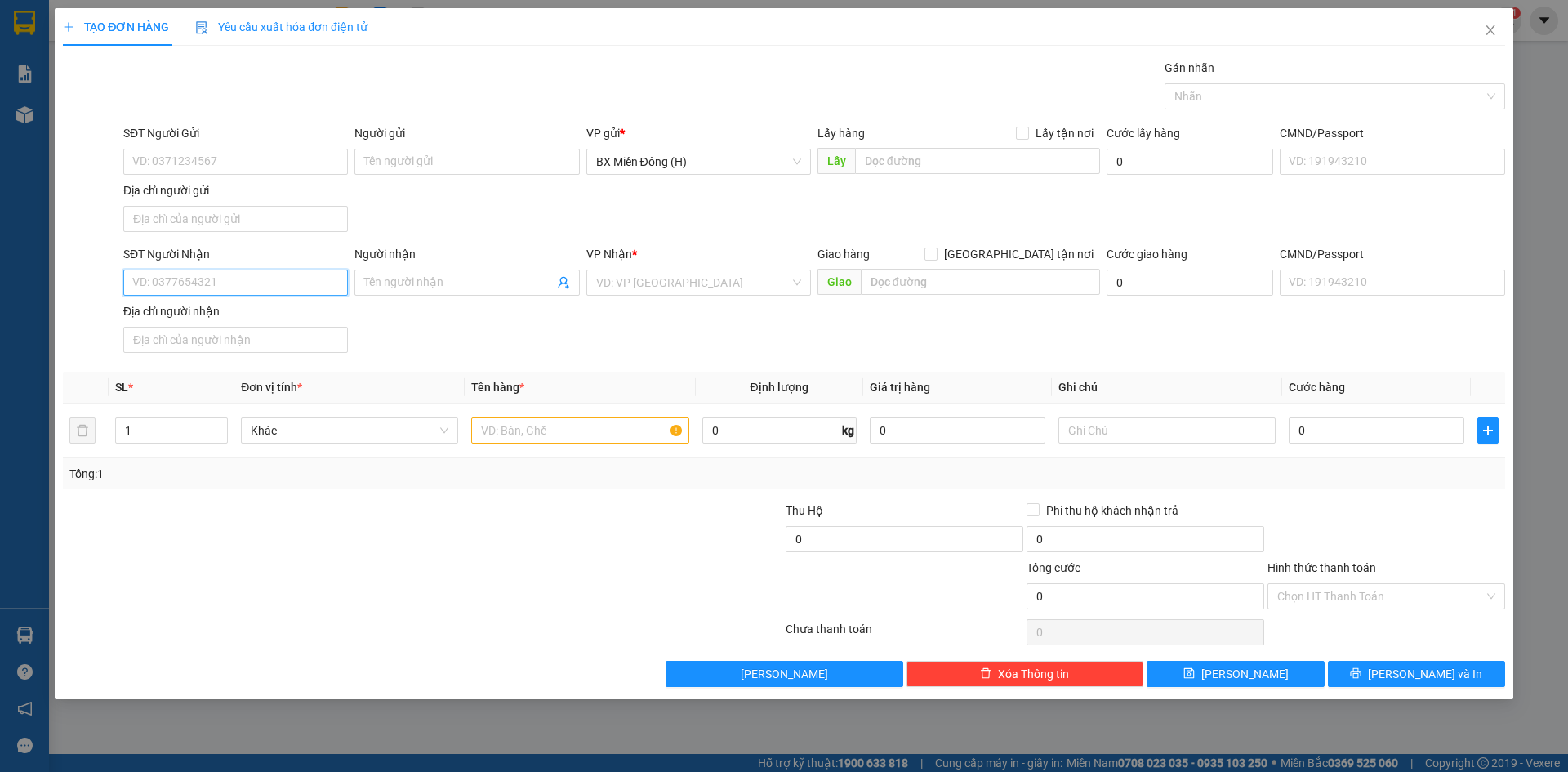
click at [246, 283] on input "SĐT Người Nhận" at bounding box center [236, 282] width 225 height 26
click at [257, 321] on div "0971330509 - C THÚY" at bounding box center [236, 316] width 205 height 18
type input "0971330509"
type input "C THÚY"
type input "0971330509"
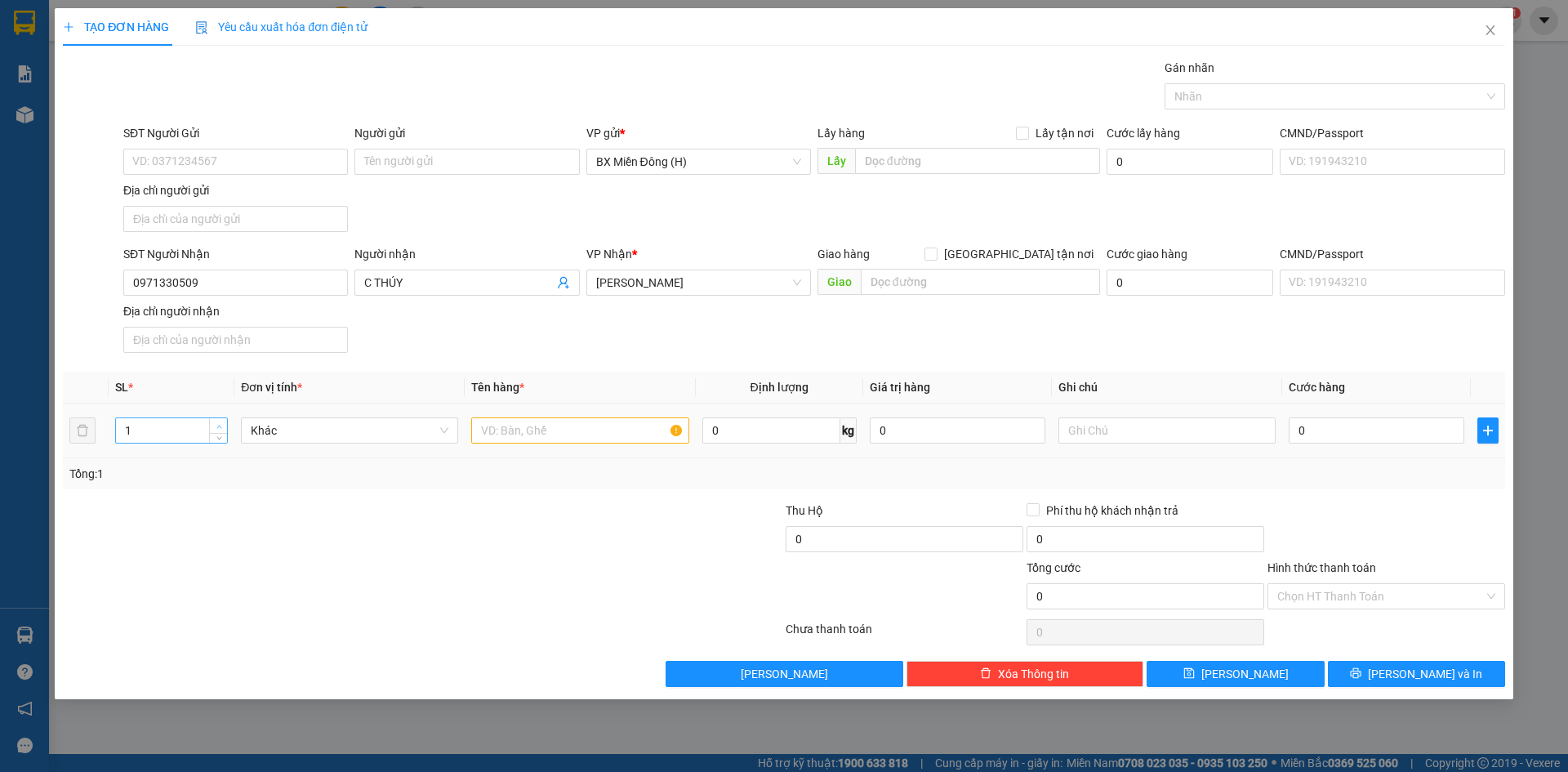
type input "2"
click at [225, 424] on span "Increase Value" at bounding box center [218, 426] width 18 height 15
click at [547, 442] on input "text" at bounding box center [580, 430] width 217 height 26
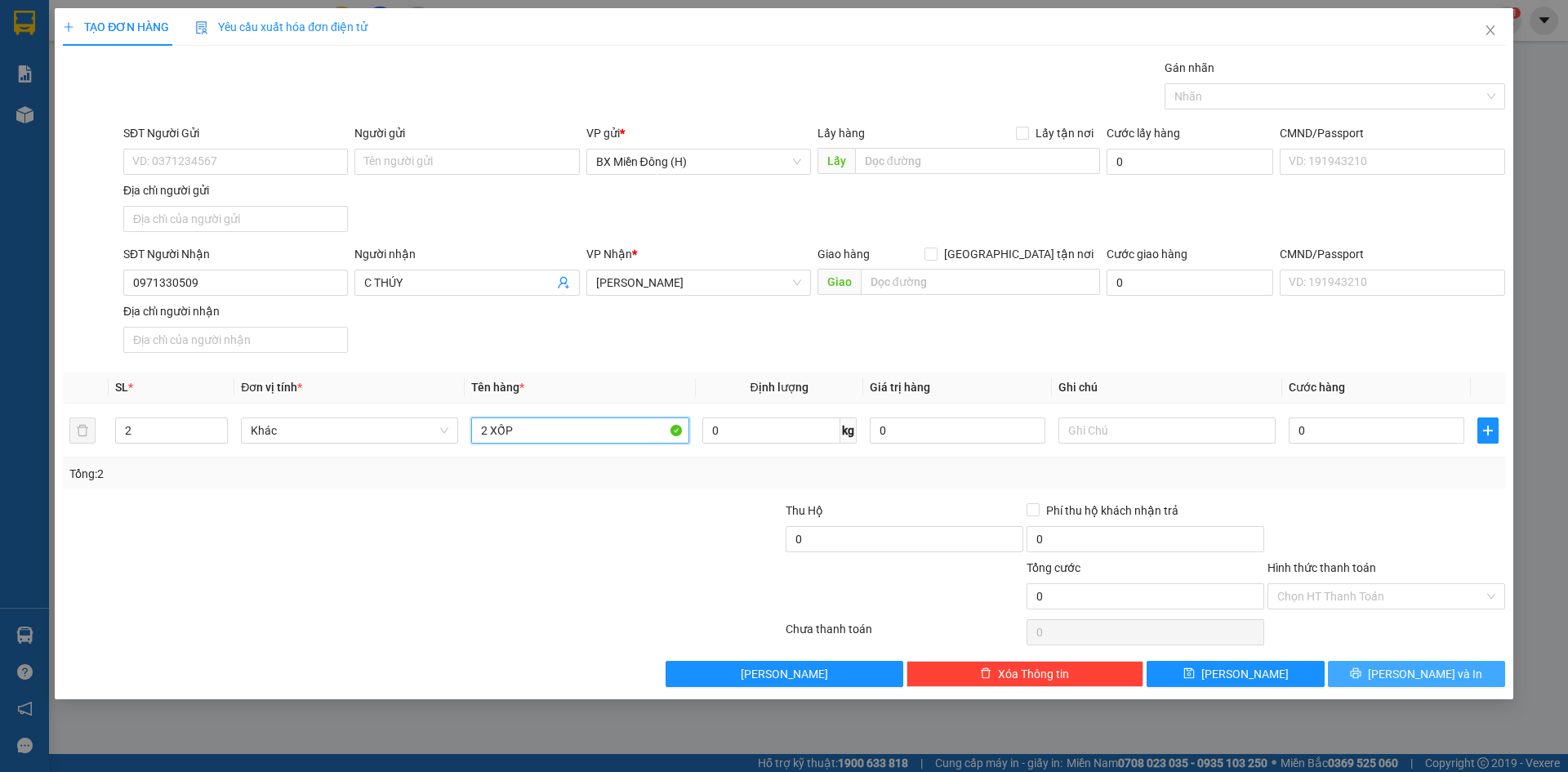
type input "2 XỐP"
click at [1373, 679] on button "[PERSON_NAME] và In" at bounding box center [1416, 674] width 177 height 26
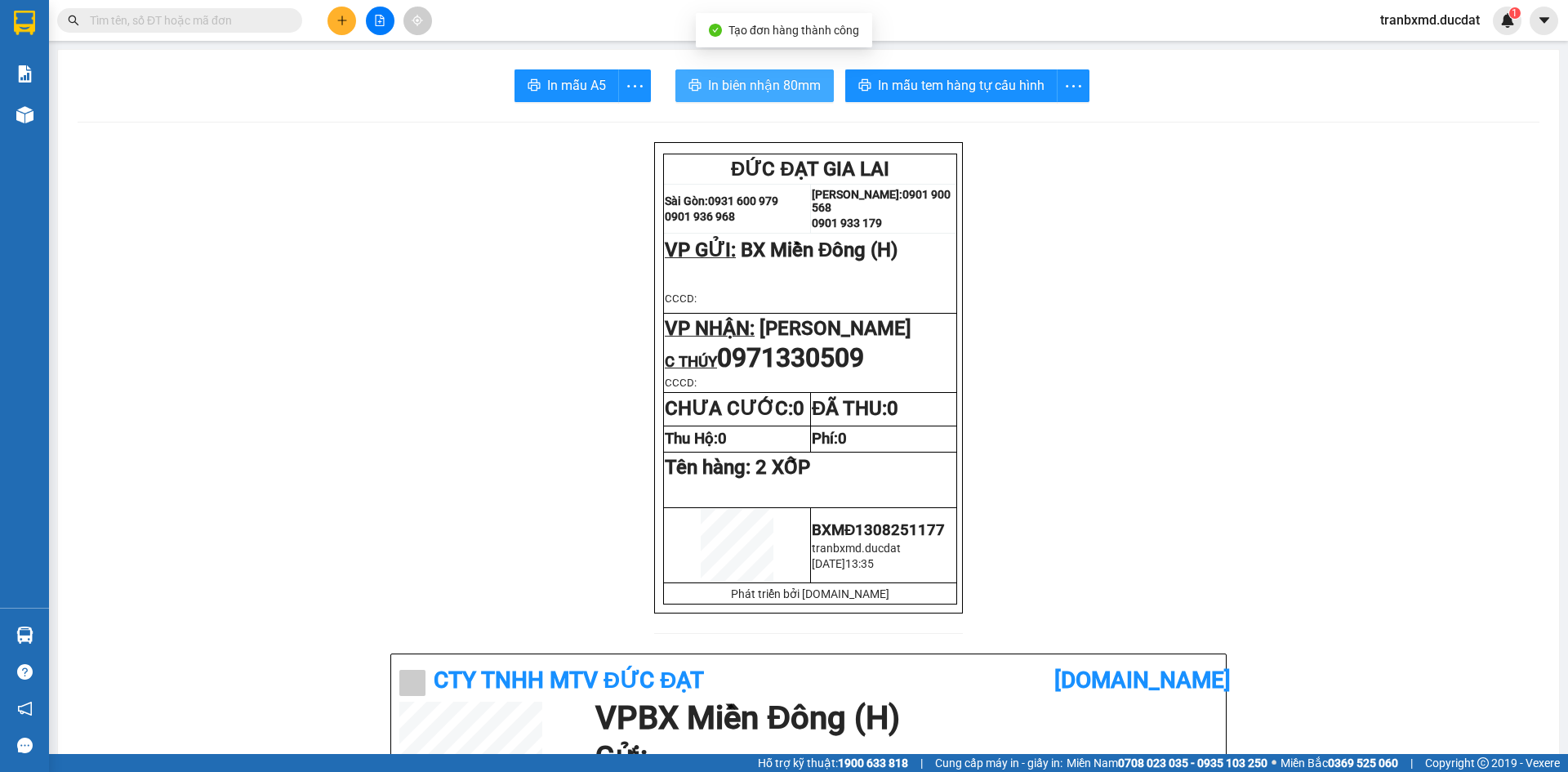
click at [722, 79] on span "In biên nhận 80mm" at bounding box center [764, 85] width 112 height 21
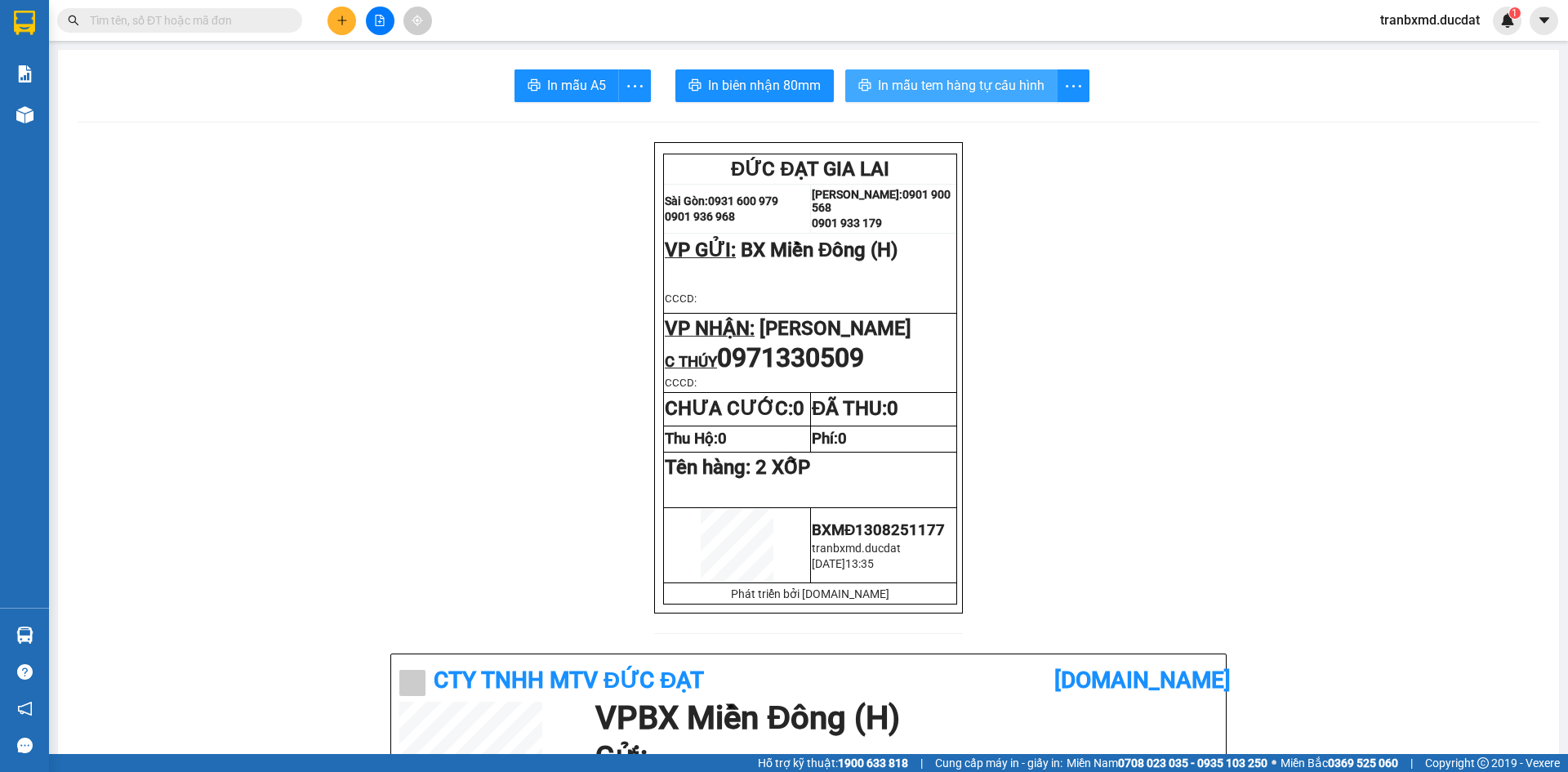
click at [938, 96] on span "In mẫu tem hàng tự cấu hình" at bounding box center [961, 85] width 167 height 21
click at [348, 35] on div "Kết quả tìm kiếm ( 0 ) Bộ lọc No Data tranbxmd.ducdat 1" at bounding box center [784, 20] width 1568 height 41
click at [344, 26] on button at bounding box center [342, 21] width 28 height 28
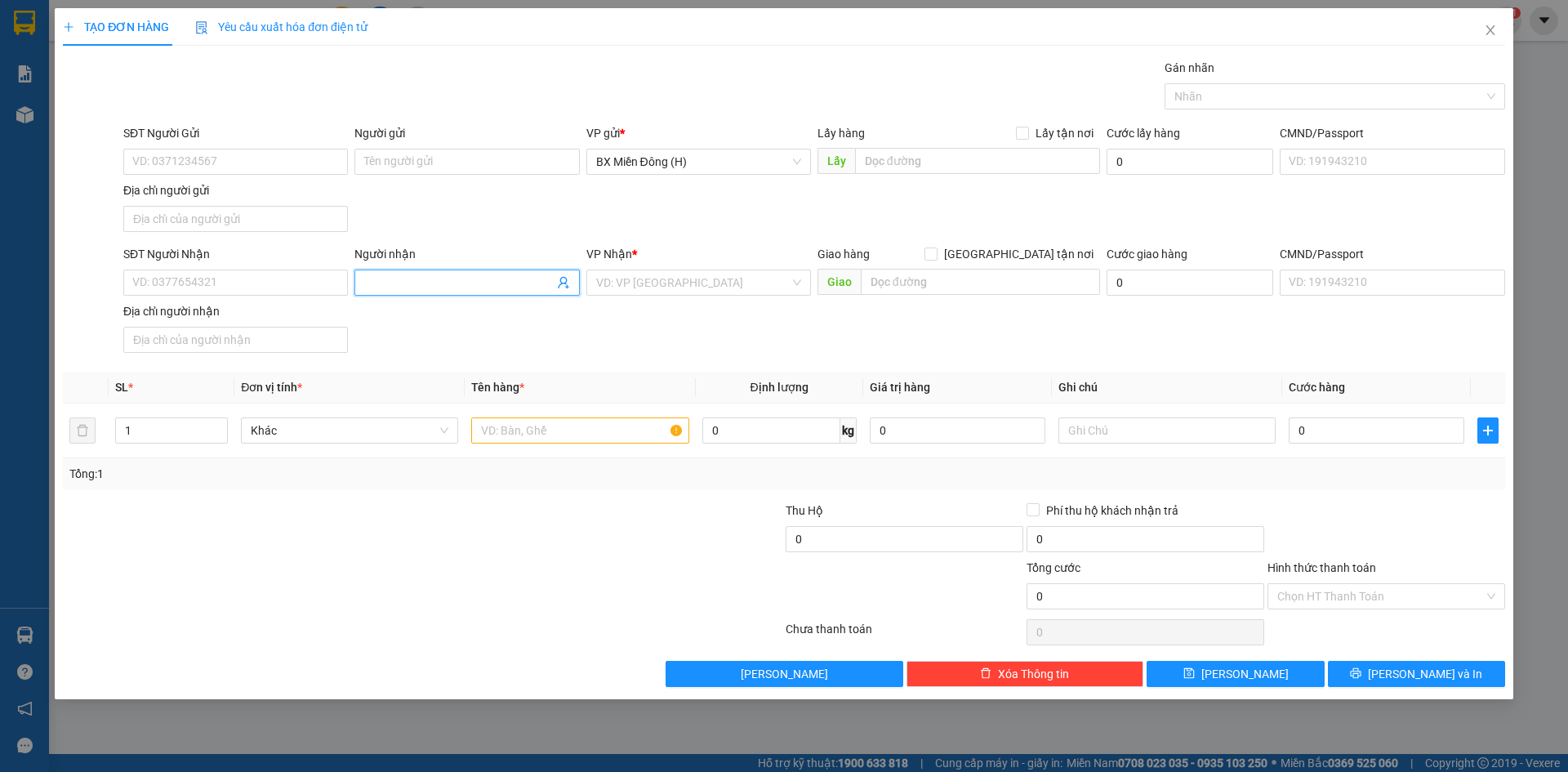
click at [458, 279] on input "Người nhận" at bounding box center [458, 283] width 188 height 18
type input "HIỂN GL"
click at [653, 278] on input "search" at bounding box center [693, 282] width 193 height 24
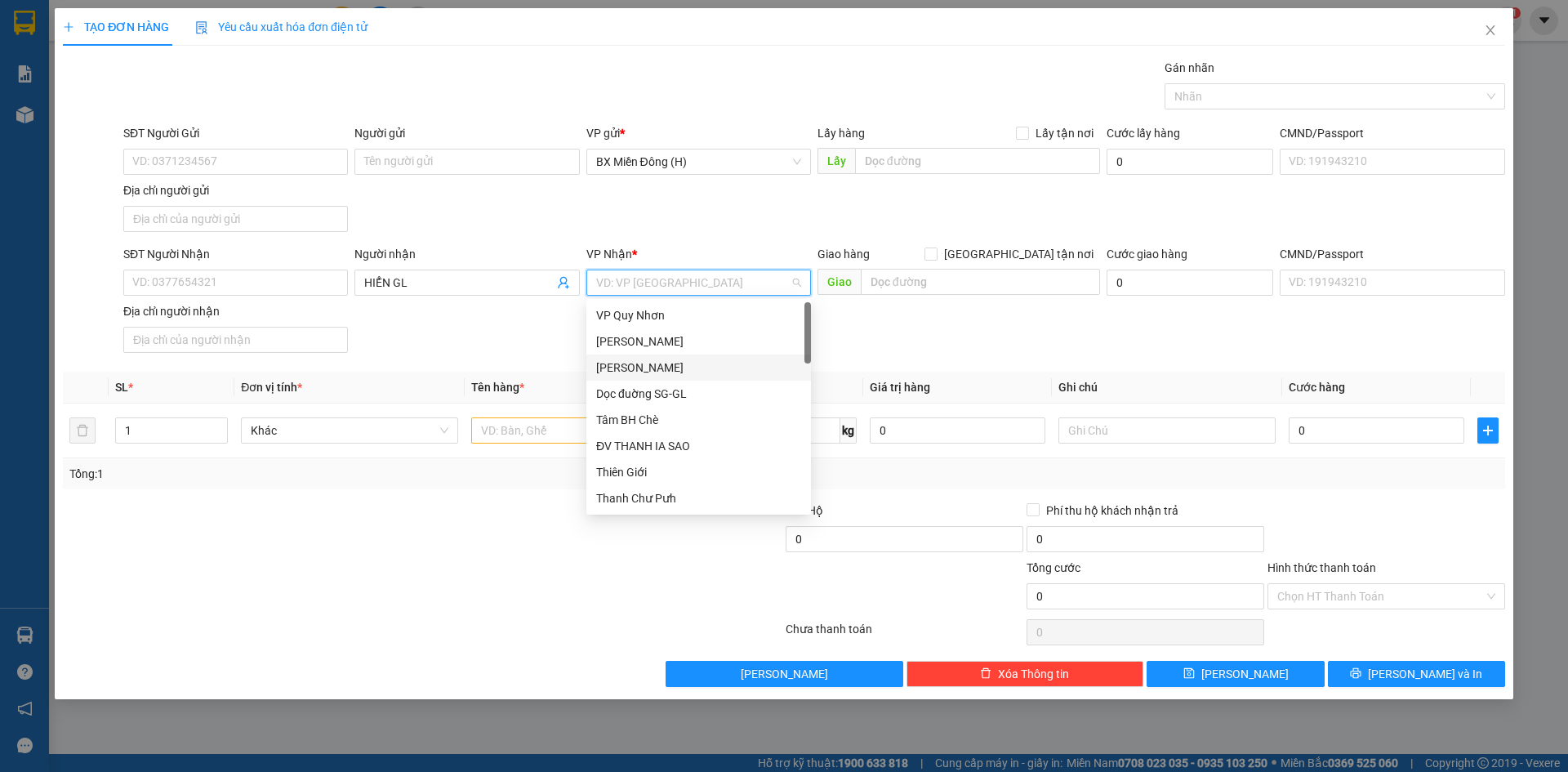
click at [652, 378] on div "[PERSON_NAME]" at bounding box center [699, 367] width 225 height 26
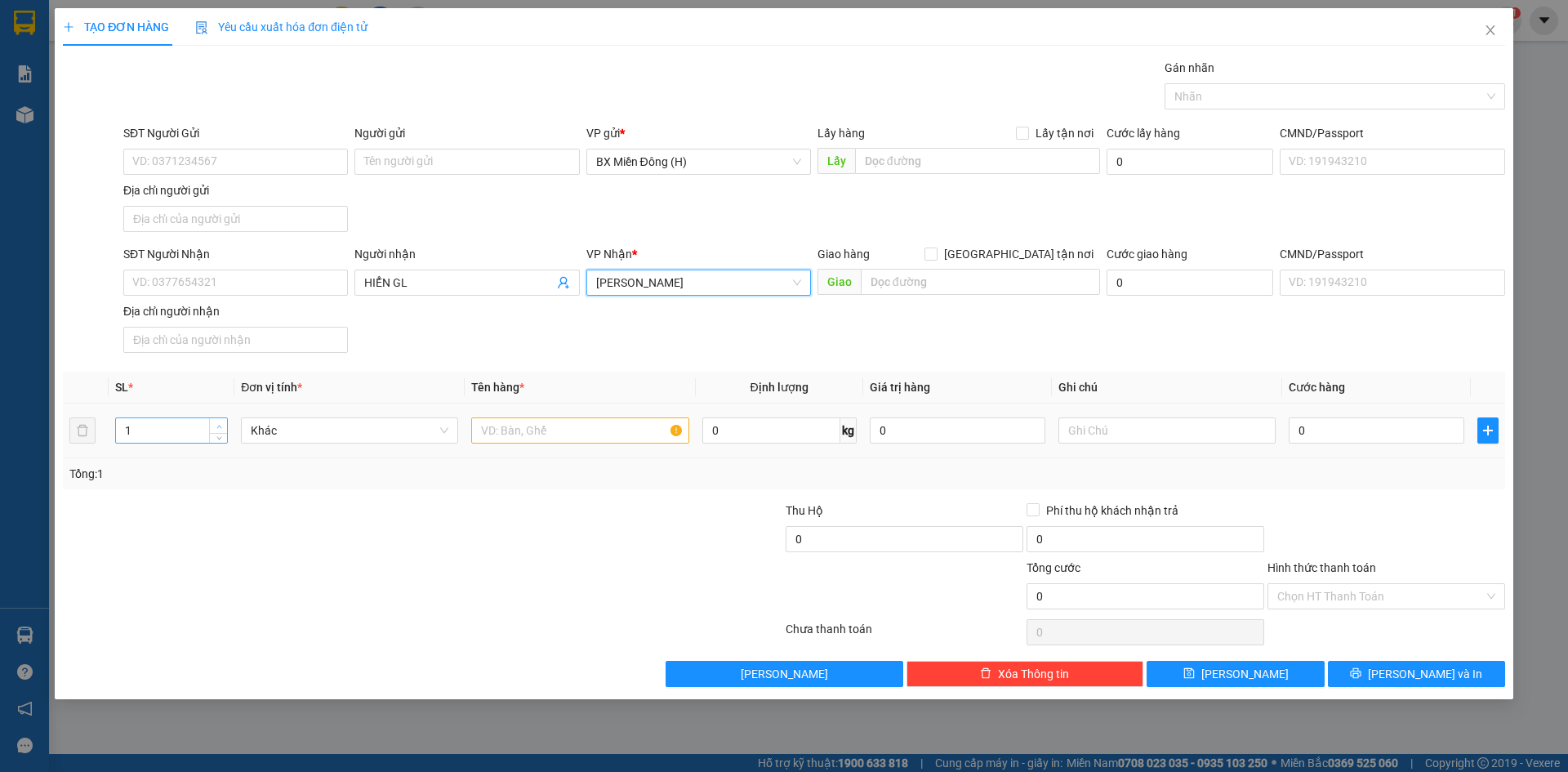
type input "2"
click at [221, 419] on span "Increase Value" at bounding box center [218, 426] width 18 height 15
click at [501, 428] on input "text" at bounding box center [580, 430] width 217 height 26
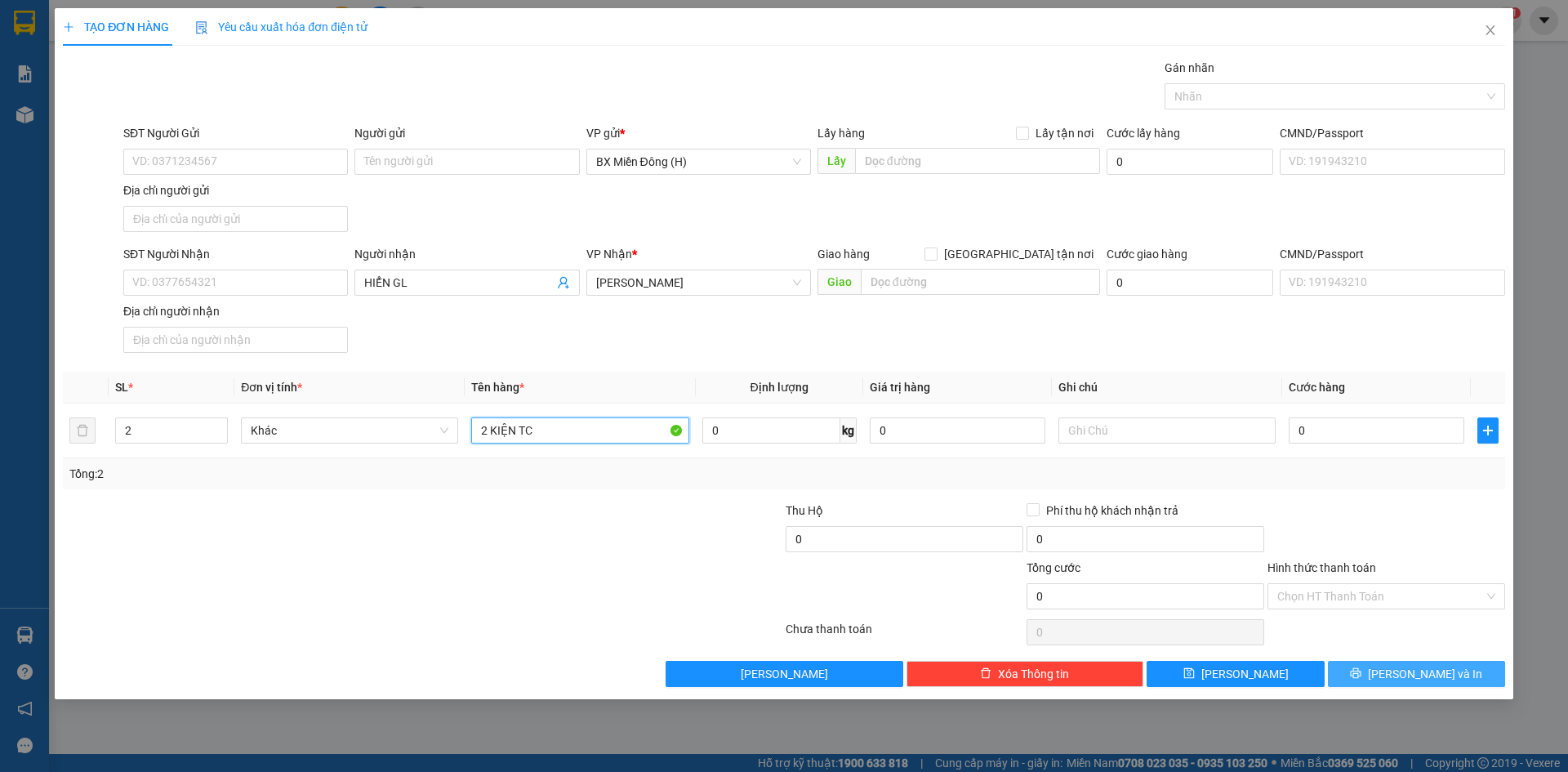
type input "2 KIỆN TC"
click at [1343, 677] on button "[PERSON_NAME] và In" at bounding box center [1416, 674] width 177 height 26
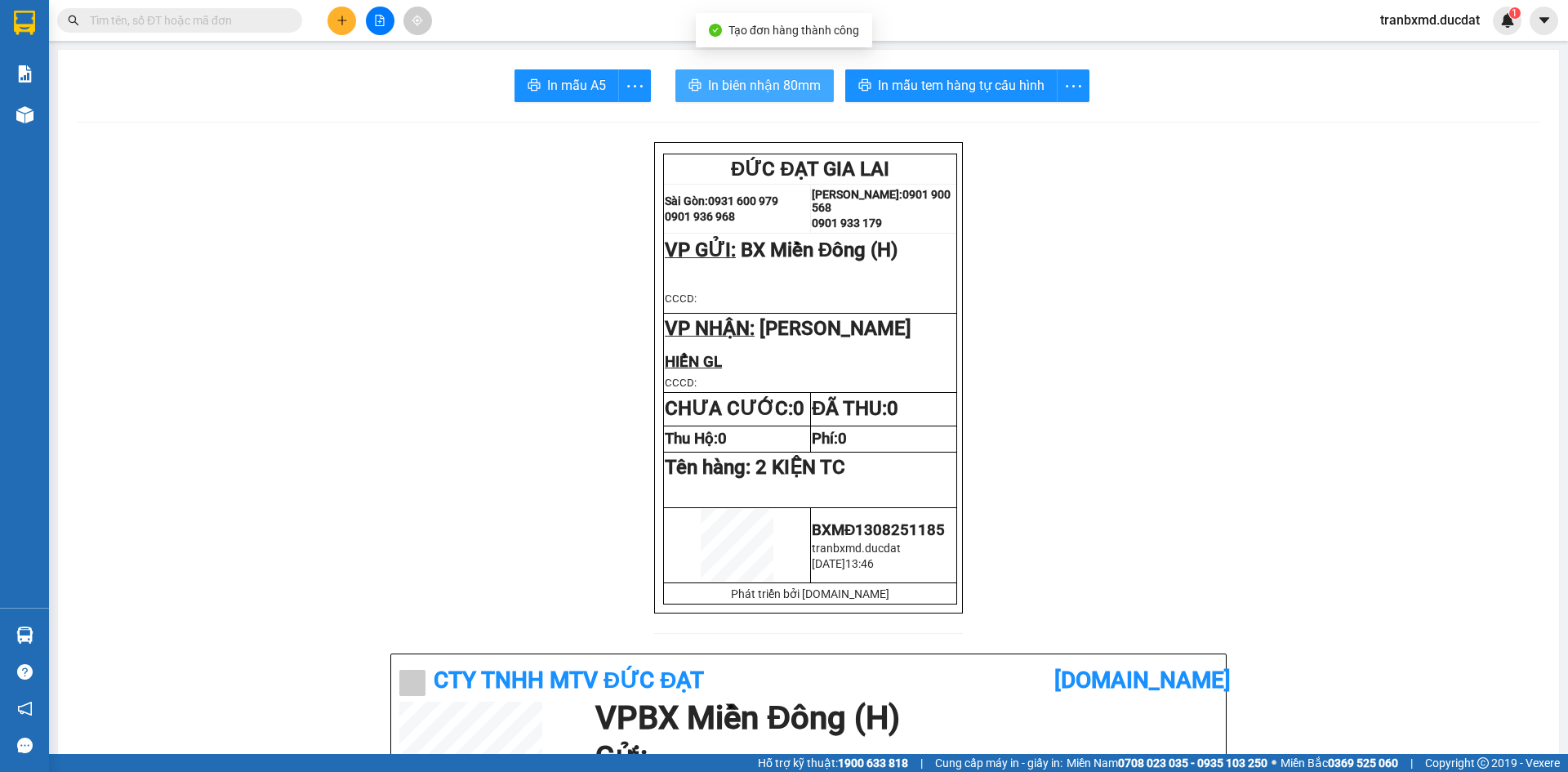
click at [701, 91] on button "In biên nhận 80mm" at bounding box center [755, 85] width 158 height 33
